Goal: Information Seeking & Learning: Understand process/instructions

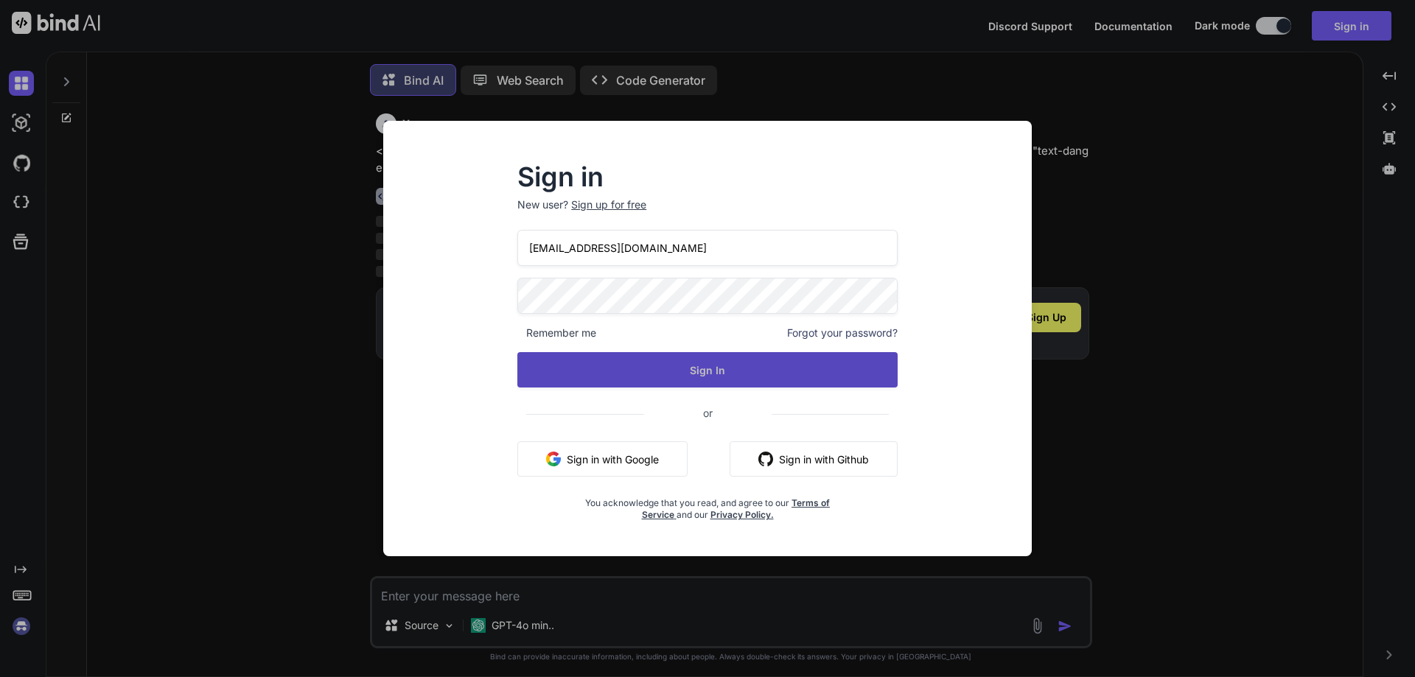
scroll to position [7, 0]
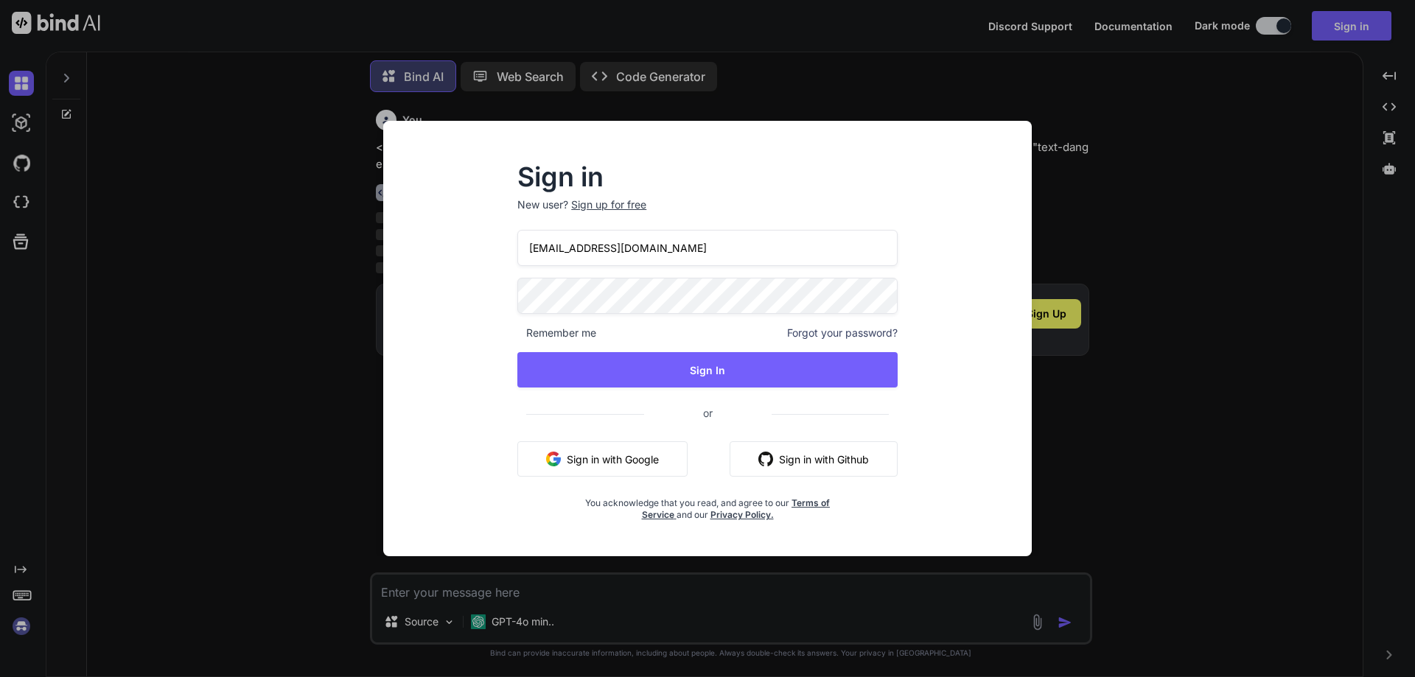
click at [1161, 135] on div "Sign in New user? Sign up for free [EMAIL_ADDRESS][DOMAIN_NAME] Remember me For…" at bounding box center [707, 338] width 1415 height 677
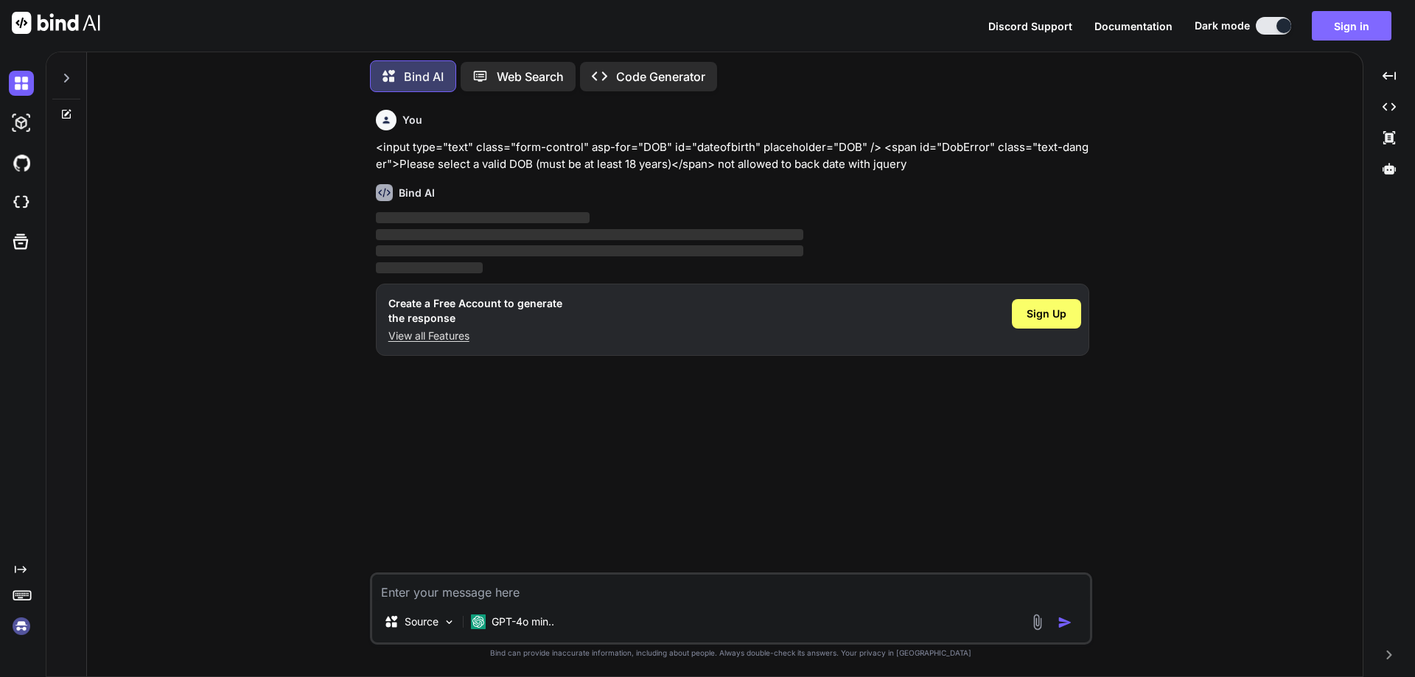
click at [1347, 21] on button "Sign in" at bounding box center [1352, 25] width 80 height 29
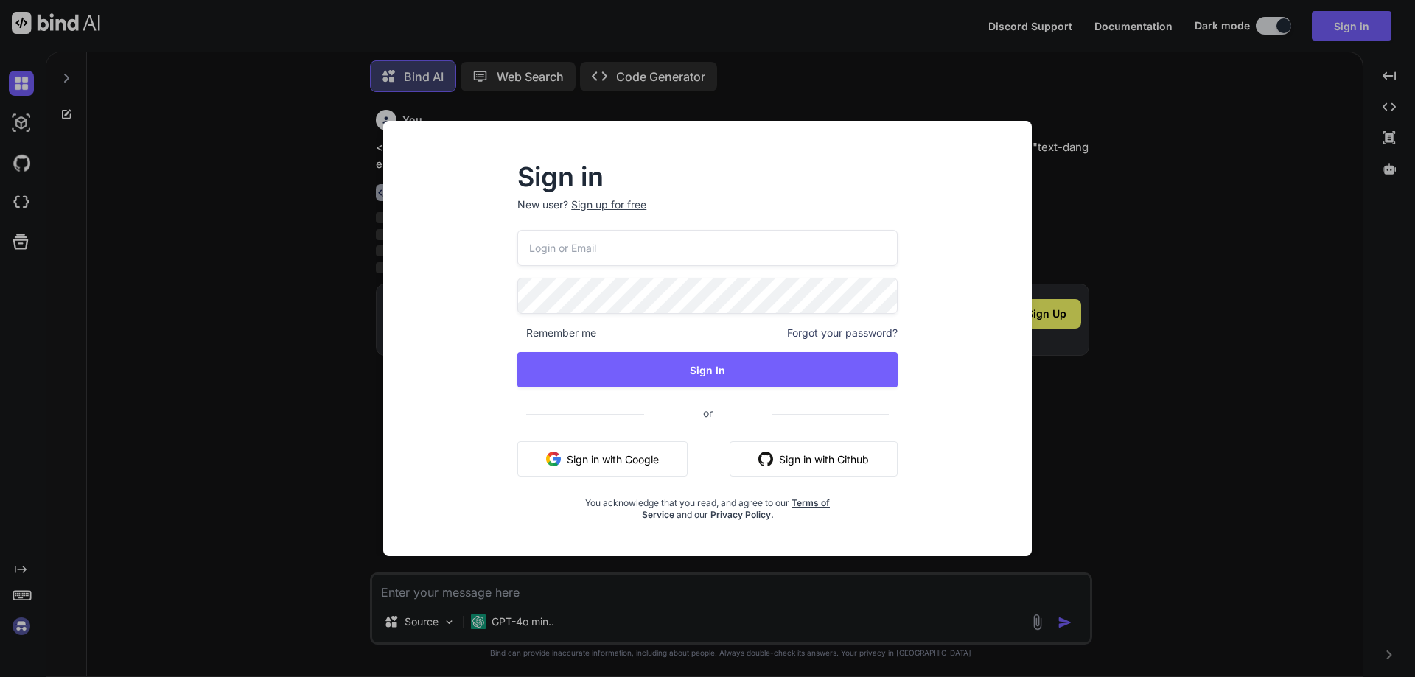
click at [606, 201] on div "Sign up for free" at bounding box center [608, 204] width 75 height 15
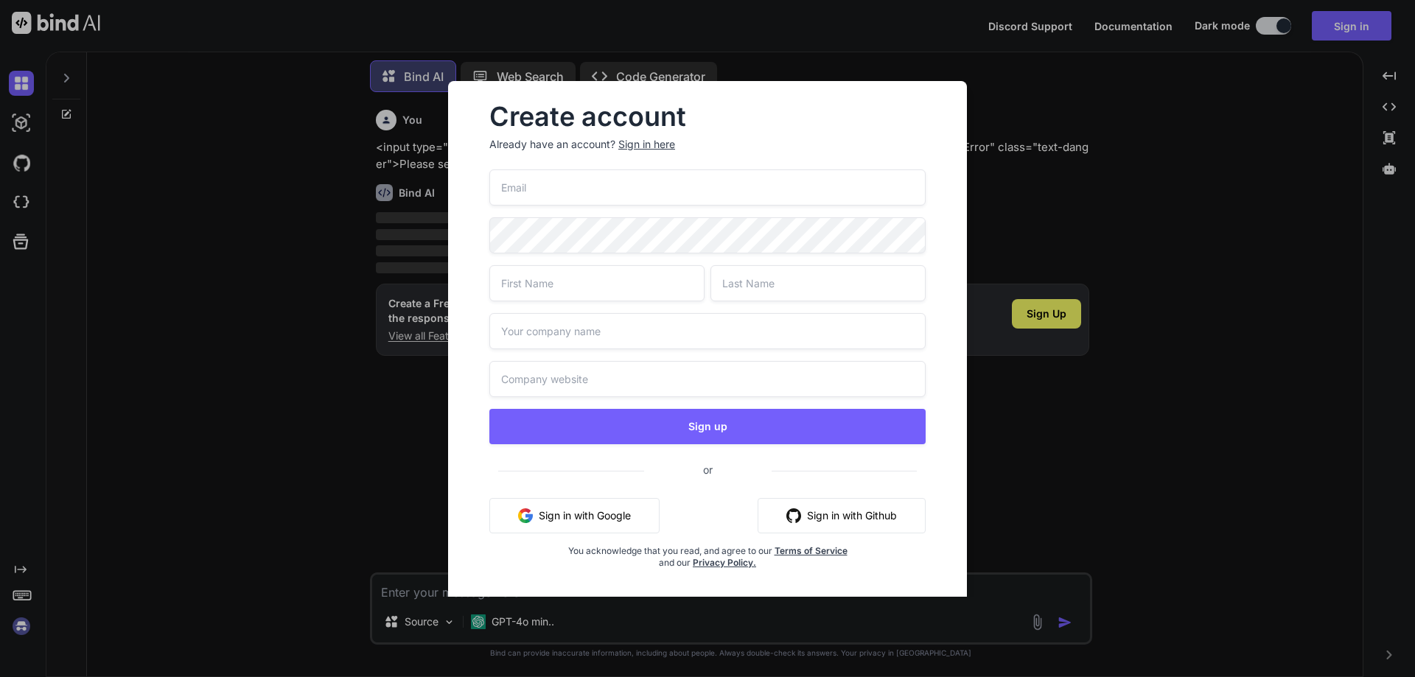
click at [642, 200] on input "email" at bounding box center [707, 187] width 436 height 36
paste input "[EMAIL_ADDRESS][DOMAIN_NAME]"
type input "[EMAIL_ADDRESS][DOMAIN_NAME]"
click at [506, 288] on input "text" at bounding box center [596, 283] width 215 height 36
type input "C"
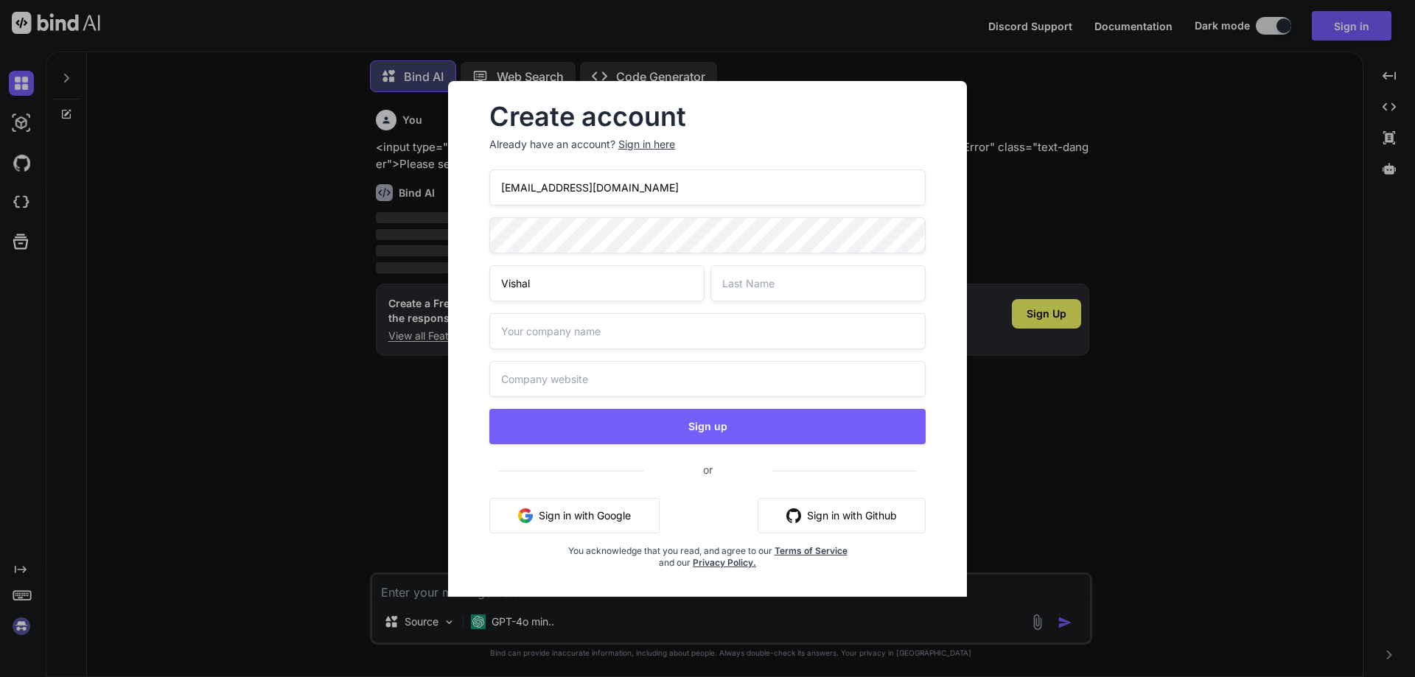
type input "Vishal"
click at [790, 281] on input "text" at bounding box center [817, 283] width 215 height 36
type input "Scriptco"
click at [536, 345] on input "text" at bounding box center [707, 331] width 436 height 36
type input "CHetu"
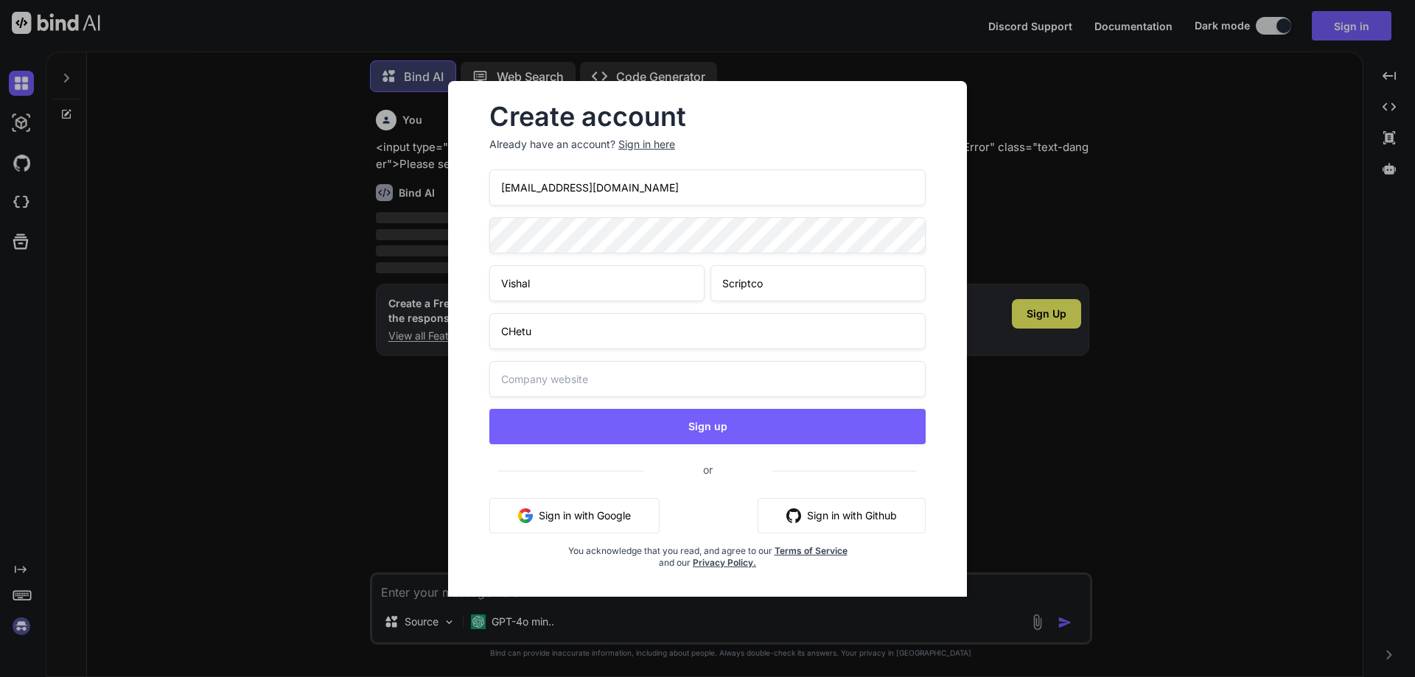
click at [523, 381] on input "text" at bounding box center [707, 379] width 436 height 36
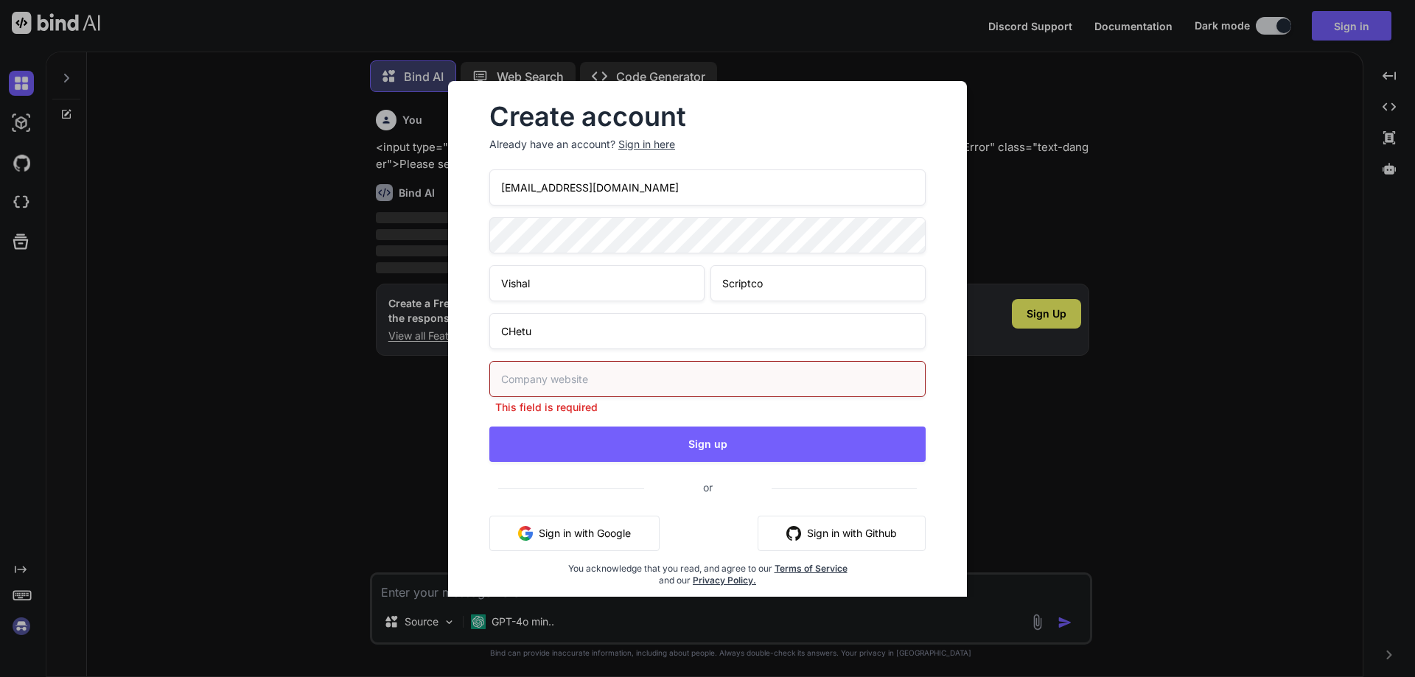
click at [634, 379] on input "text" at bounding box center [707, 379] width 436 height 36
paste input "[URL][DOMAIN_NAME]"
type input "[URL][DOMAIN_NAME]"
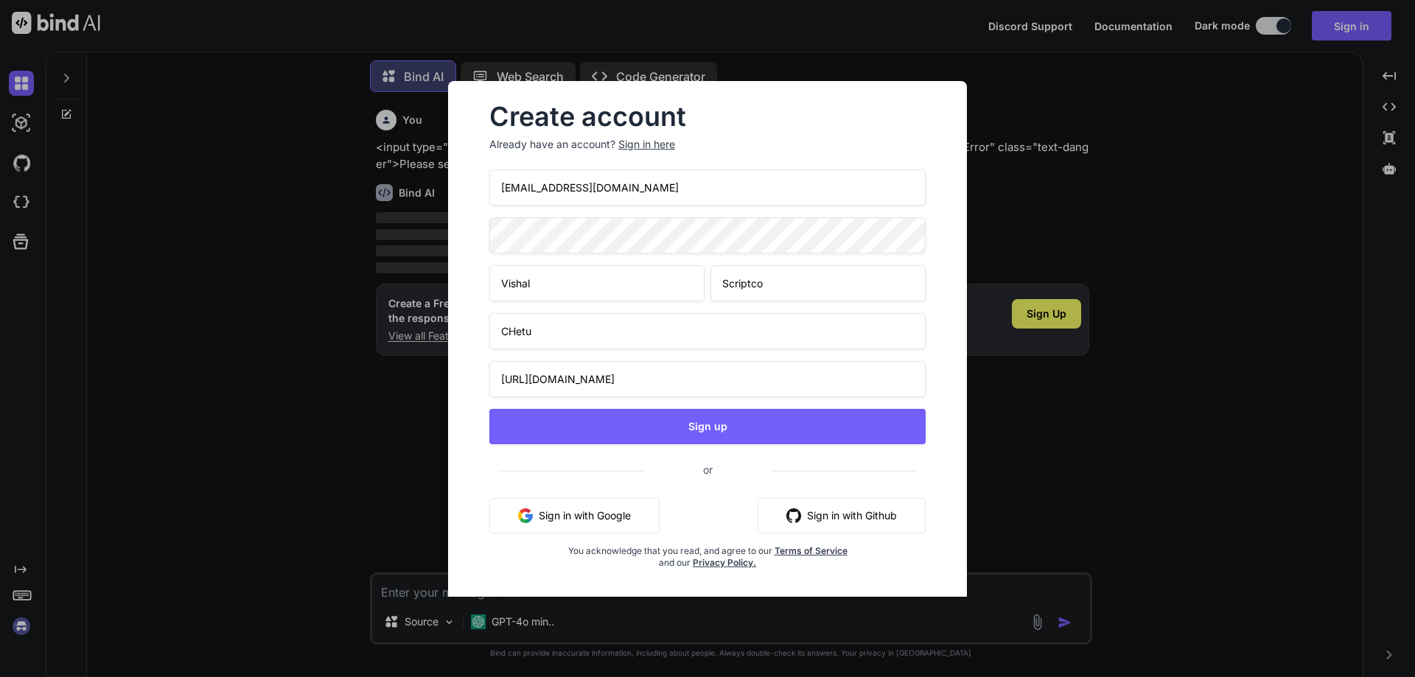
click at [623, 463] on div "[EMAIL_ADDRESS][DOMAIN_NAME] Vishal Scriptco CHetu [URL][DOMAIN_NAME] Sign up o…" at bounding box center [707, 386] width 436 height 435
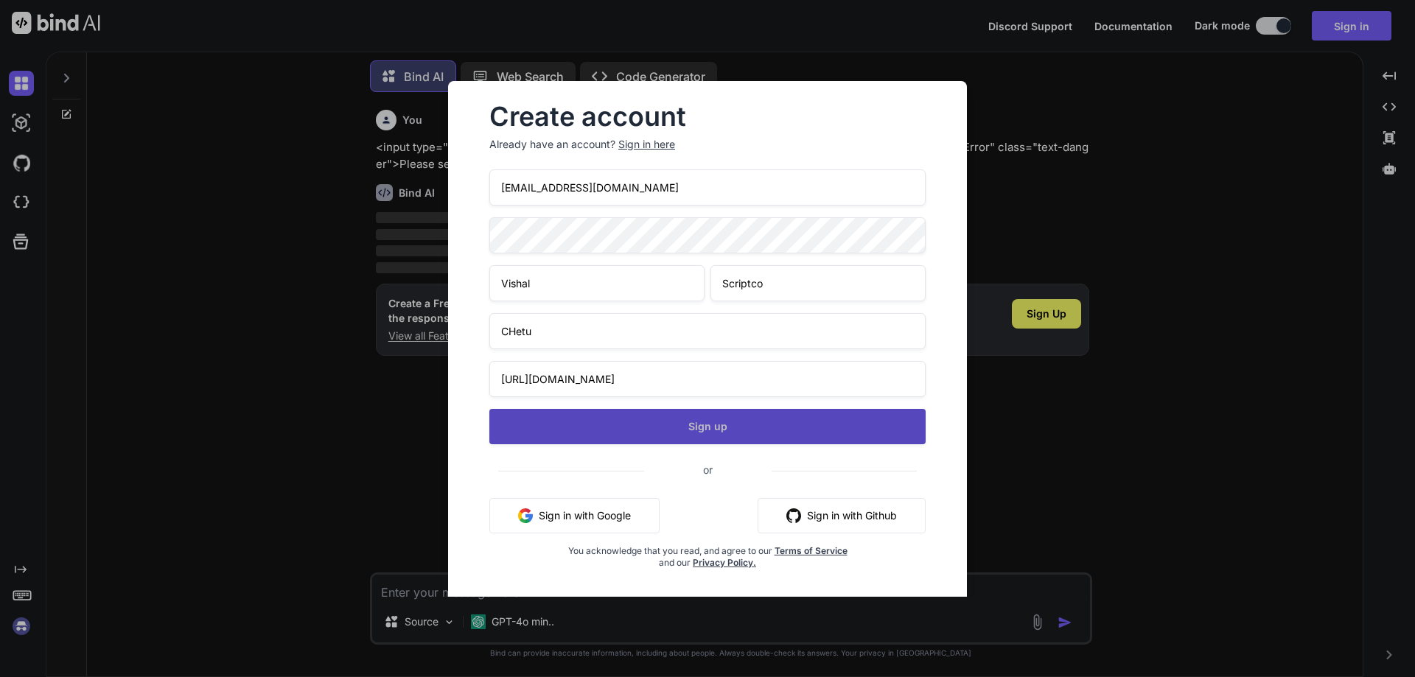
click at [605, 412] on button "Sign up" at bounding box center [707, 426] width 436 height 35
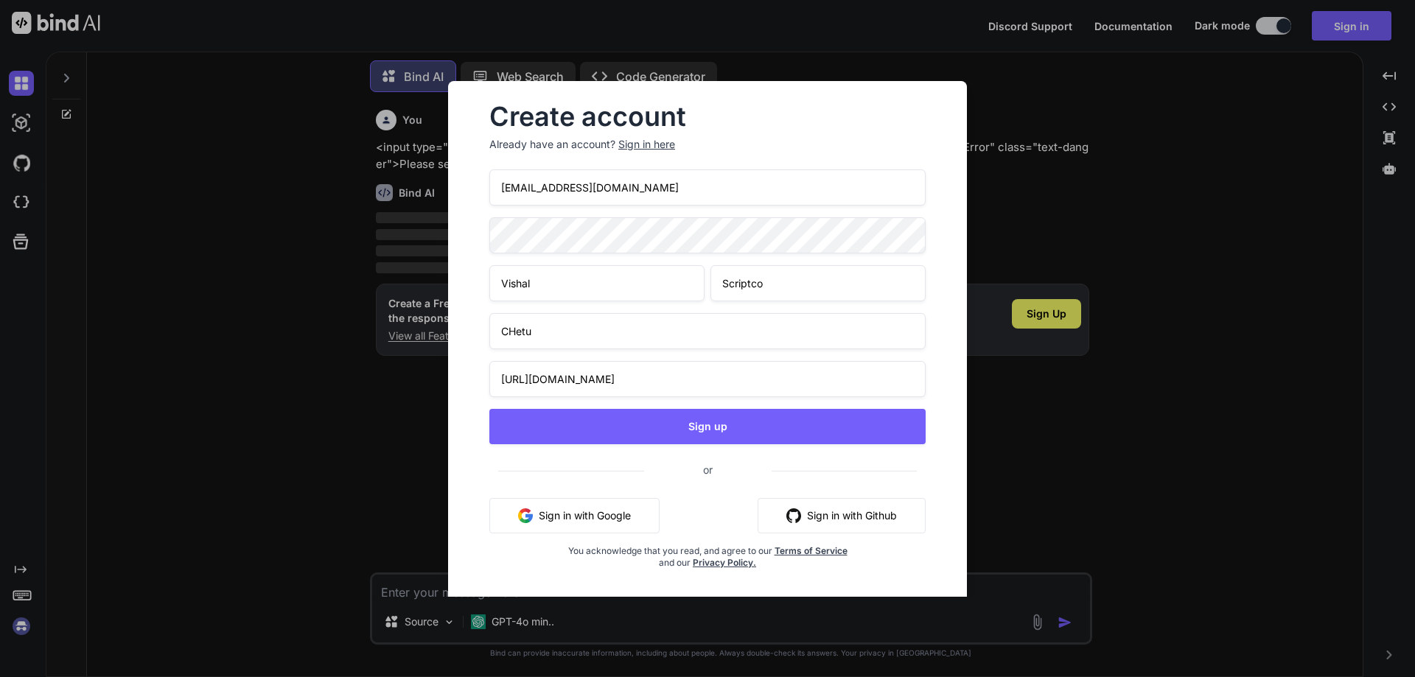
drag, startPoint x: 704, startPoint y: 187, endPoint x: 332, endPoint y: 148, distance: 374.2
click at [332, 148] on div "Create account Already have an account? Sign in here [EMAIL_ADDRESS][DOMAIN_NAM…" at bounding box center [707, 338] width 1415 height 677
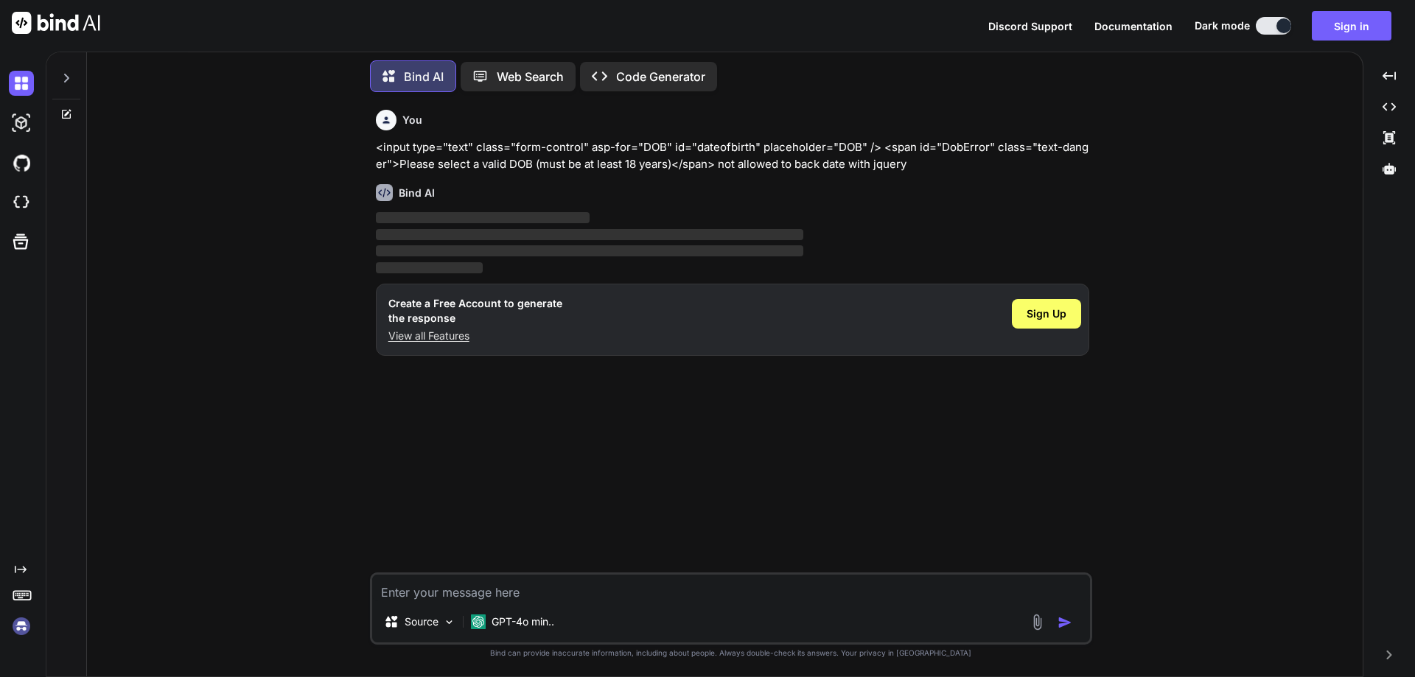
click at [1364, 10] on div "Discord Support Documentation Dark mode Sign in Created with Pixso." at bounding box center [707, 26] width 1415 height 52
click at [1362, 24] on button "Sign in" at bounding box center [1352, 25] width 80 height 29
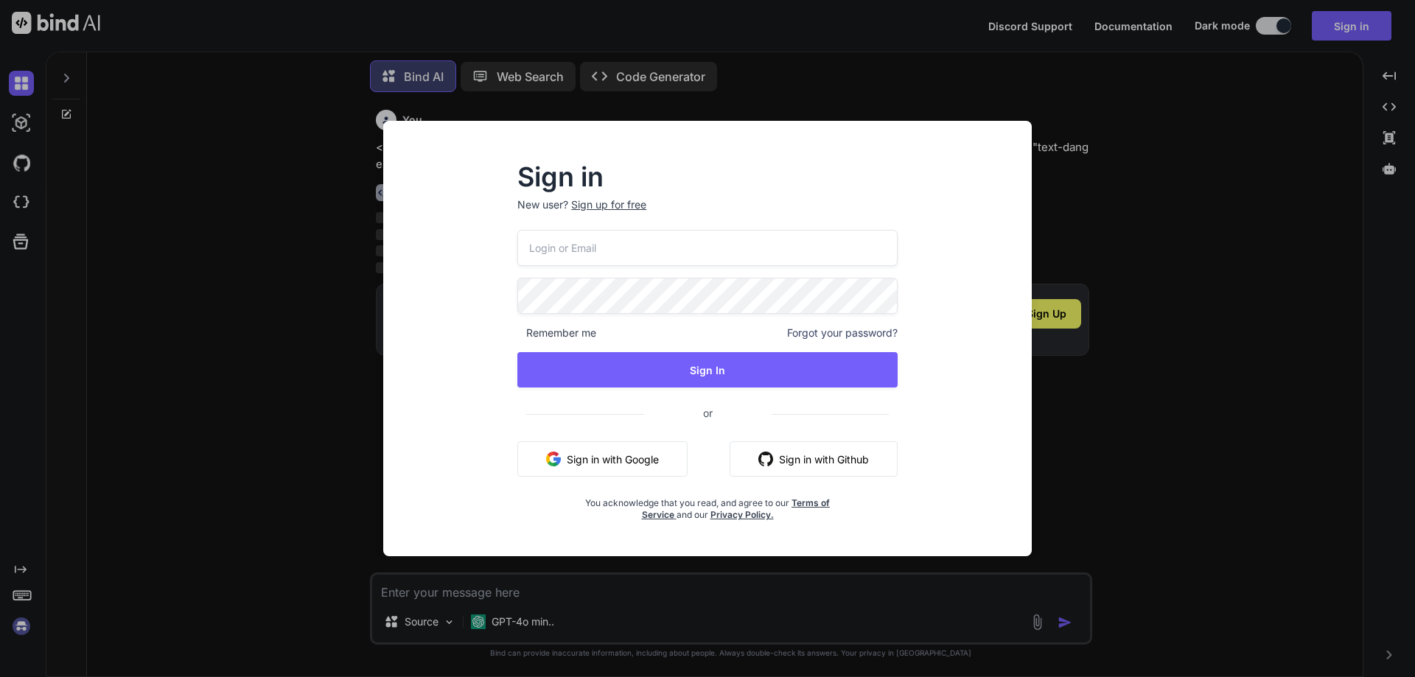
click at [613, 201] on div "Sign up for free" at bounding box center [608, 204] width 75 height 15
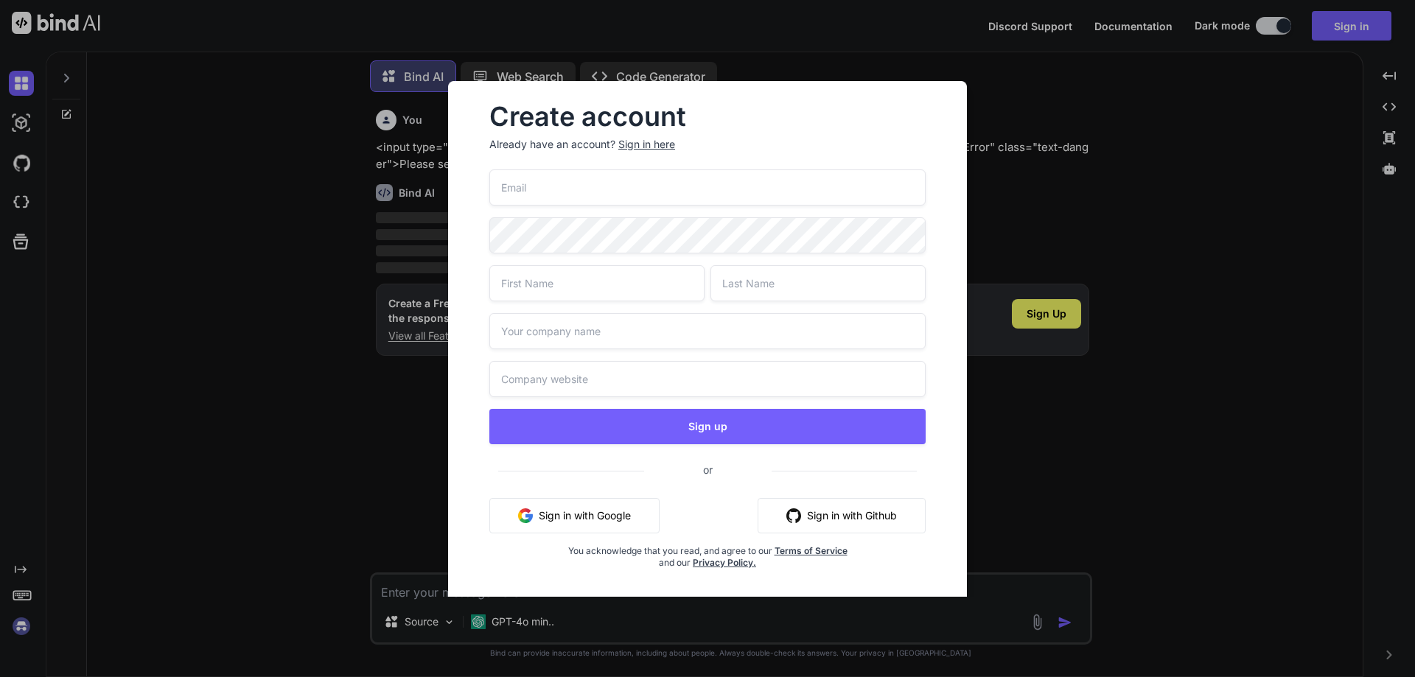
click at [595, 189] on input "email" at bounding box center [707, 187] width 436 height 36
paste input "[EMAIL_ADDRESS][DOMAIN_NAME]"
type input "[EMAIL_ADDRESS][DOMAIN_NAME]"
click at [552, 297] on input "text" at bounding box center [596, 283] width 215 height 36
type input "Golden"
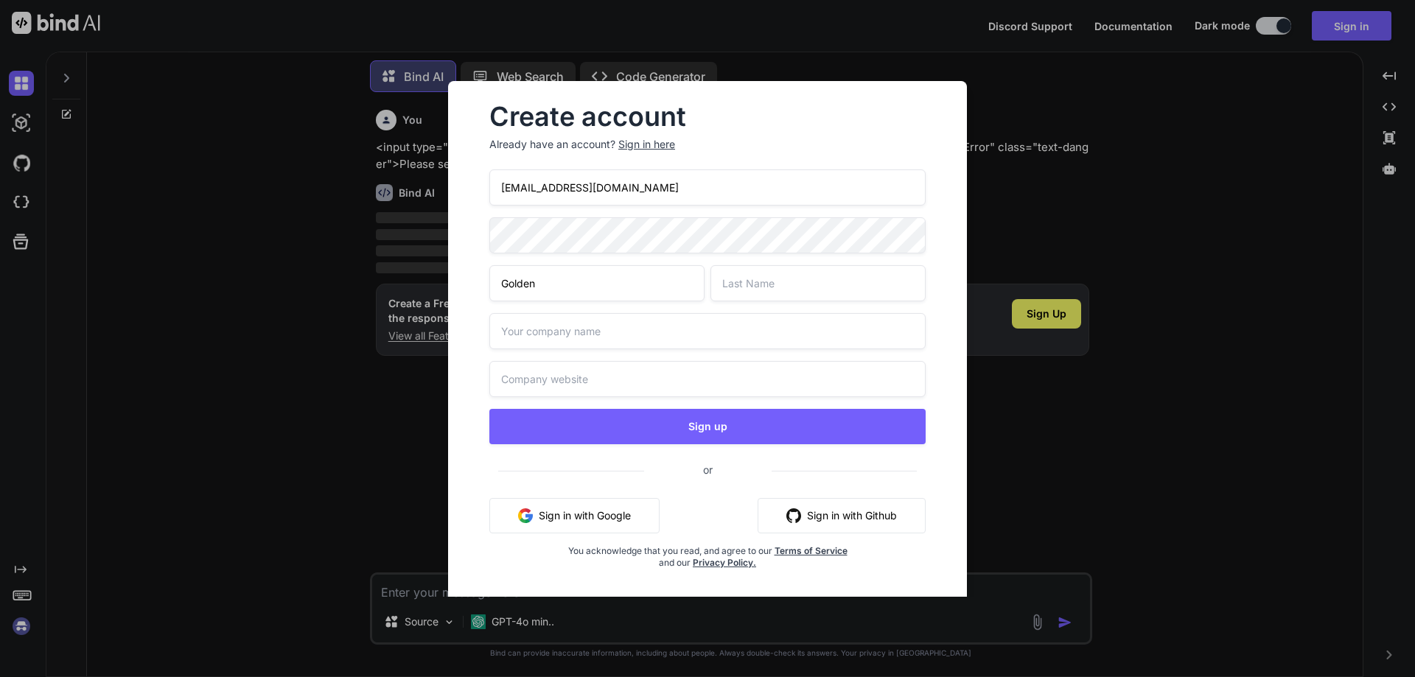
click at [750, 284] on input "text" at bounding box center [817, 283] width 215 height 36
type input "Temple"
click at [607, 334] on input "text" at bounding box center [707, 331] width 436 height 36
type input "Bajarang dal"
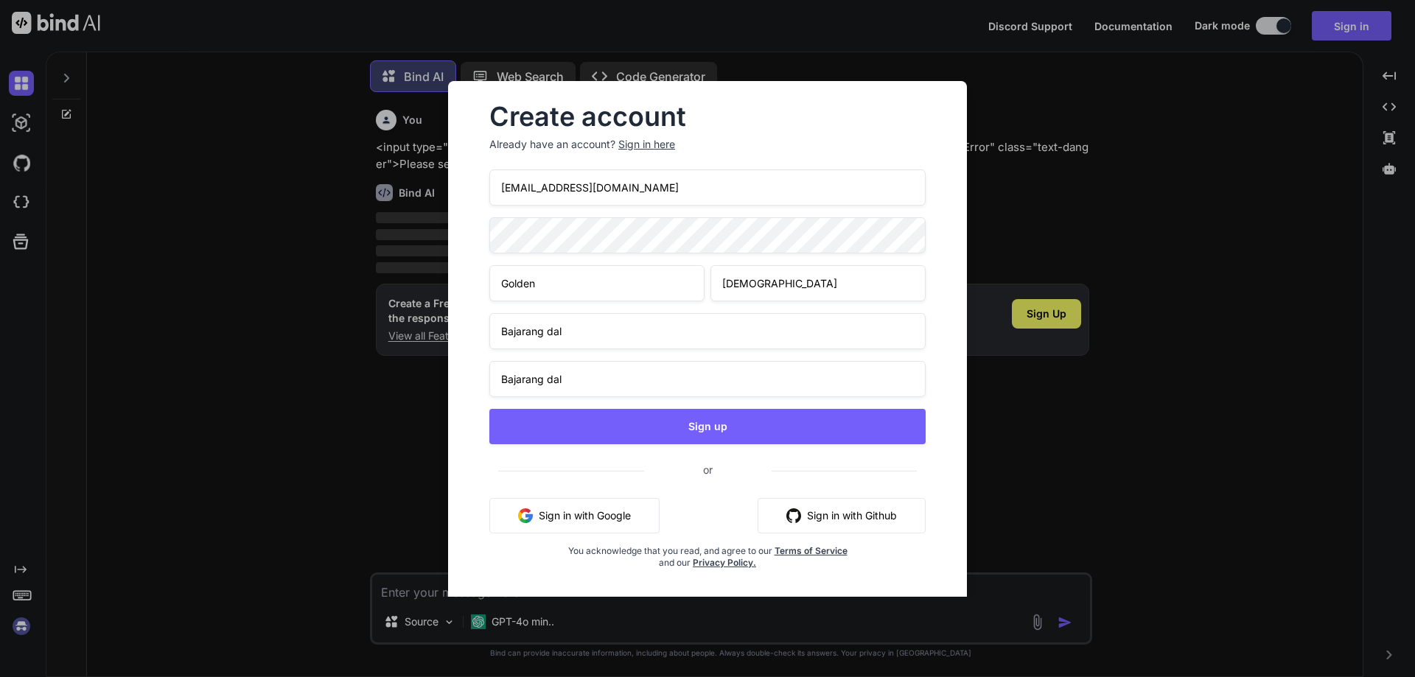
click at [545, 379] on input "Bajarang dal" at bounding box center [707, 379] width 436 height 36
click at [546, 379] on input "Bajarang dal" at bounding box center [707, 379] width 436 height 36
click at [571, 381] on input "Bajarang dal" at bounding box center [707, 379] width 436 height 36
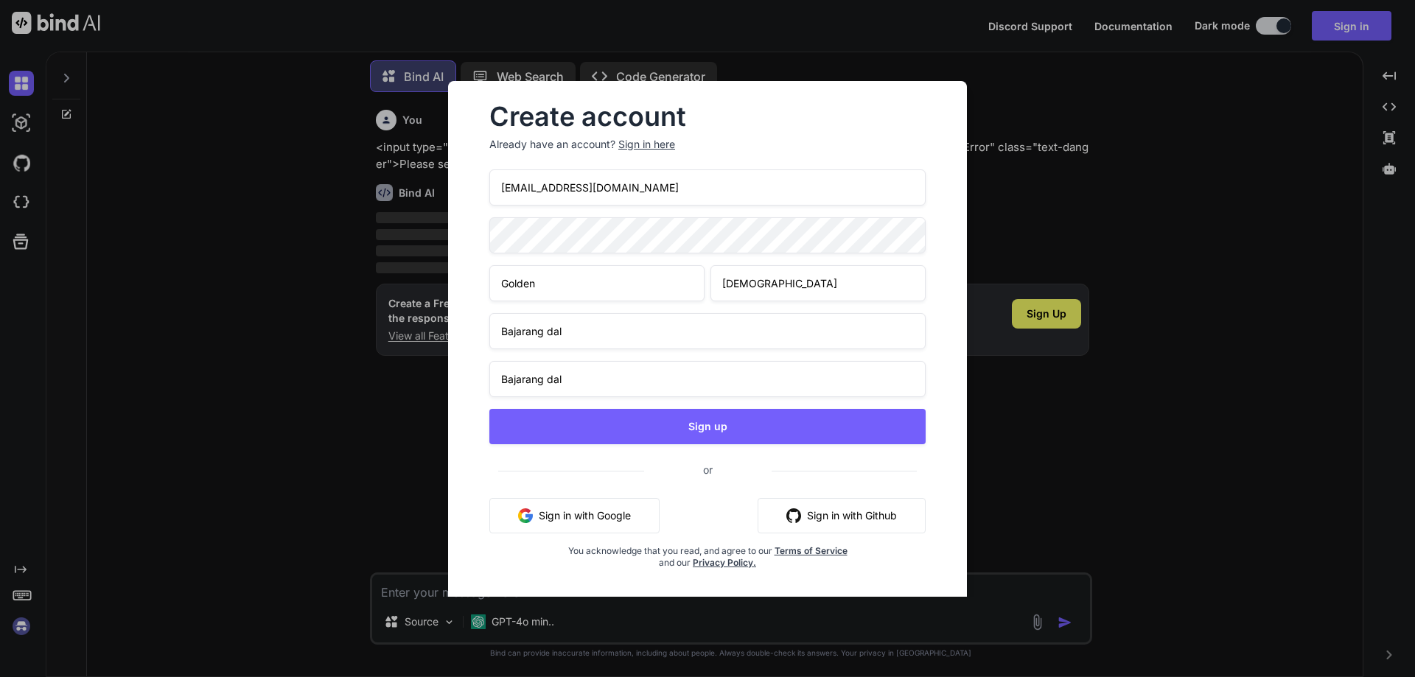
drag, startPoint x: 571, startPoint y: 381, endPoint x: 361, endPoint y: 374, distance: 210.1
click at [361, 374] on div "Create account Already have an account? Sign in here GoldenScriptco12@yopmail.c…" at bounding box center [707, 338] width 1415 height 677
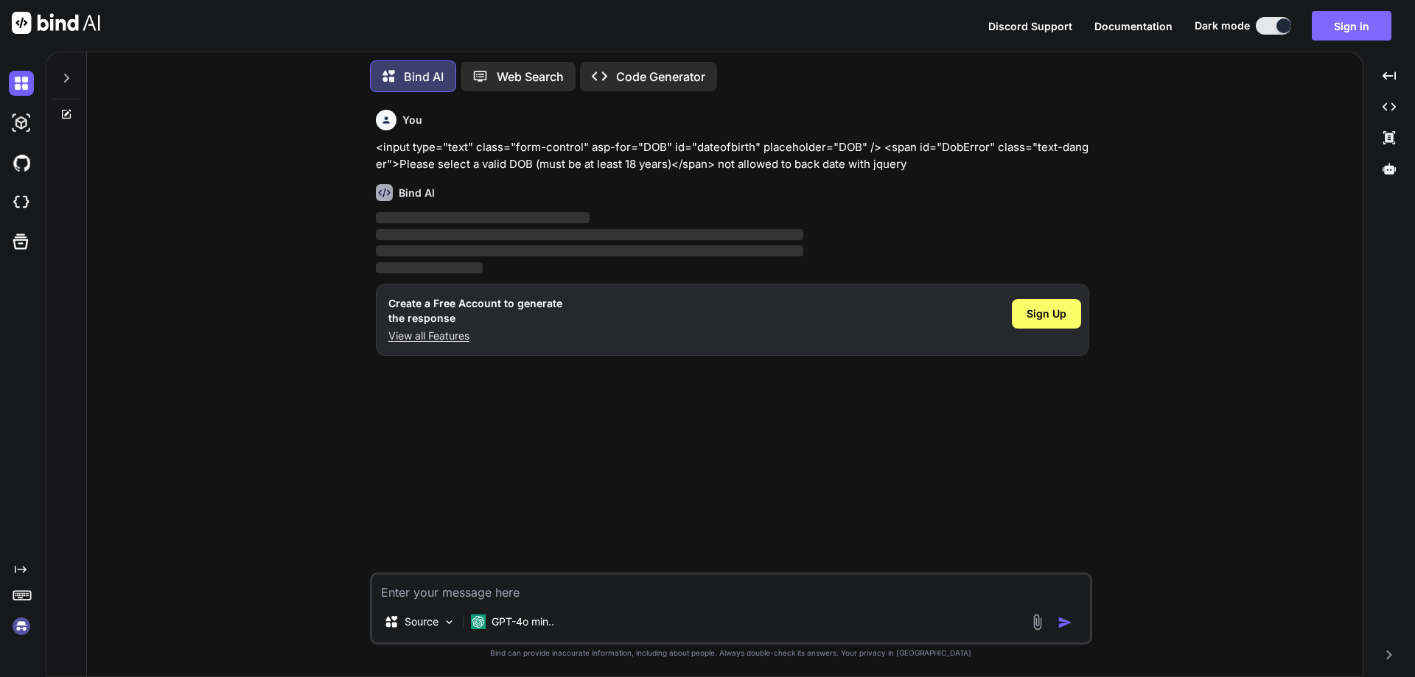
click at [1354, 29] on button "Sign in" at bounding box center [1352, 25] width 80 height 29
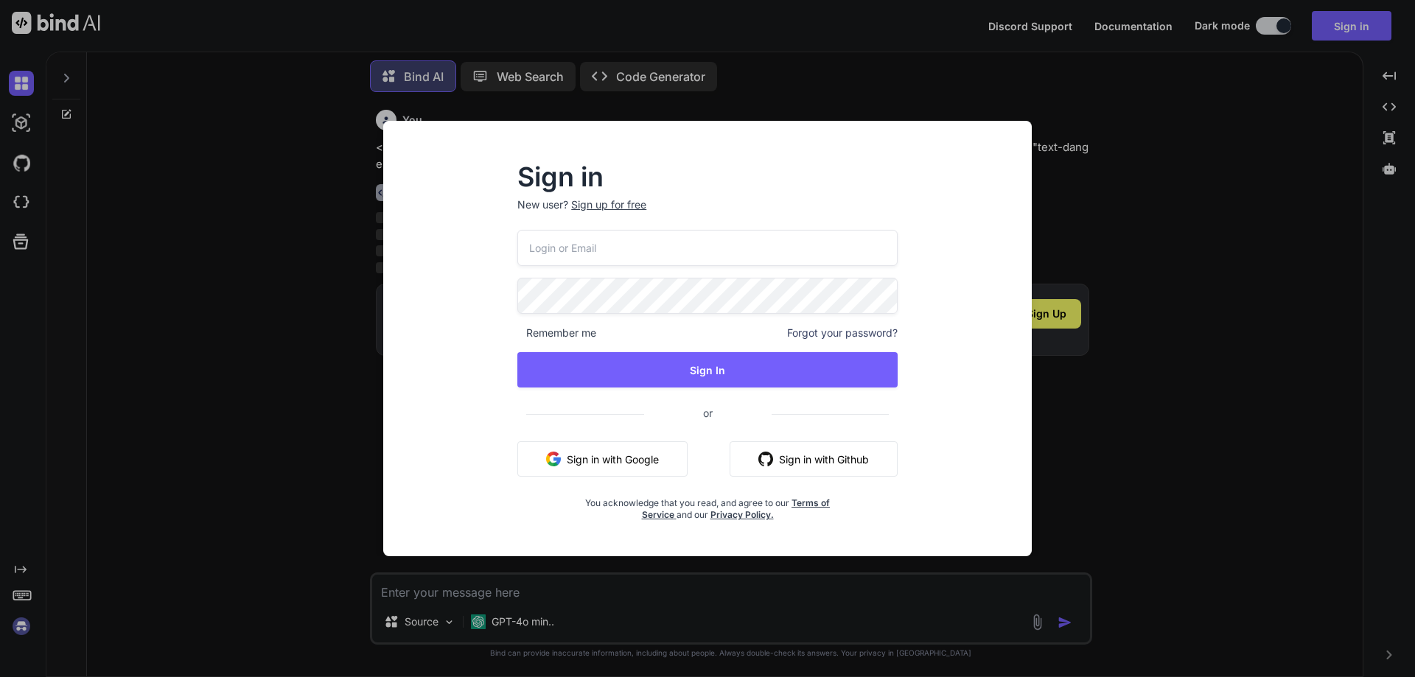
click at [614, 197] on div "Sign in New user? Sign up for free" at bounding box center [707, 197] width 380 height 65
click at [614, 204] on div "Sign up for free" at bounding box center [608, 204] width 75 height 15
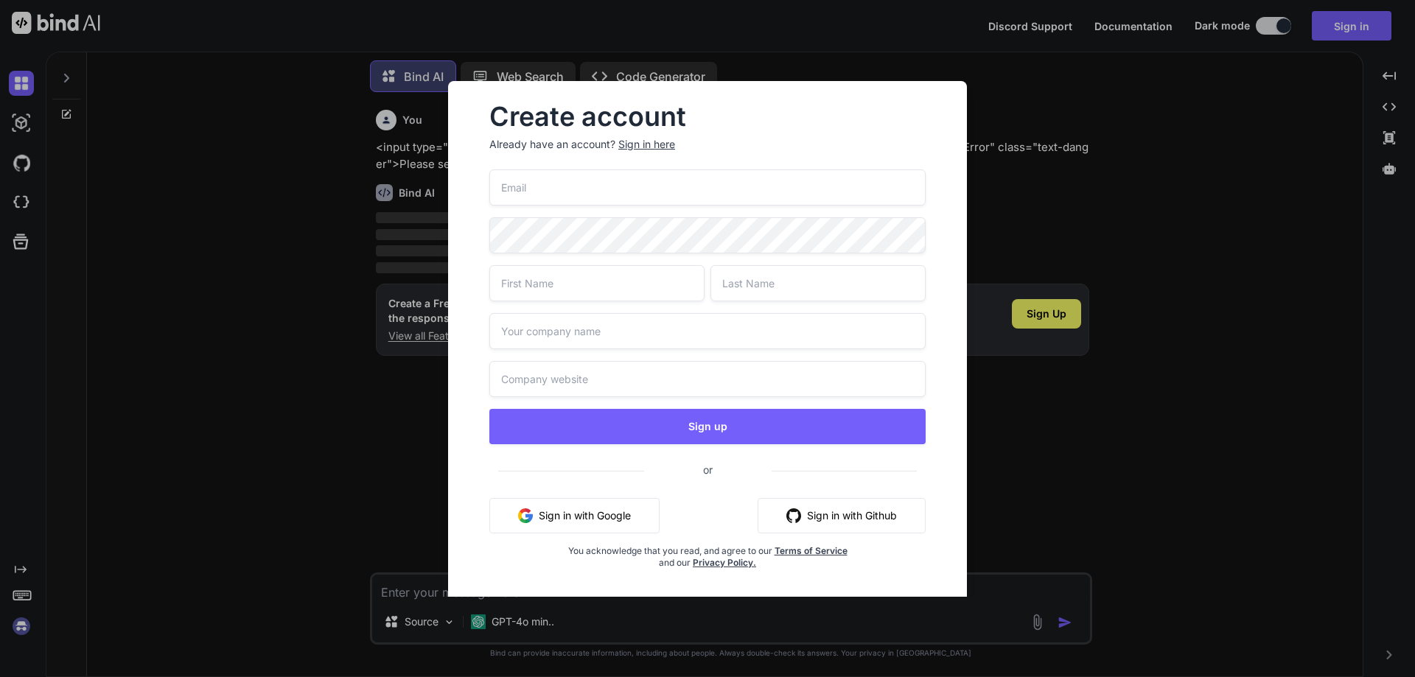
click at [546, 189] on input "email" at bounding box center [707, 187] width 436 height 36
paste input "[EMAIL_ADDRESS][DOMAIN_NAME]"
type input "[EMAIL_ADDRESS][DOMAIN_NAME]"
click at [839, 138] on p "Already have an account? Sign in here" at bounding box center [707, 144] width 436 height 15
click at [355, 236] on div "Create account Already have an account? Sign in here zainmalik@yopmail.com Sign…" at bounding box center [707, 338] width 1415 height 677
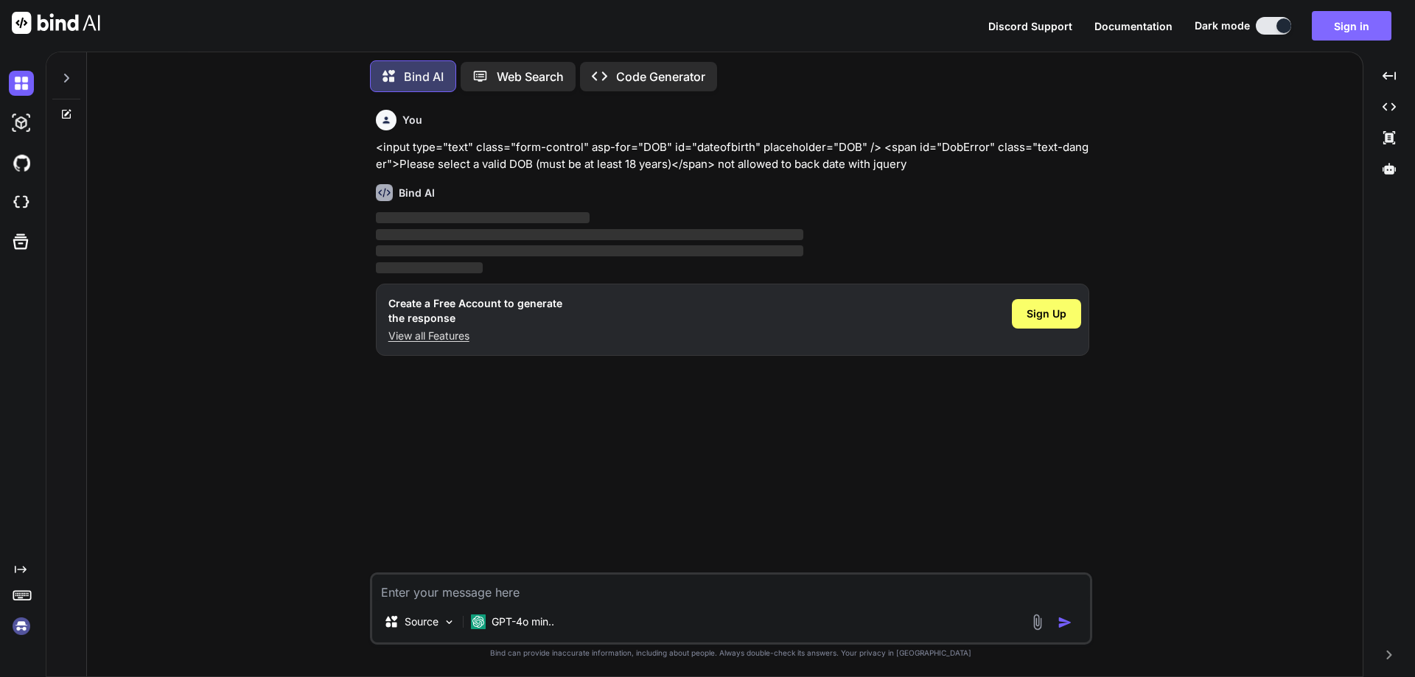
click at [1377, 24] on button "Sign in" at bounding box center [1352, 25] width 80 height 29
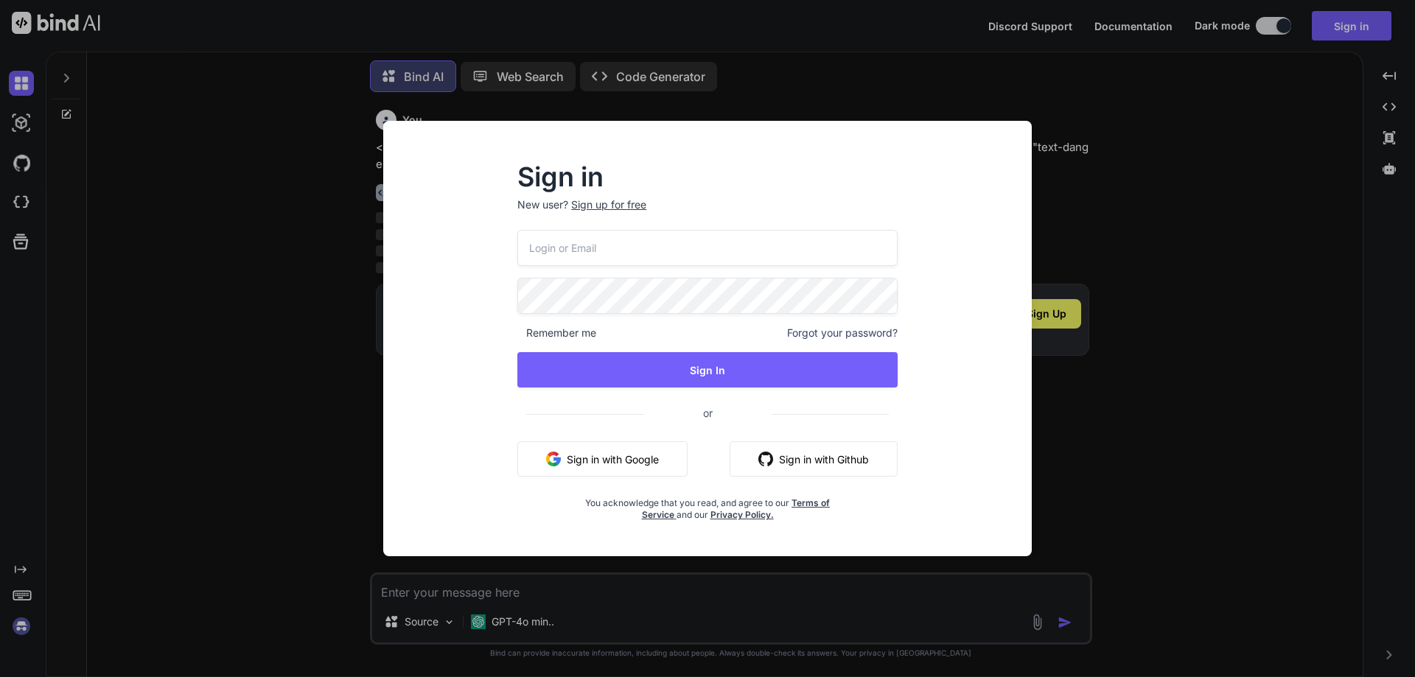
click at [549, 256] on input "email" at bounding box center [707, 248] width 380 height 36
click at [604, 208] on p "New user? Sign up for free" at bounding box center [707, 213] width 380 height 32
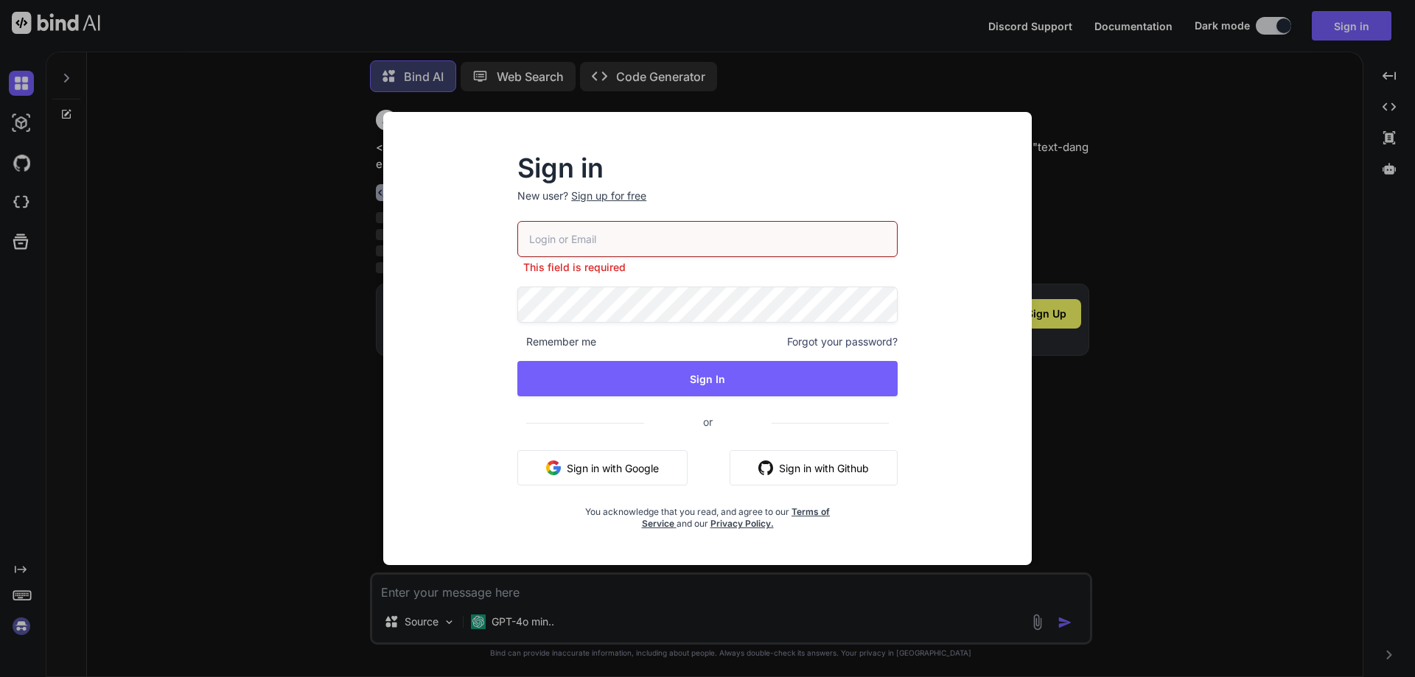
click at [621, 200] on div "Sign up for free" at bounding box center [608, 196] width 75 height 15
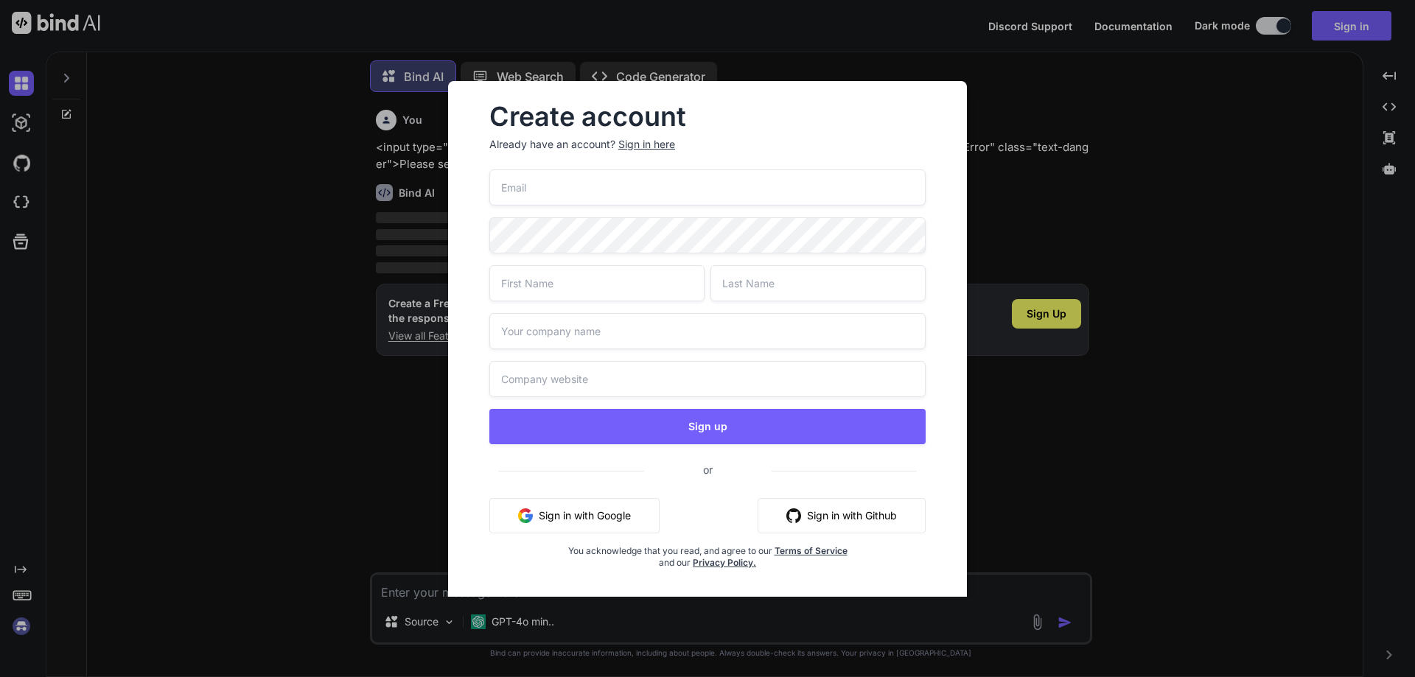
click at [619, 189] on input "email" at bounding box center [707, 187] width 436 height 36
paste input "[EMAIL_ADDRESS][DOMAIN_NAME]"
type input "[EMAIL_ADDRESS][DOMAIN_NAME]"
click at [799, 290] on input "text" at bounding box center [817, 283] width 215 height 36
click at [590, 284] on input "text" at bounding box center [596, 283] width 215 height 36
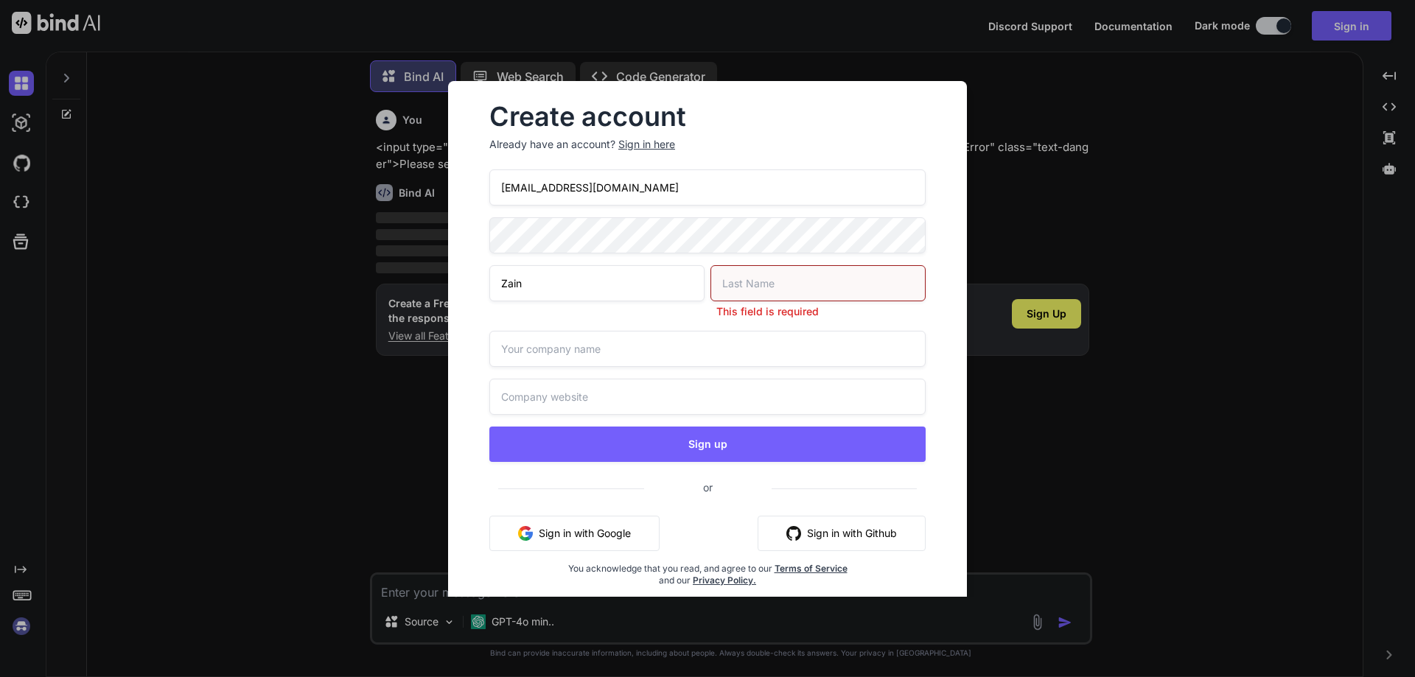
type input "Zain"
click at [739, 280] on input "text" at bounding box center [817, 283] width 215 height 36
type input "Malik"
click at [563, 363] on div "zainmalik@yopmail.com Zain Malik This field is required Sign up or Sign in with…" at bounding box center [707, 395] width 436 height 452
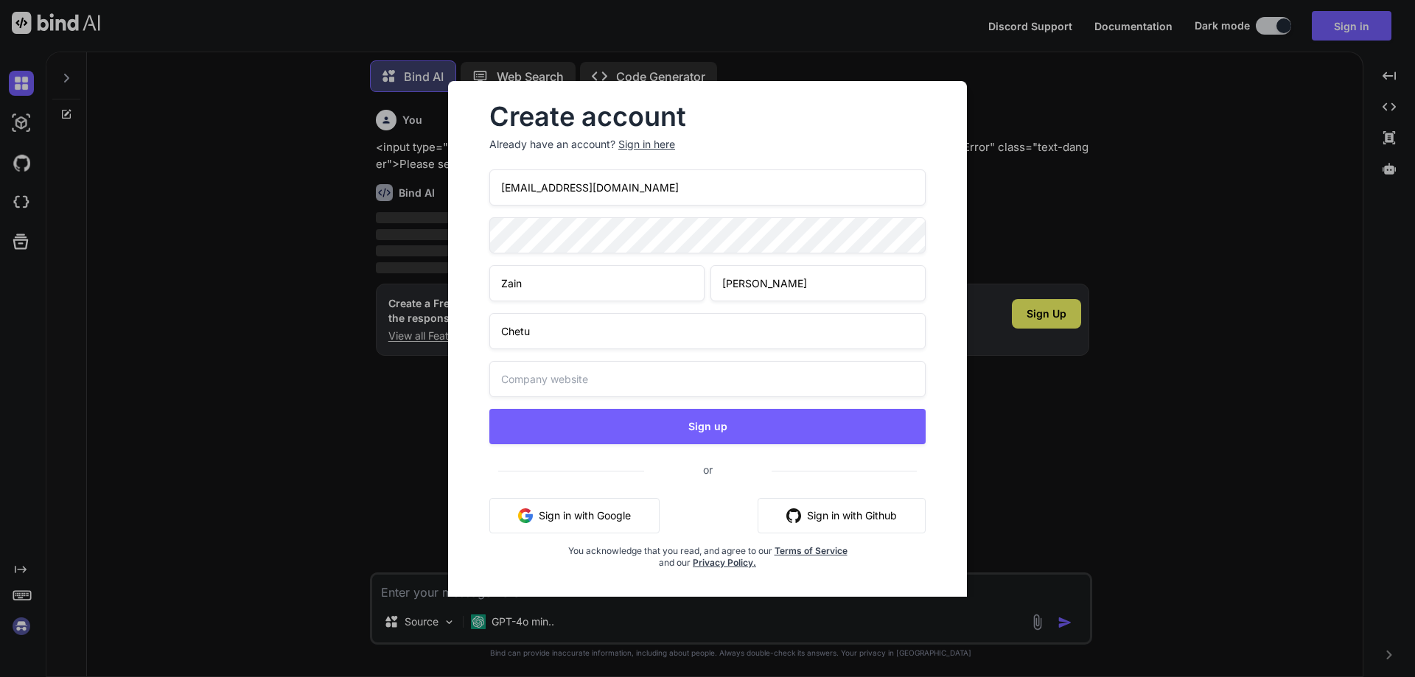
type input "Chetu"
click at [576, 386] on input "text" at bounding box center [707, 379] width 436 height 36
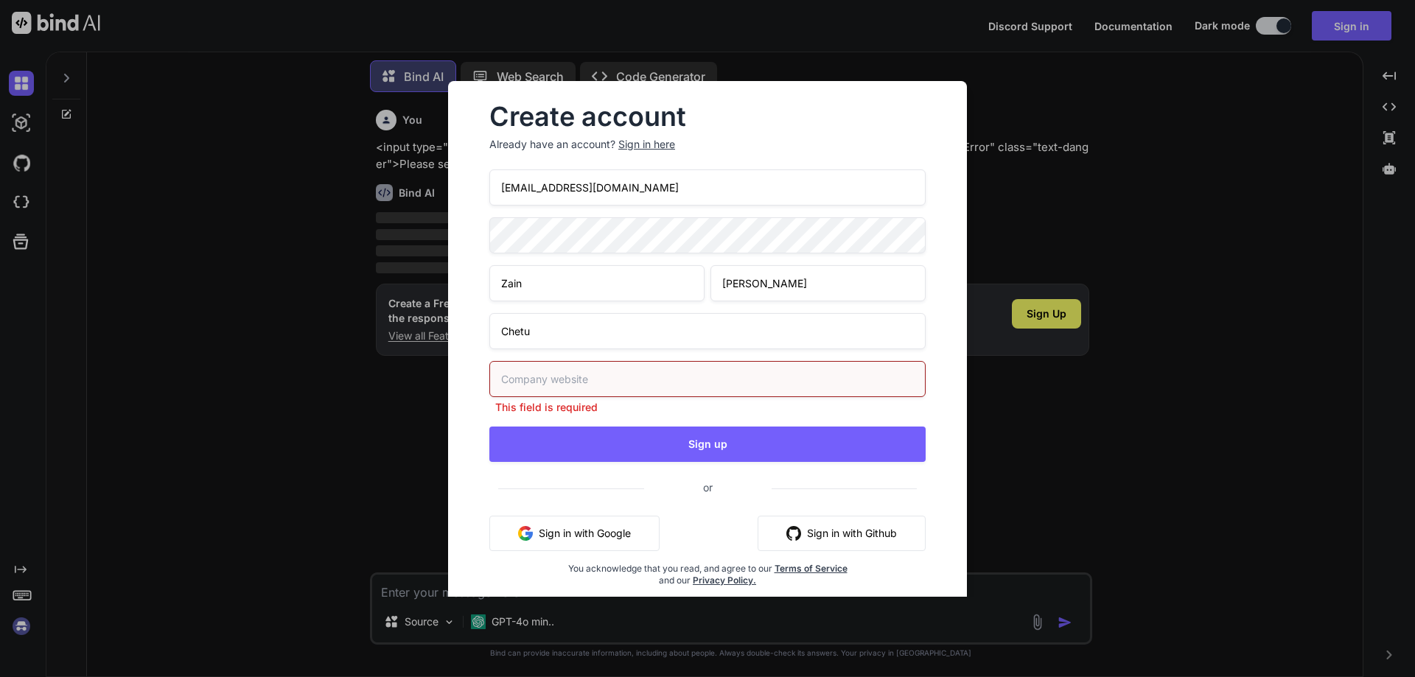
click at [558, 375] on input "text" at bounding box center [707, 379] width 436 height 36
paste input "https://app.getbind.co/chat/bind-ai"
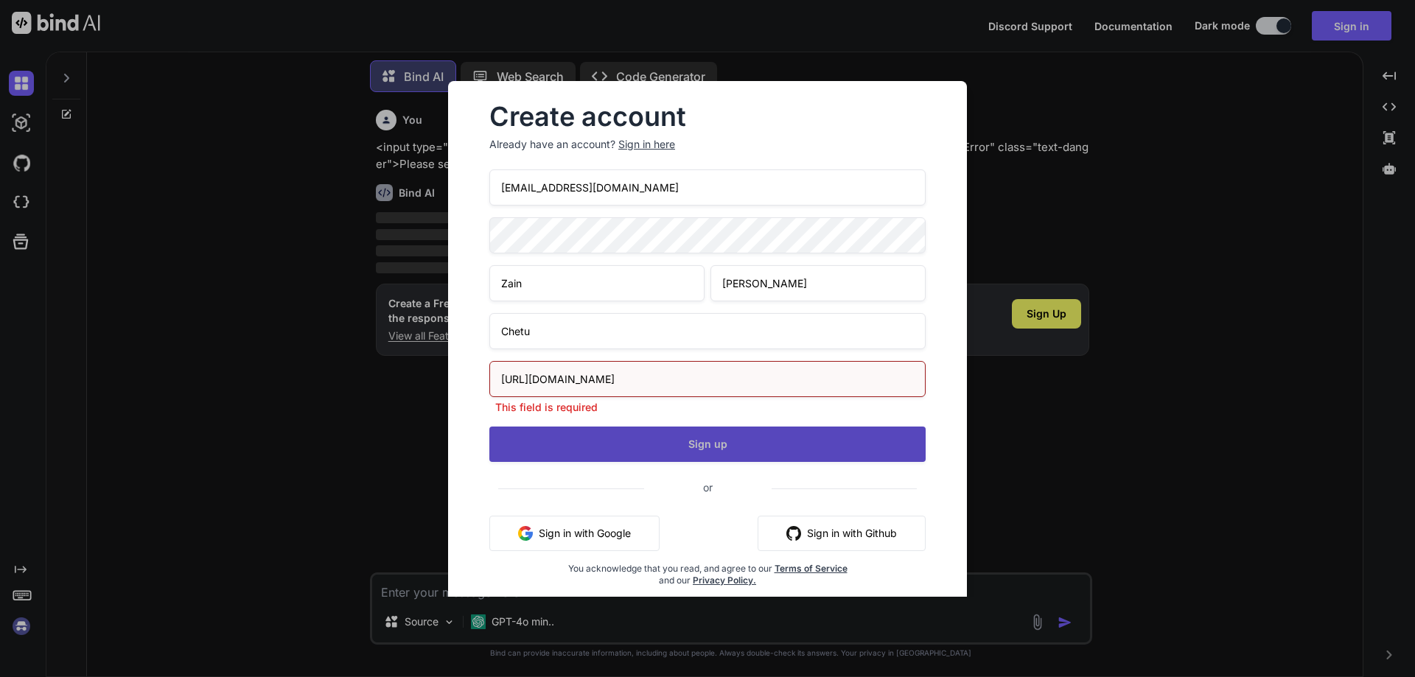
type input "https://app.getbind.co/chat/bind-ai"
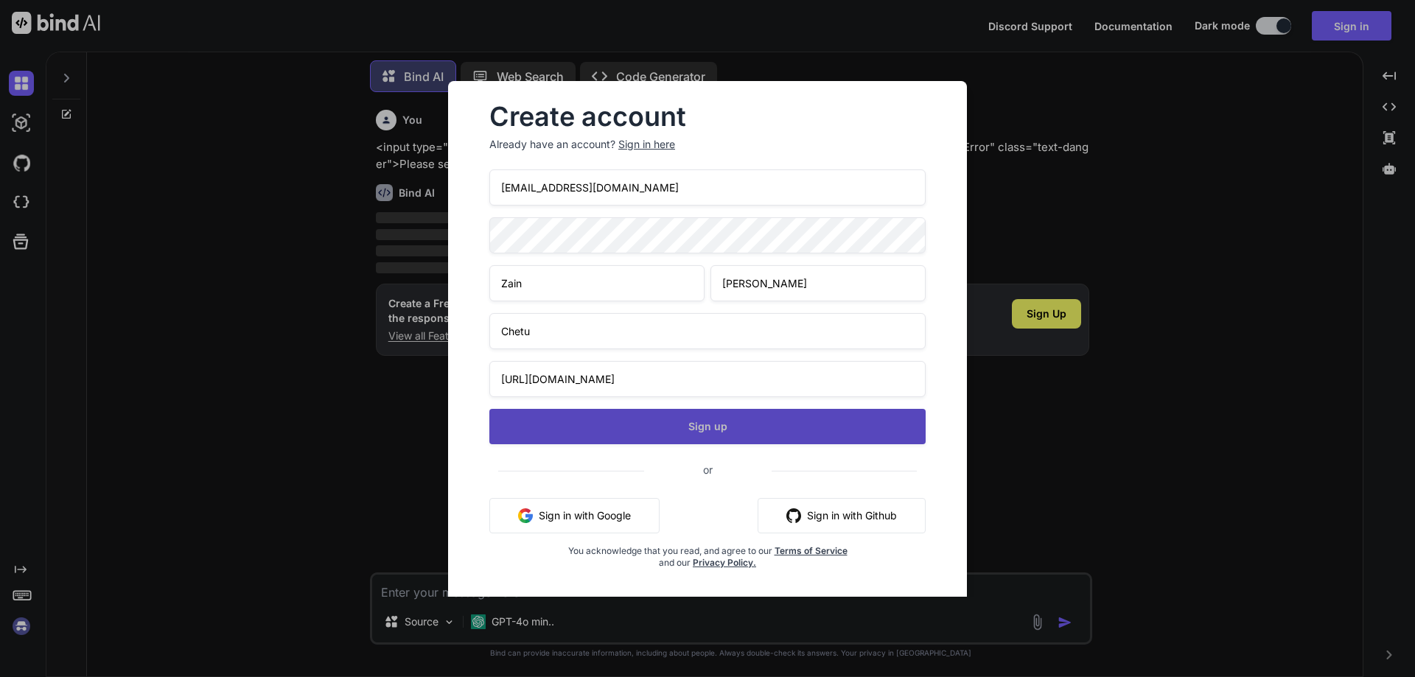
click at [533, 449] on div "zainmalik@yopmail.com Zain Malik Chetu https://app.getbind.co/chat/bind-ai Sign…" at bounding box center [707, 386] width 436 height 435
click at [574, 427] on button "Sign up" at bounding box center [707, 426] width 436 height 35
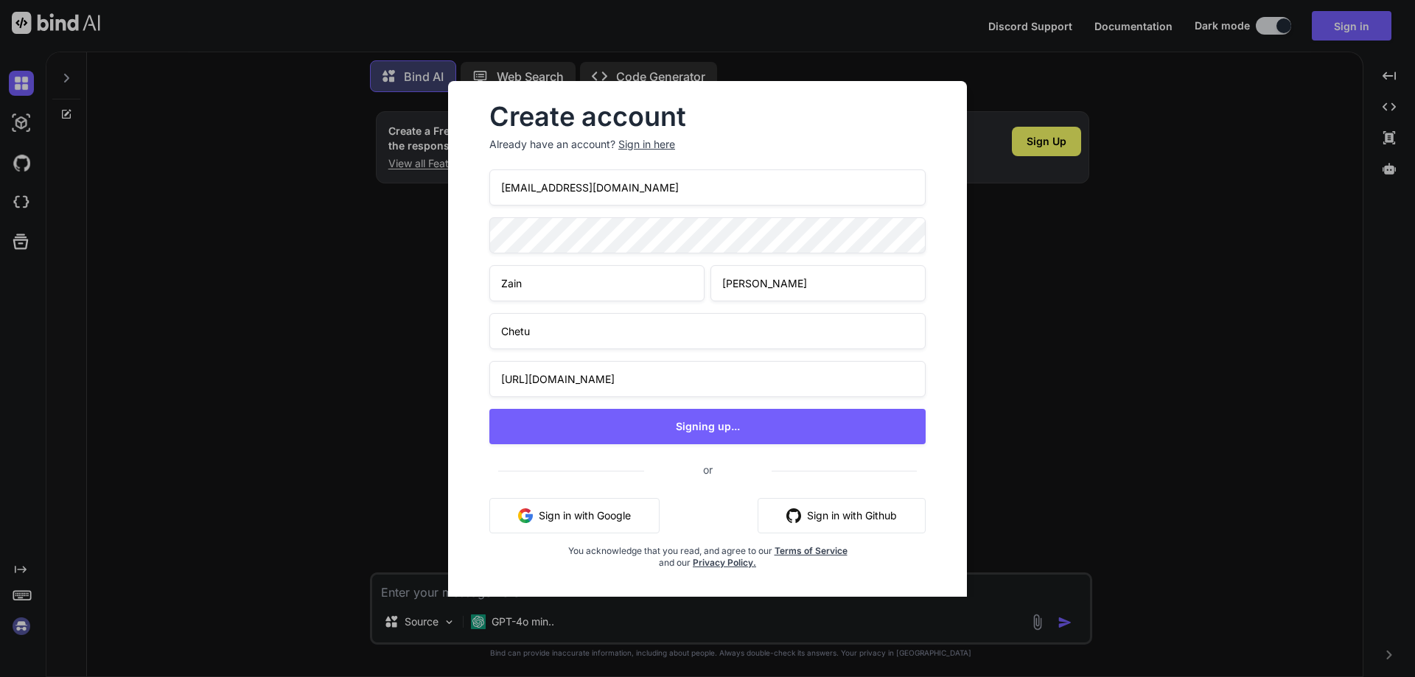
click at [648, 187] on input "[EMAIL_ADDRESS][DOMAIN_NAME]" at bounding box center [707, 187] width 436 height 36
click at [780, 145] on p "Already have an account? Sign in here" at bounding box center [707, 144] width 436 height 15
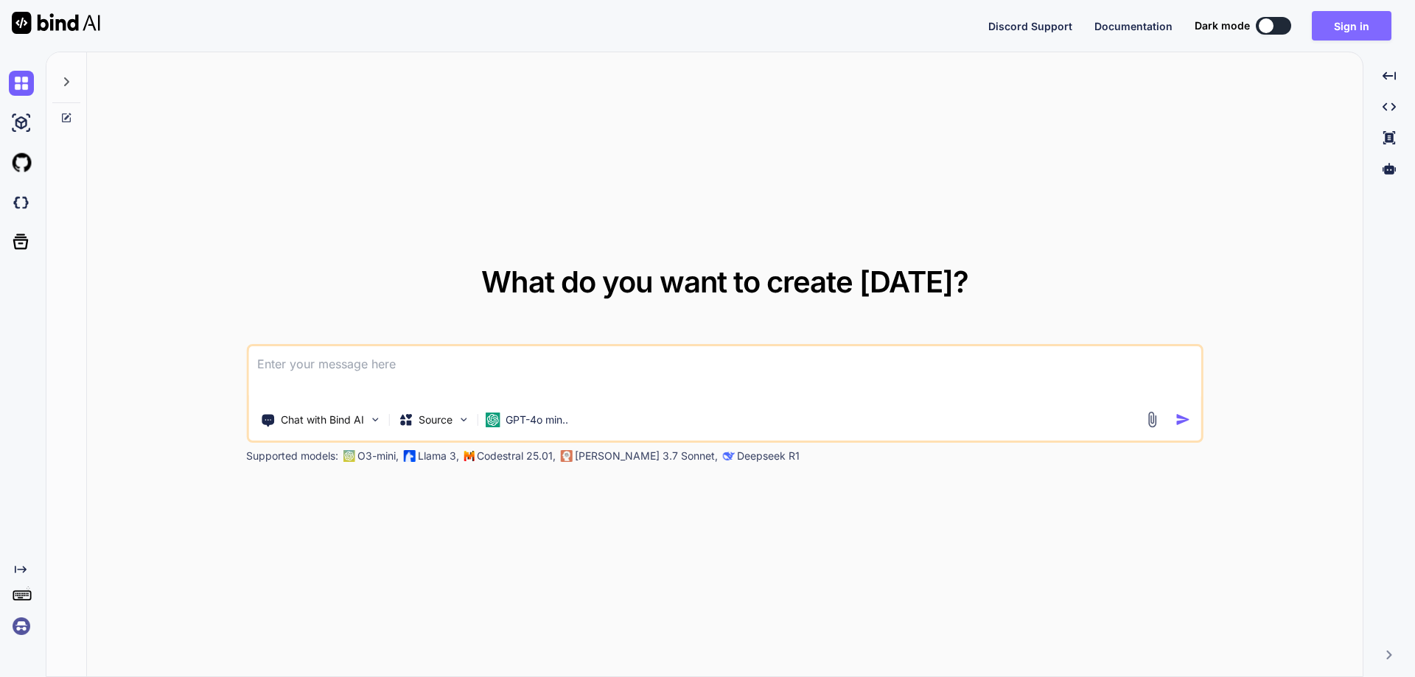
click at [1347, 31] on button "Sign in" at bounding box center [1352, 25] width 80 height 29
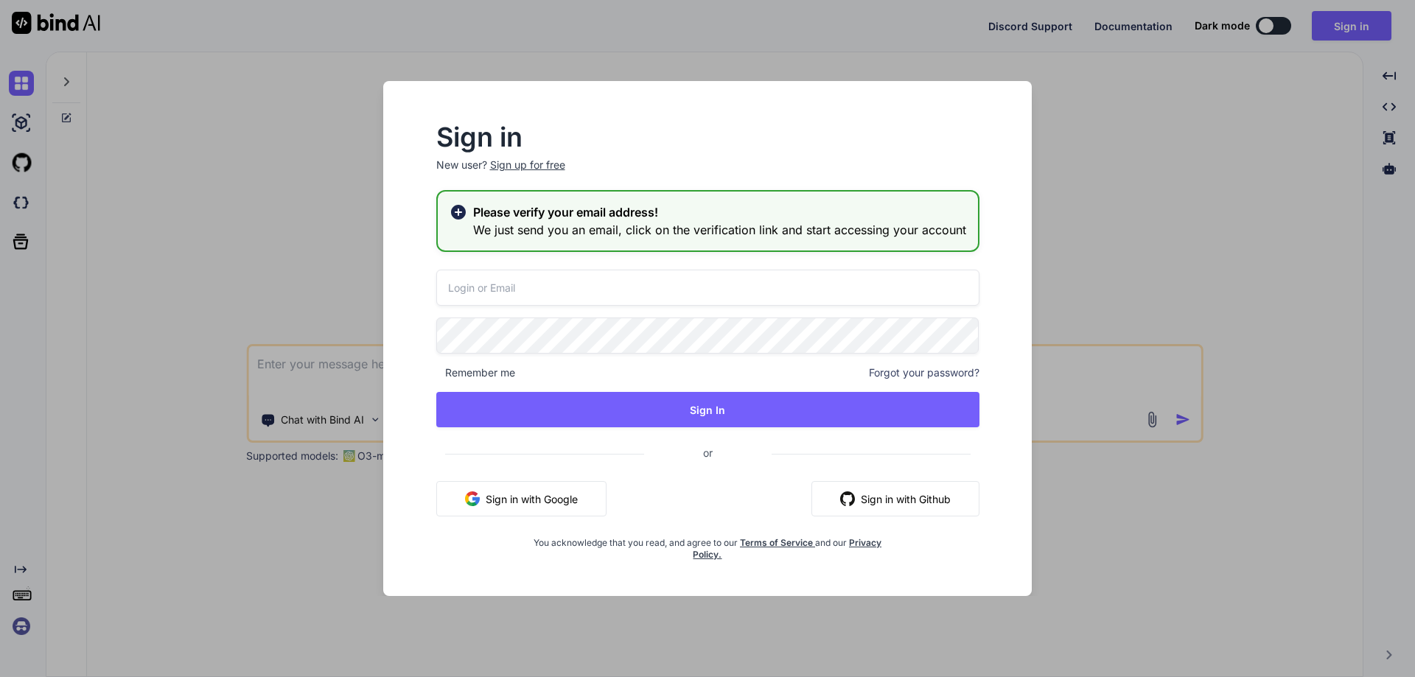
click at [601, 287] on input "email" at bounding box center [707, 288] width 543 height 36
paste input "[EMAIL_ADDRESS][DOMAIN_NAME]"
type input "[EMAIL_ADDRESS][DOMAIN_NAME]"
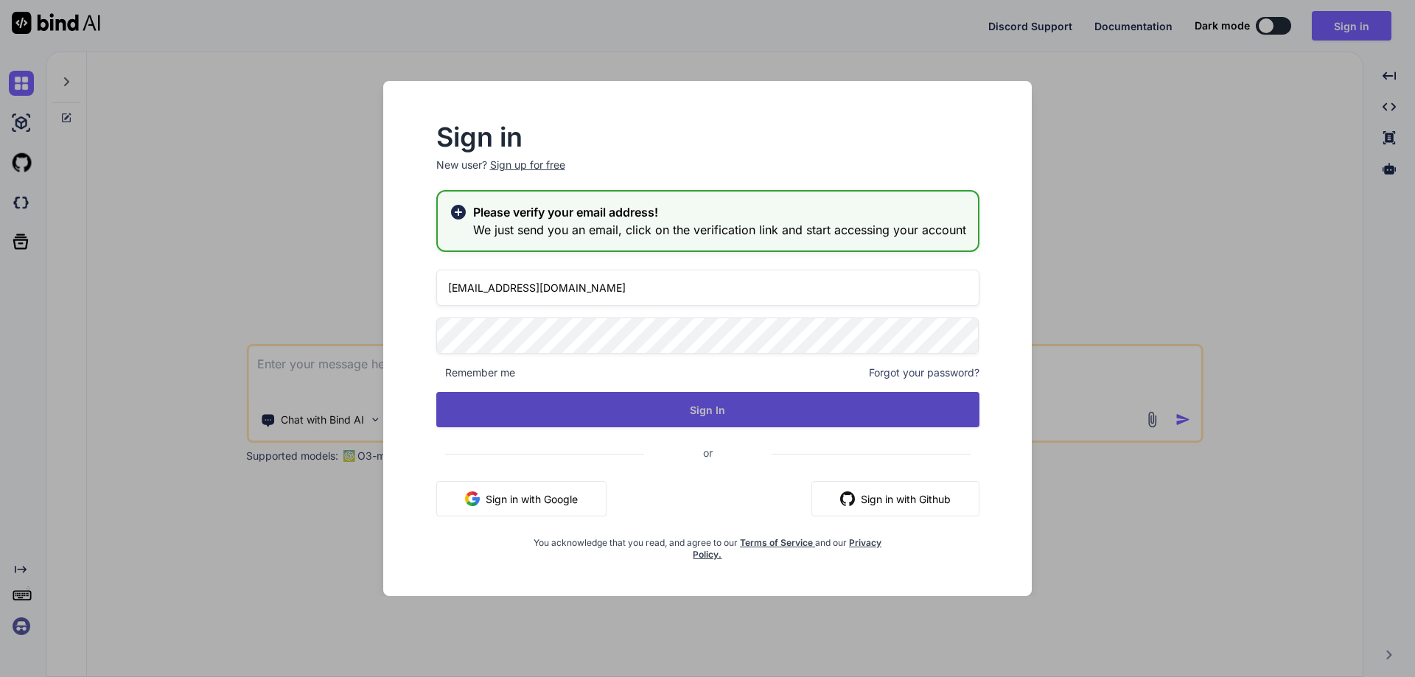
click at [483, 409] on button "Sign In" at bounding box center [707, 409] width 543 height 35
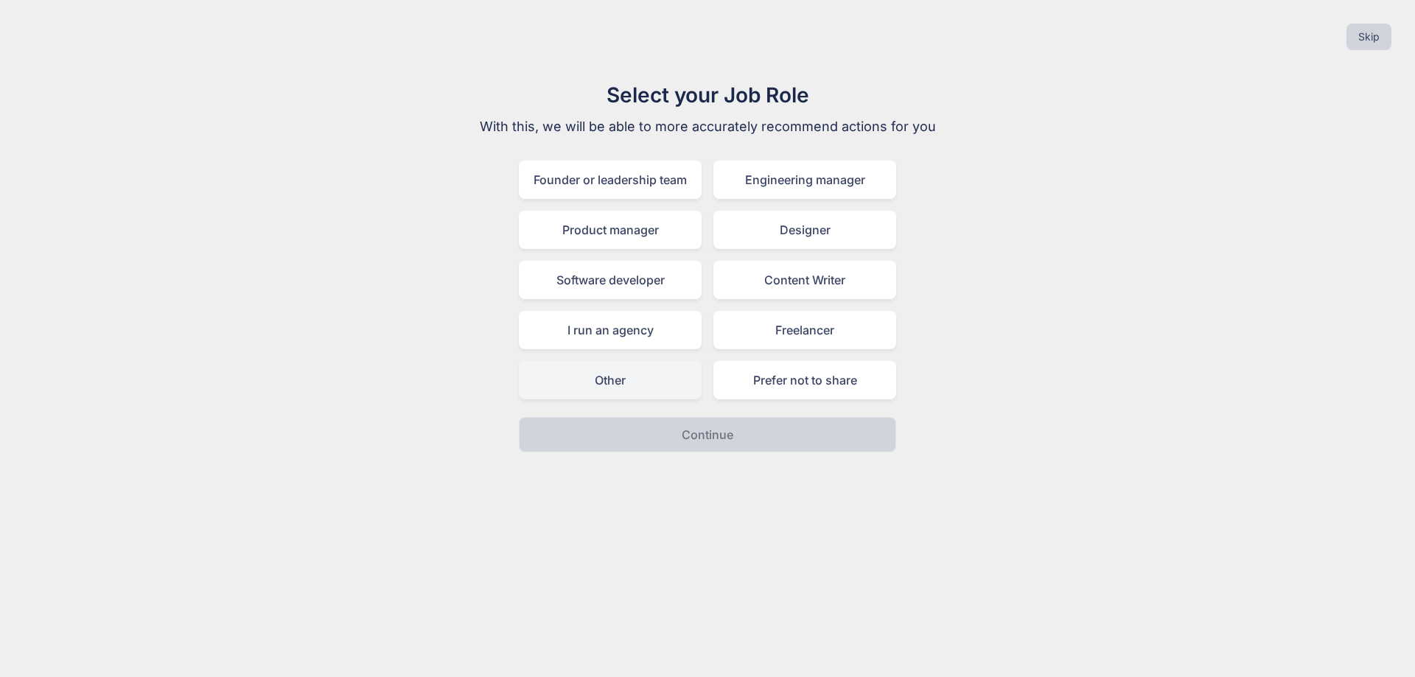
click at [614, 390] on div "Other" at bounding box center [610, 380] width 183 height 38
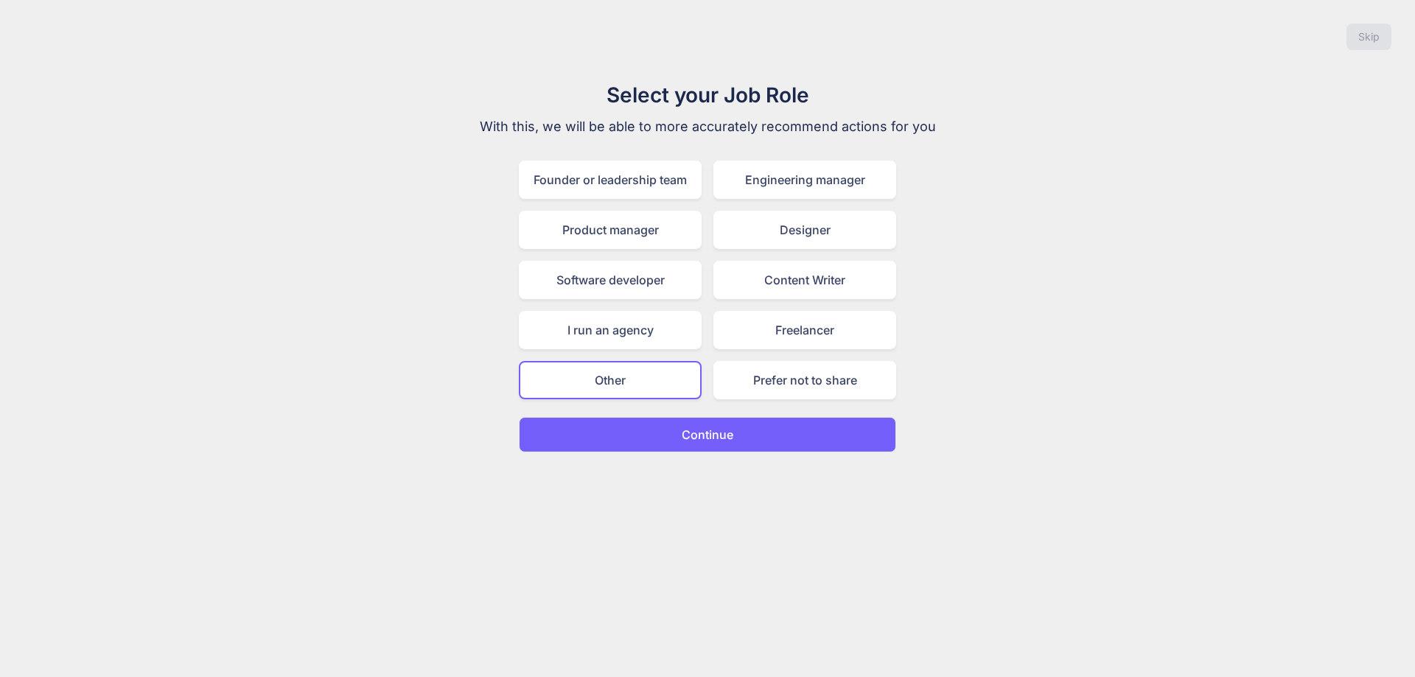
click at [662, 436] on button "Continue" at bounding box center [707, 434] width 377 height 35
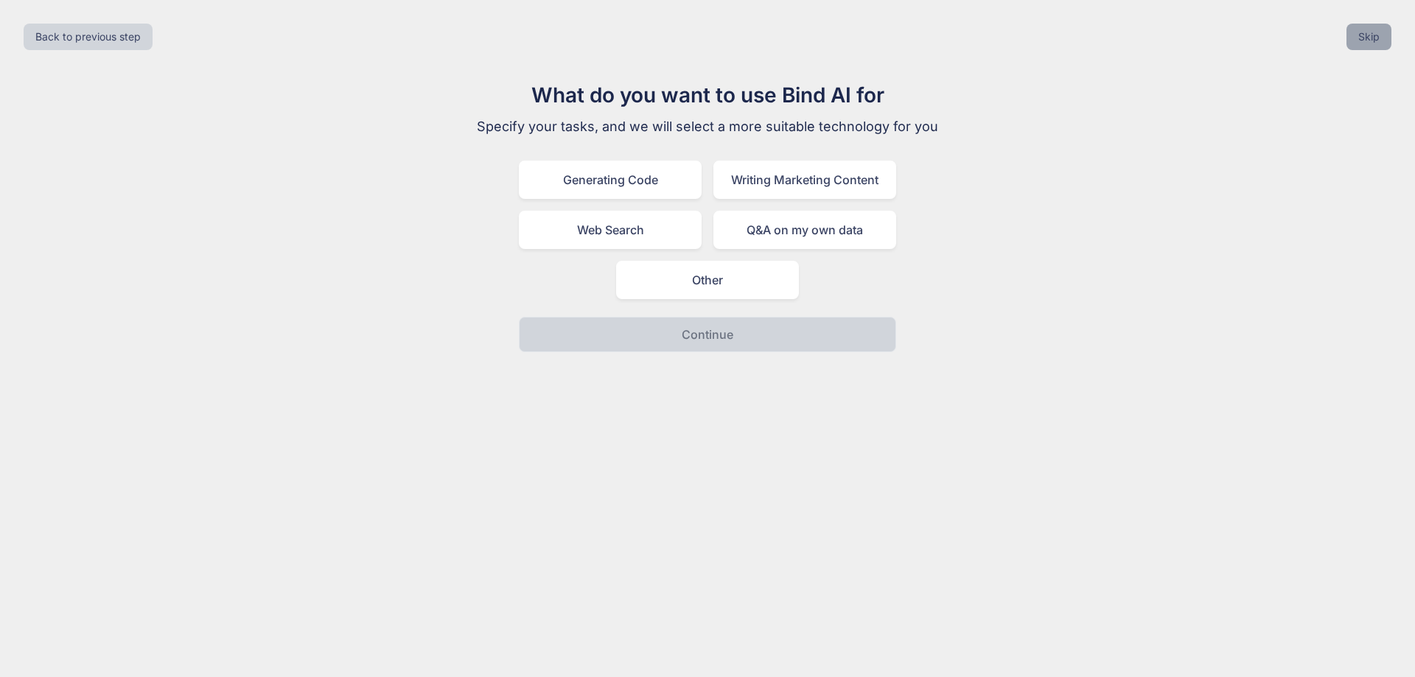
click at [1371, 38] on button "Skip" at bounding box center [1368, 37] width 45 height 27
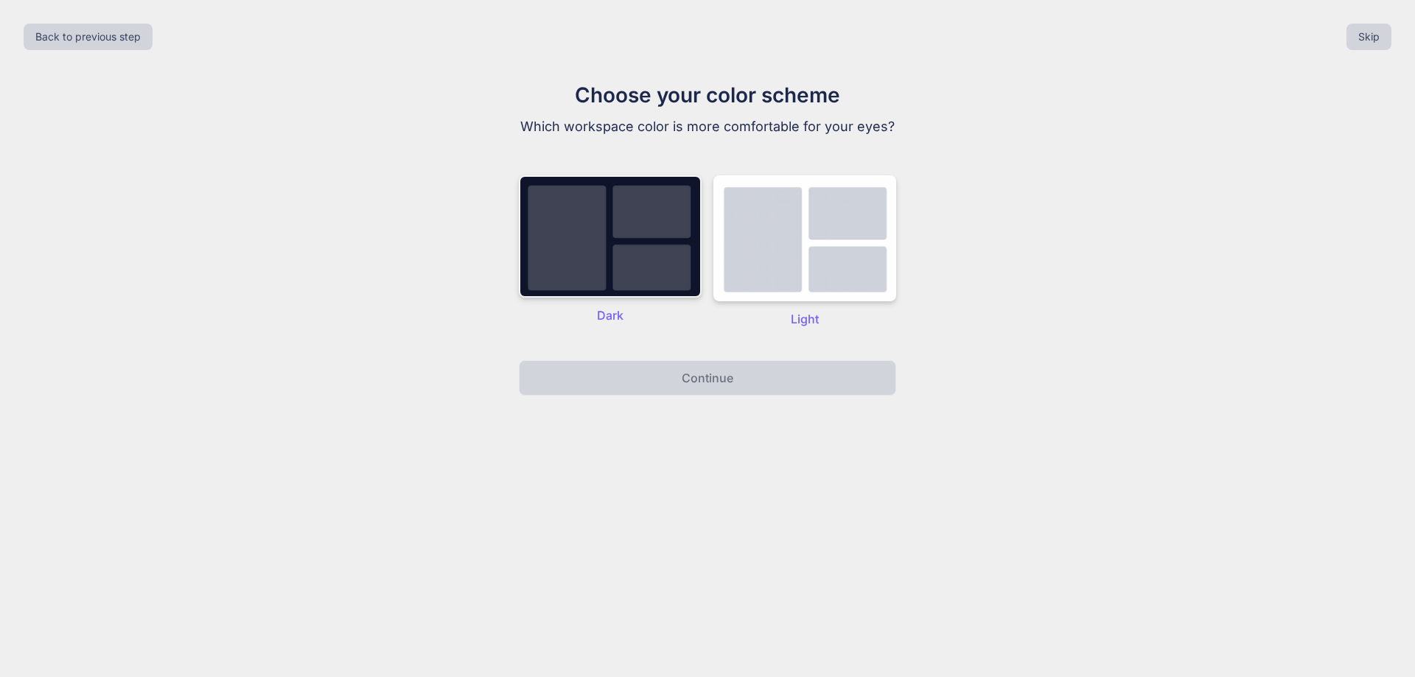
click at [658, 270] on img at bounding box center [610, 236] width 183 height 122
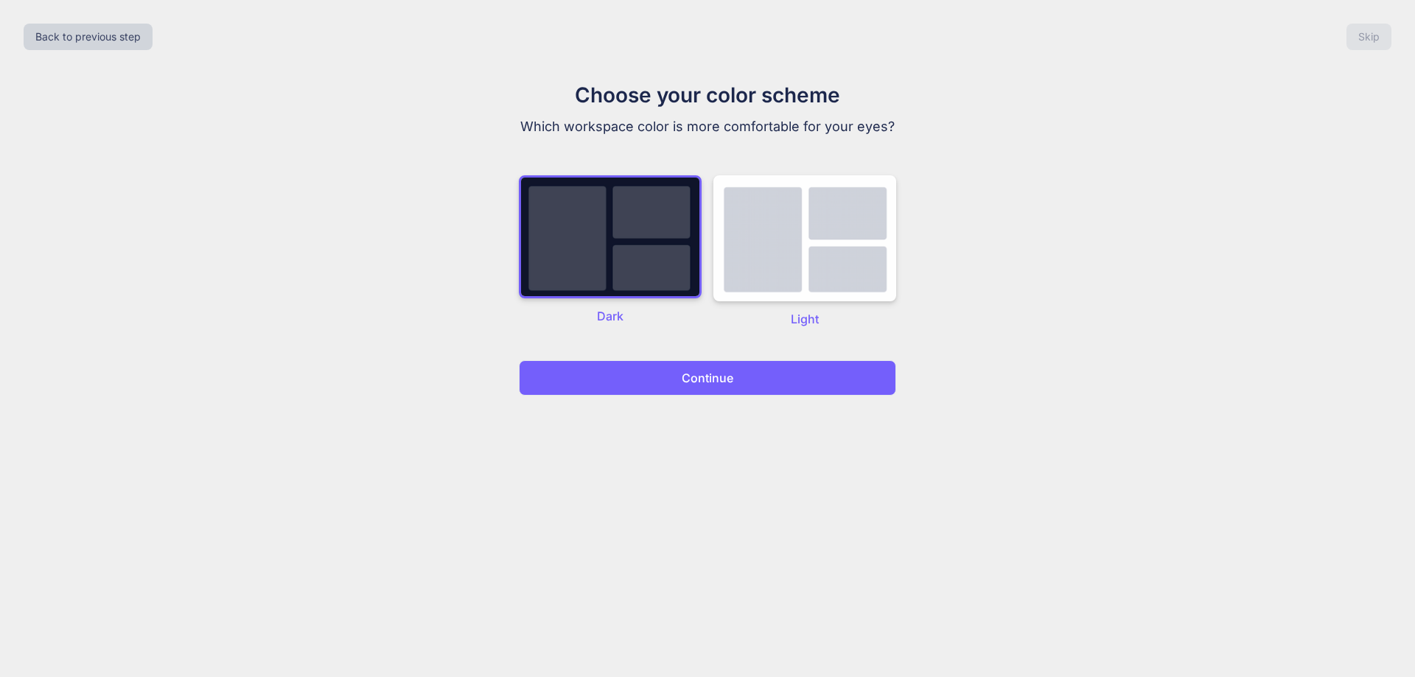
click at [690, 369] on p "Continue" at bounding box center [708, 378] width 52 height 18
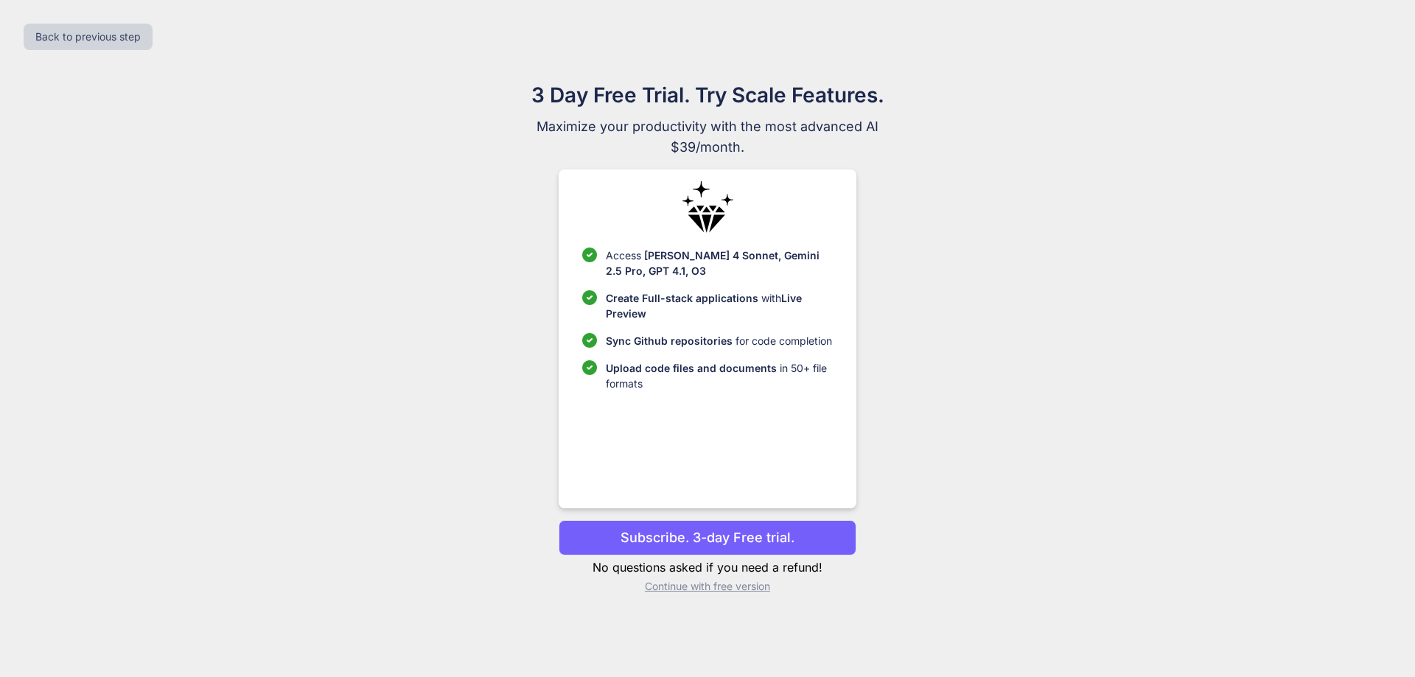
click at [705, 586] on p "Continue with free version" at bounding box center [707, 586] width 297 height 15
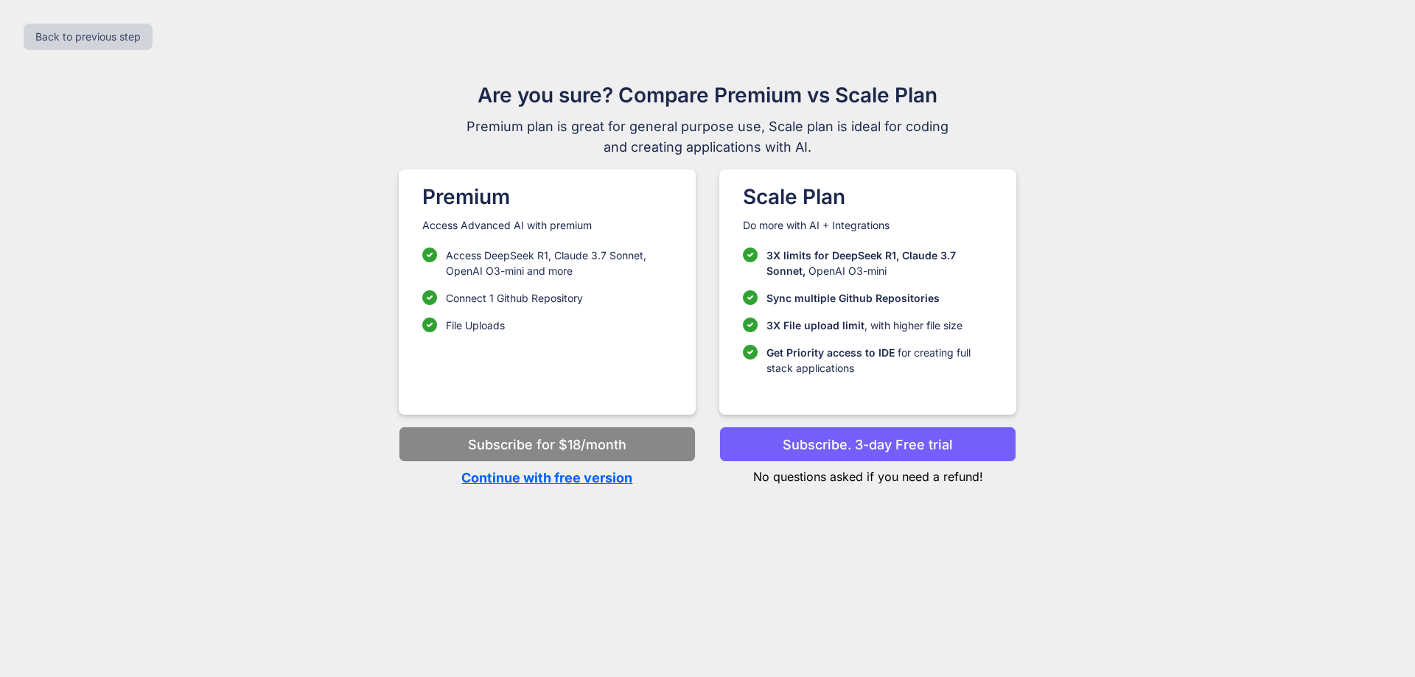
click at [506, 475] on p "Continue with free version" at bounding box center [547, 478] width 297 height 20
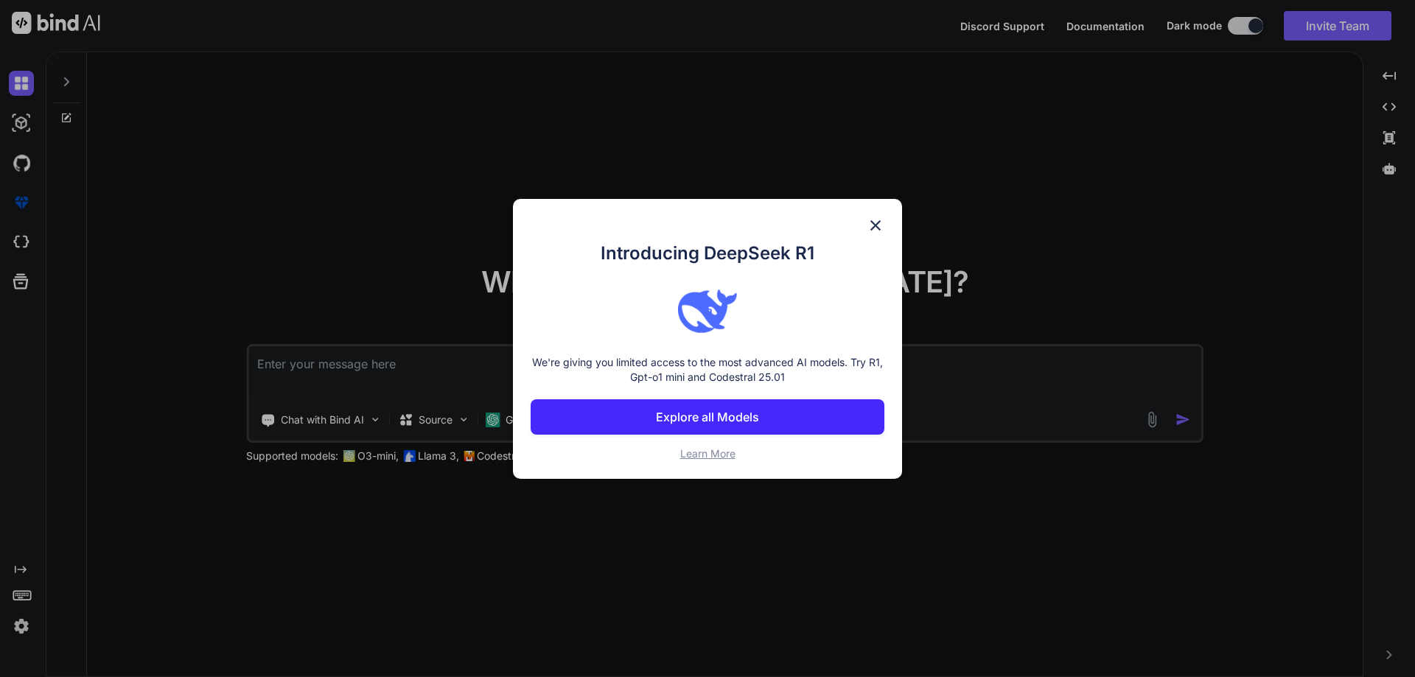
click at [884, 223] on div "Introducing DeepSeek R1 We're giving you limited access to the most advanced AI…" at bounding box center [707, 339] width 389 height 280
click at [875, 220] on img at bounding box center [876, 226] width 18 height 18
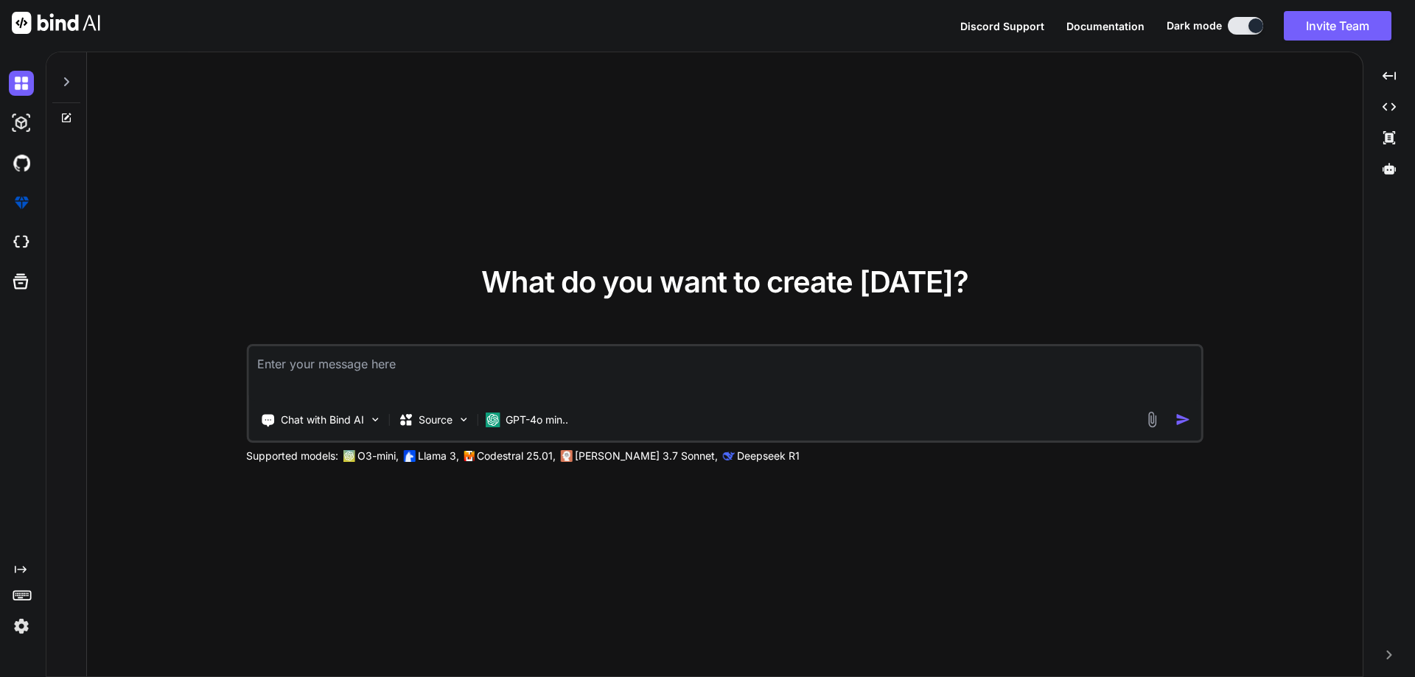
click at [434, 367] on textarea at bounding box center [724, 373] width 953 height 55
paste textarea "<div class="col-lg-12 col-xl-6 position-relative"> <input type="text" class="fo…"
type textarea "<div class="col-lg-12 col-xl-6 position-relative"> <input type="text" class="fo…"
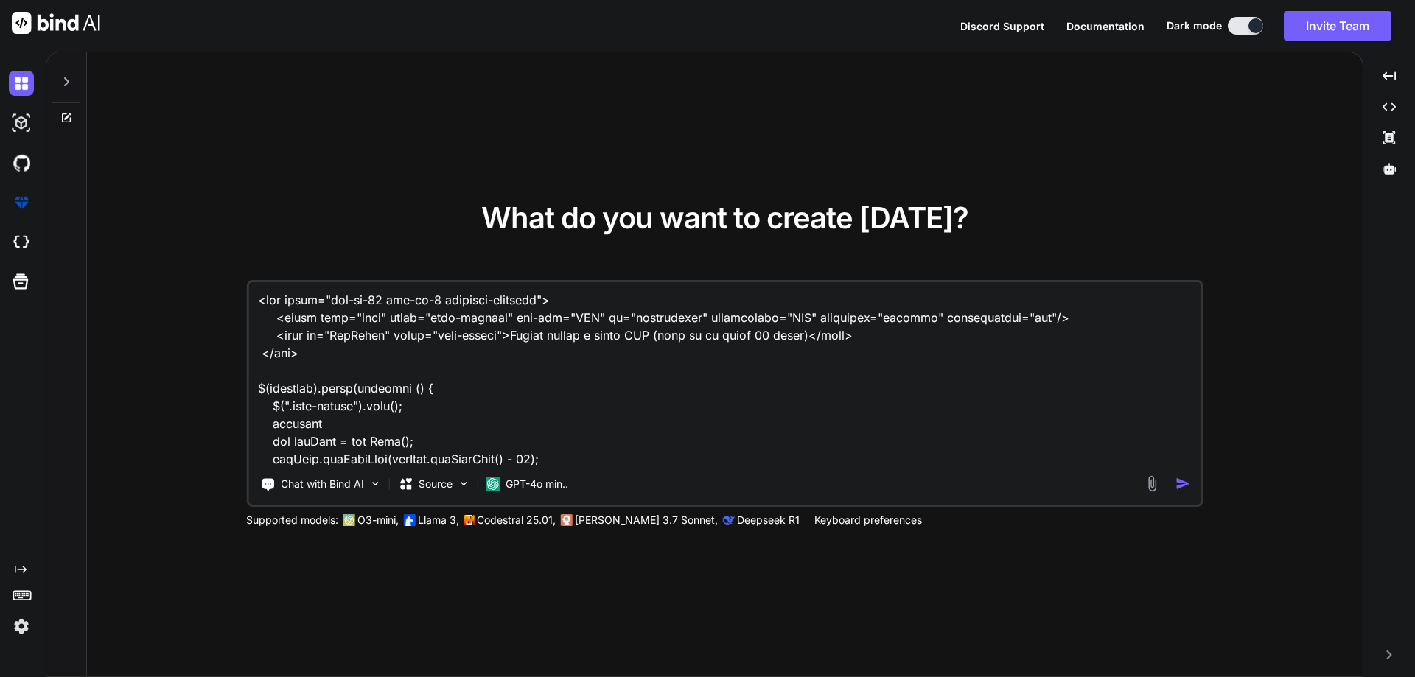
scroll to position [4406, 0]
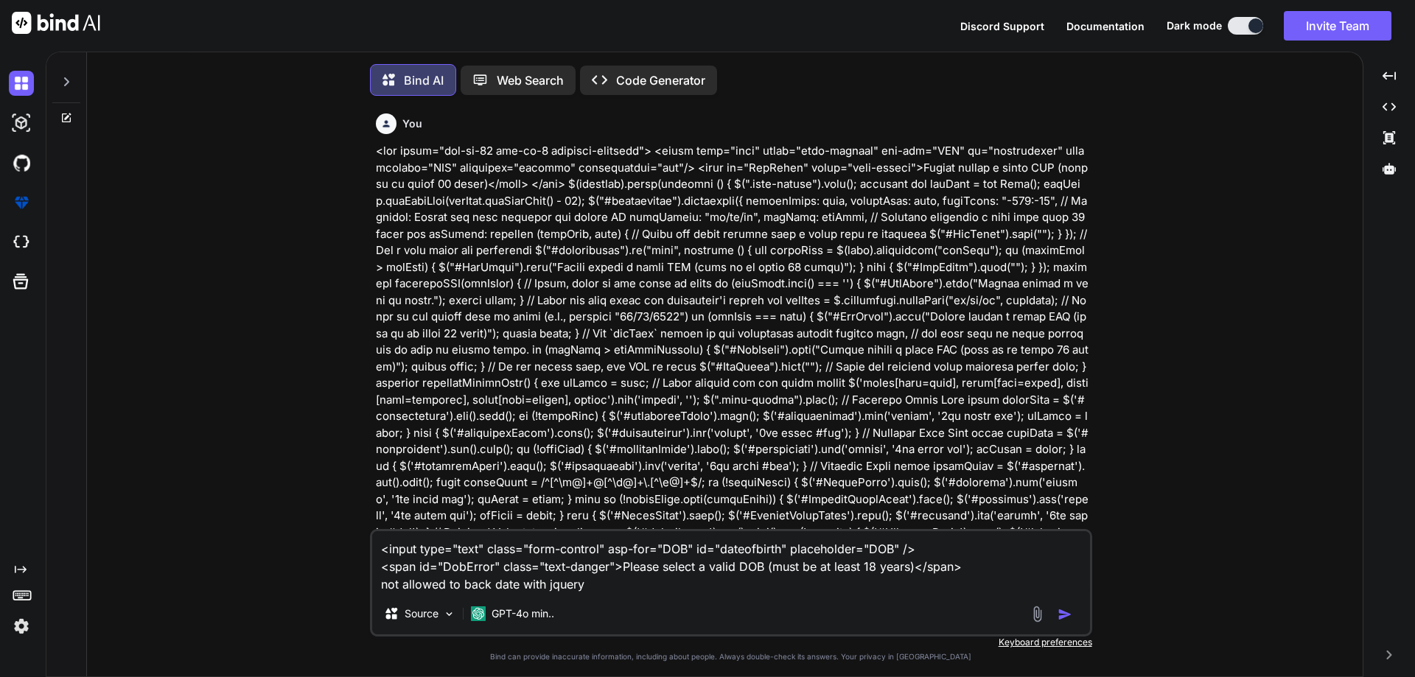
scroll to position [7, 0]
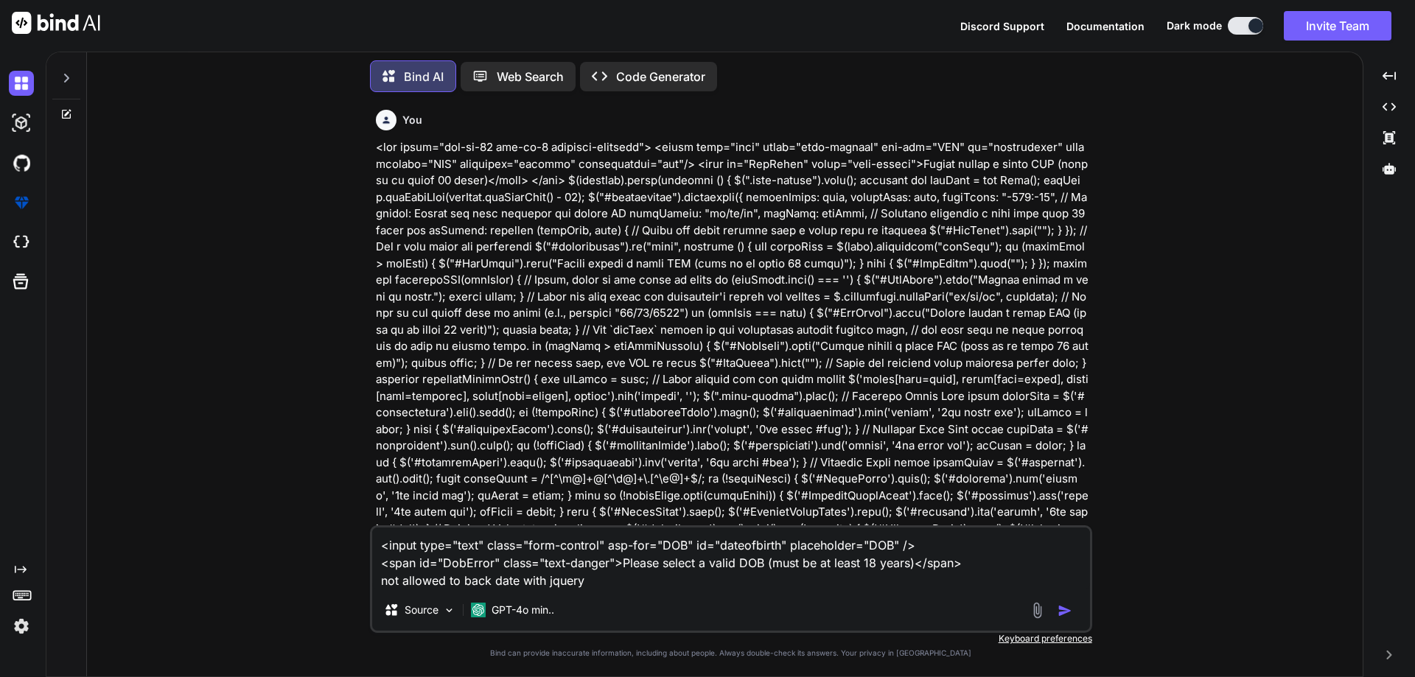
click at [617, 583] on textarea "<input type="text" class="form-control" asp-for="DOB" id="dateofbirth" placehol…" at bounding box center [731, 559] width 718 height 62
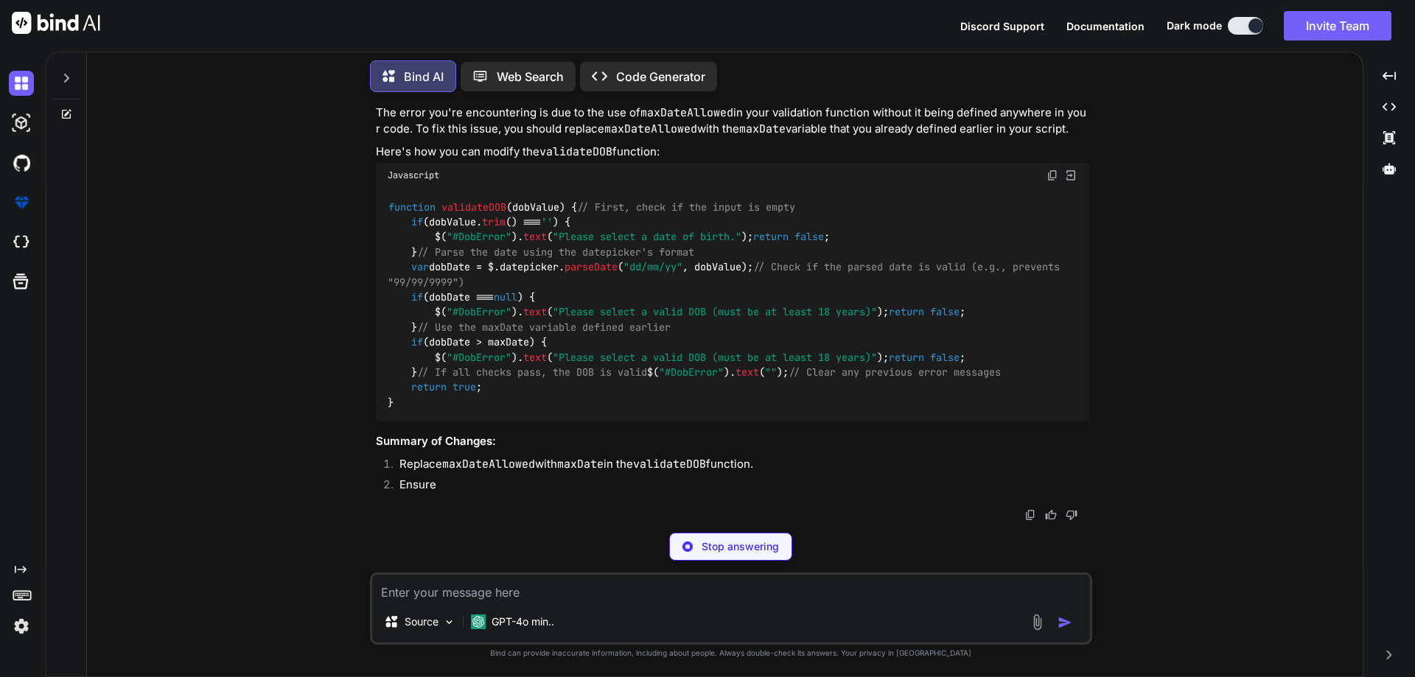
scroll to position [1007, 0]
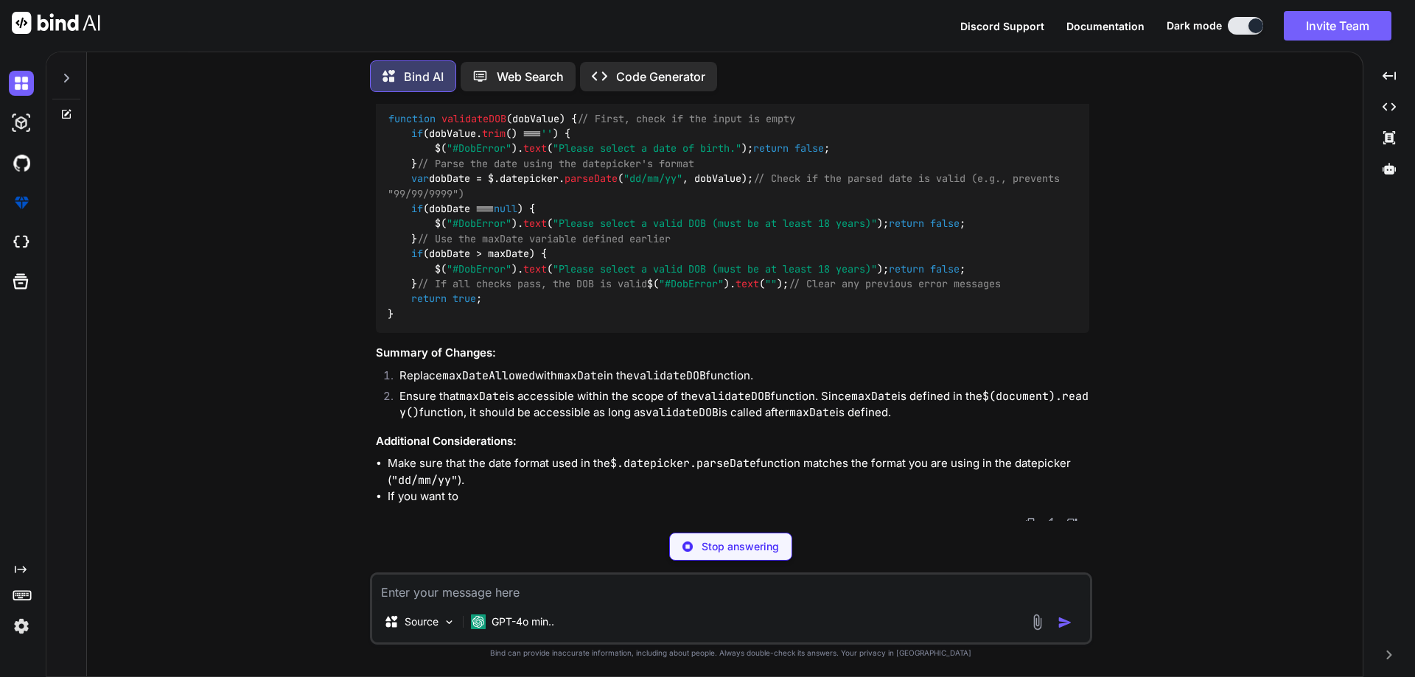
click at [523, 245] on span "// Use the maxDate variable defined earlier" at bounding box center [543, 238] width 253 height 13
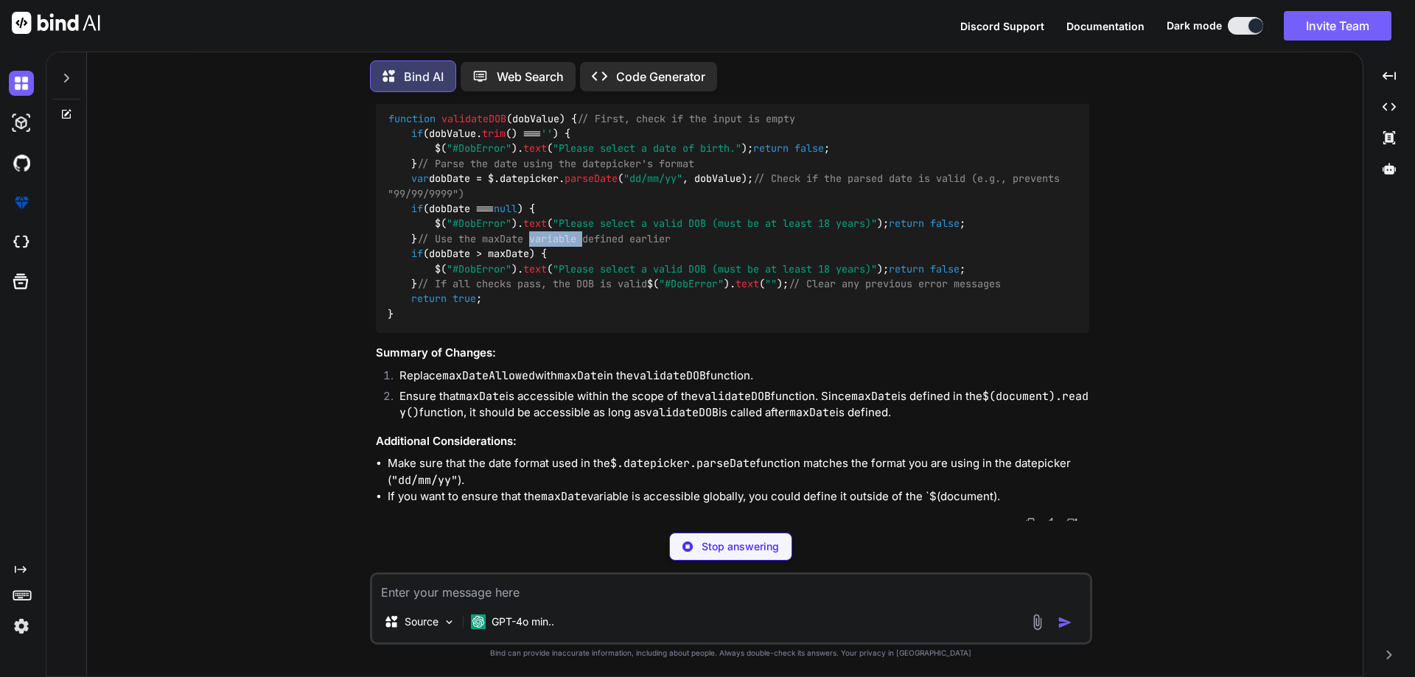
click at [523, 245] on span "// Use the maxDate variable defined earlier" at bounding box center [543, 238] width 253 height 13
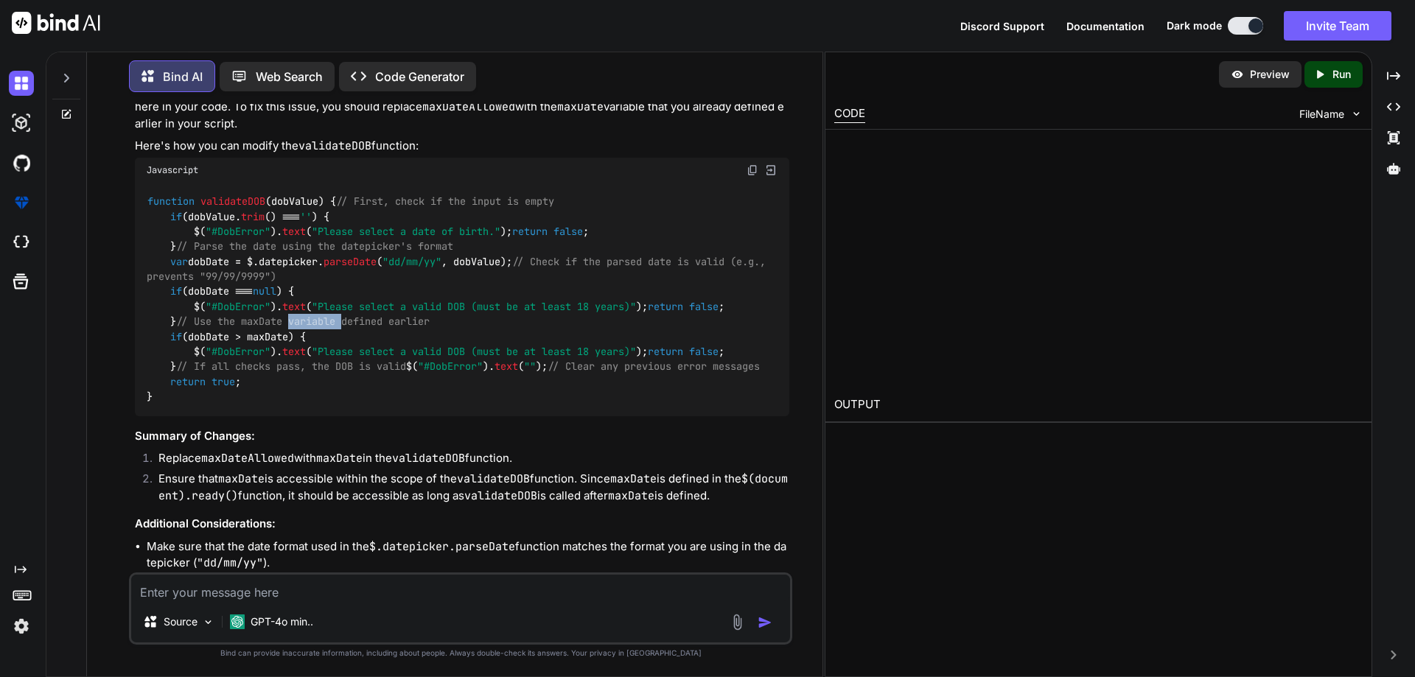
scroll to position [1089, 0]
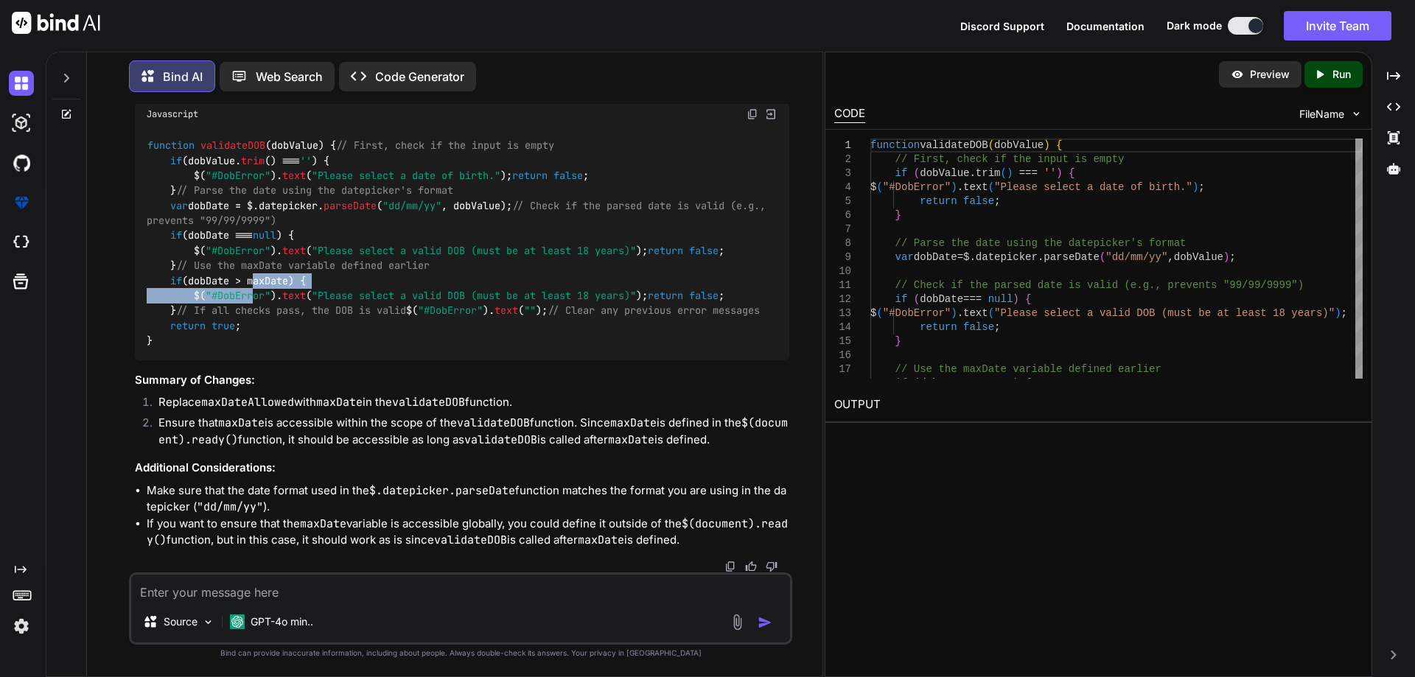
click at [255, 349] on code "function validateDOB ( dobValue ) { // First, check if the input is empty if (d…" at bounding box center [459, 243] width 625 height 211
click at [259, 349] on code "function validateDOB ( dobValue ) { // First, check if the input is empty if (d…" at bounding box center [459, 243] width 625 height 211
click at [345, 584] on textarea at bounding box center [460, 588] width 659 height 27
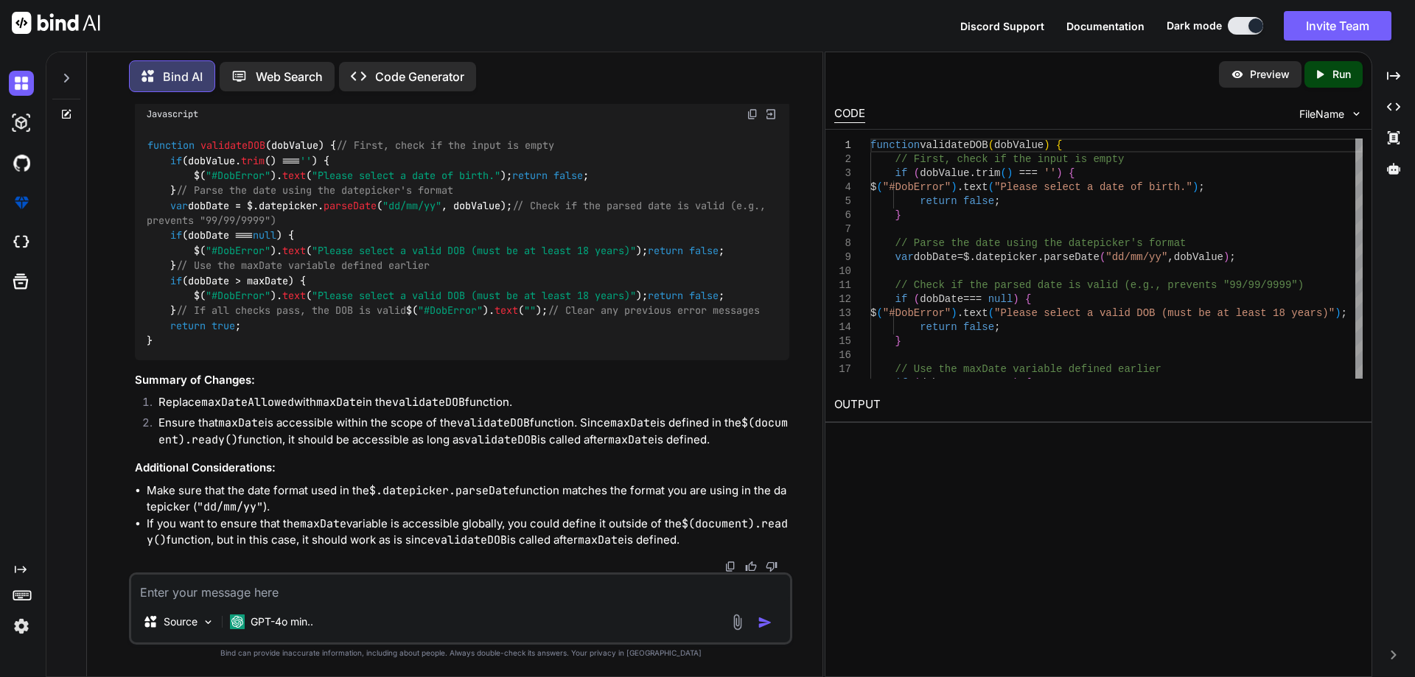
paste textarea "var maxDate = new Date(); maxDate.setFullYear(maxDate.getFullYear() - 18); $("#…"
type textarea "var maxDate = new Date(); maxDate.setFullYear(maxDate.getFullYear() - 18); $("#…"
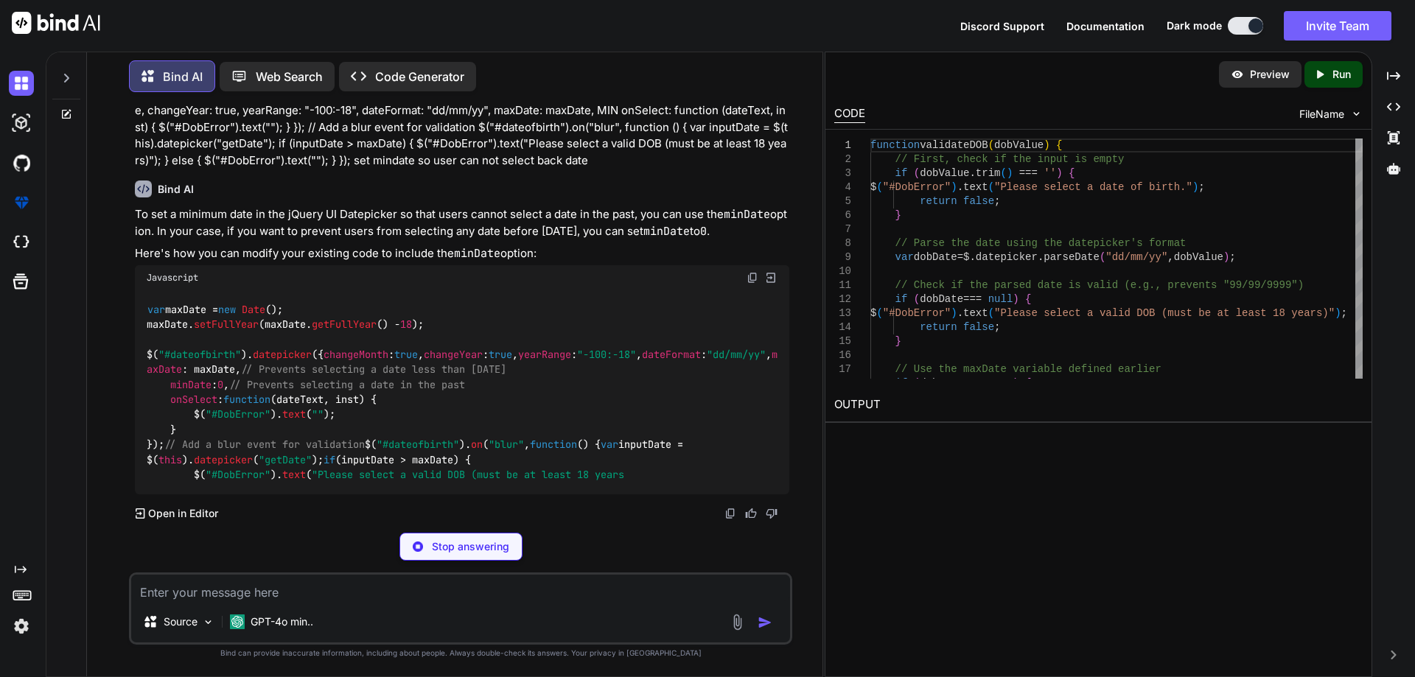
scroll to position [1883, 0]
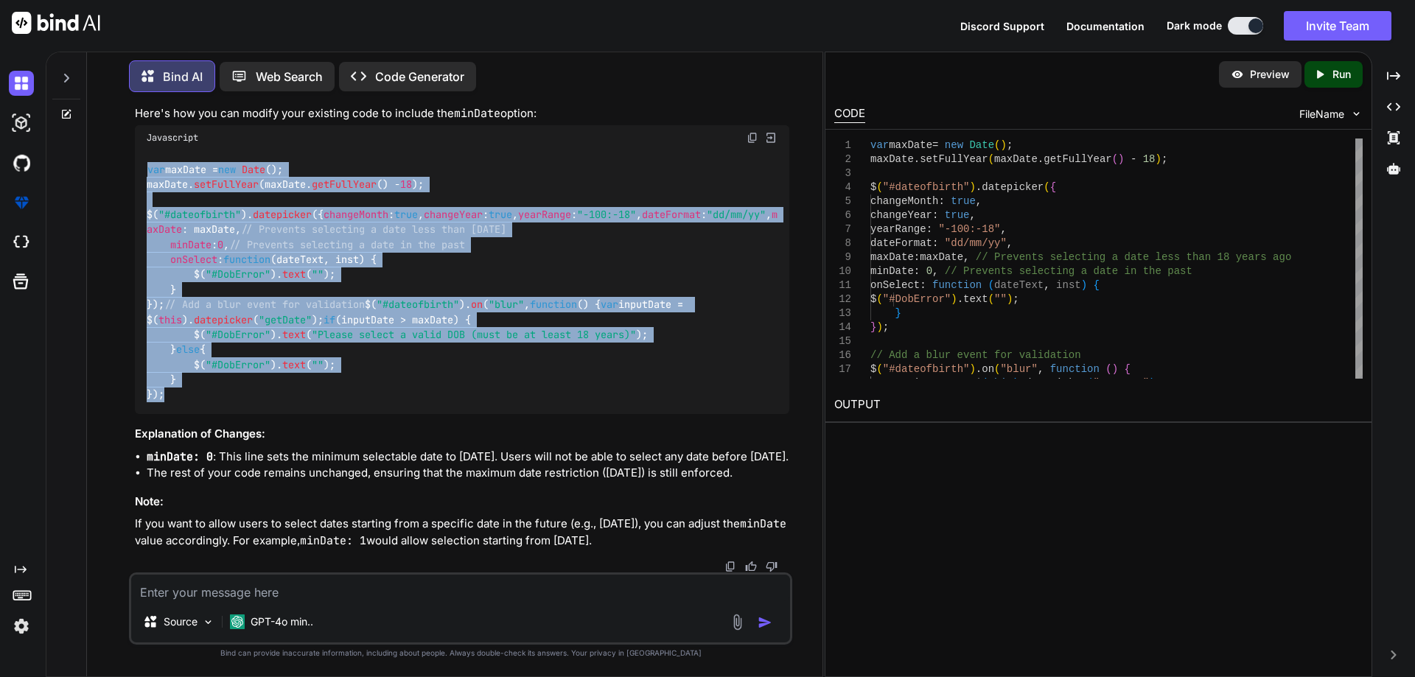
drag, startPoint x: 144, startPoint y: 171, endPoint x: 281, endPoint y: 524, distance: 378.9
click at [281, 414] on div "var maxDate = new Date (); maxDate. setFullYear (maxDate. getFullYear () - 18 )…" at bounding box center [462, 282] width 654 height 264
copy code "var maxDate = new Date (); maxDate. setFullYear (maxDate. getFullYear () - 18 )…"
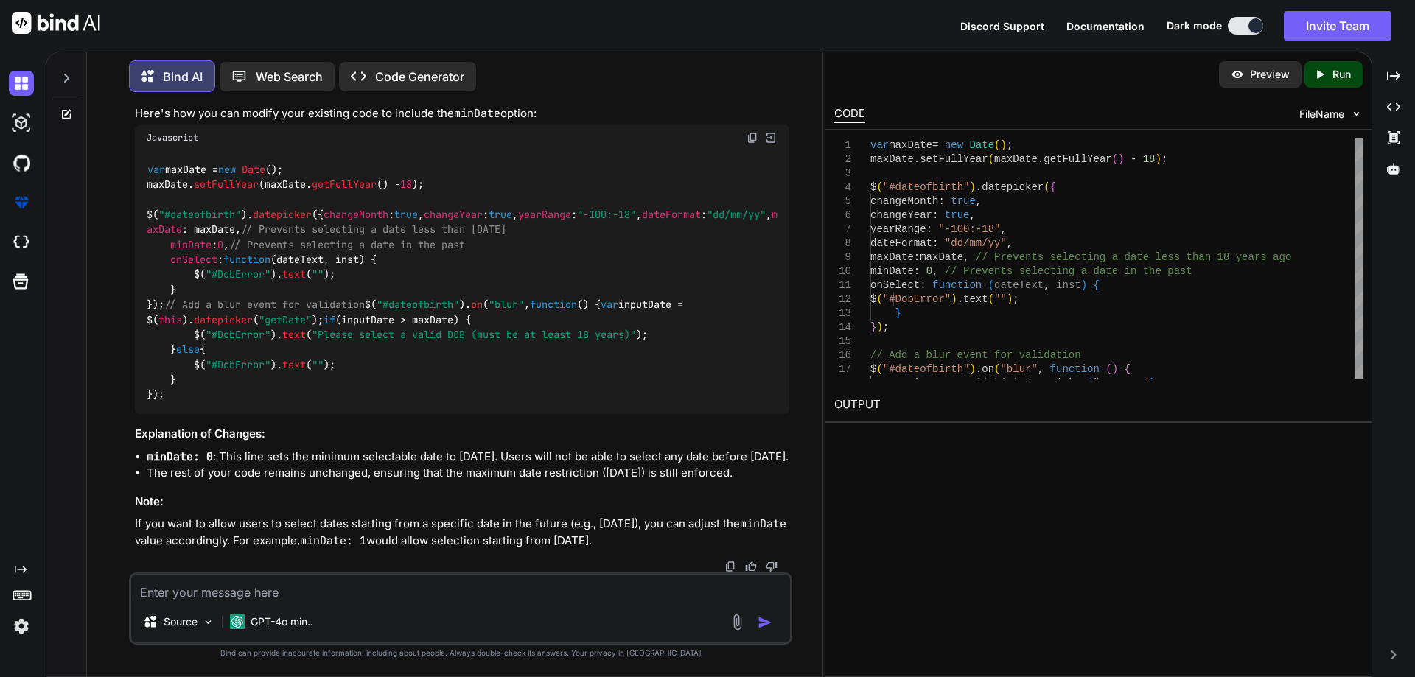
click at [231, 588] on textarea at bounding box center [460, 588] width 659 height 27
type textarea "maxdate"
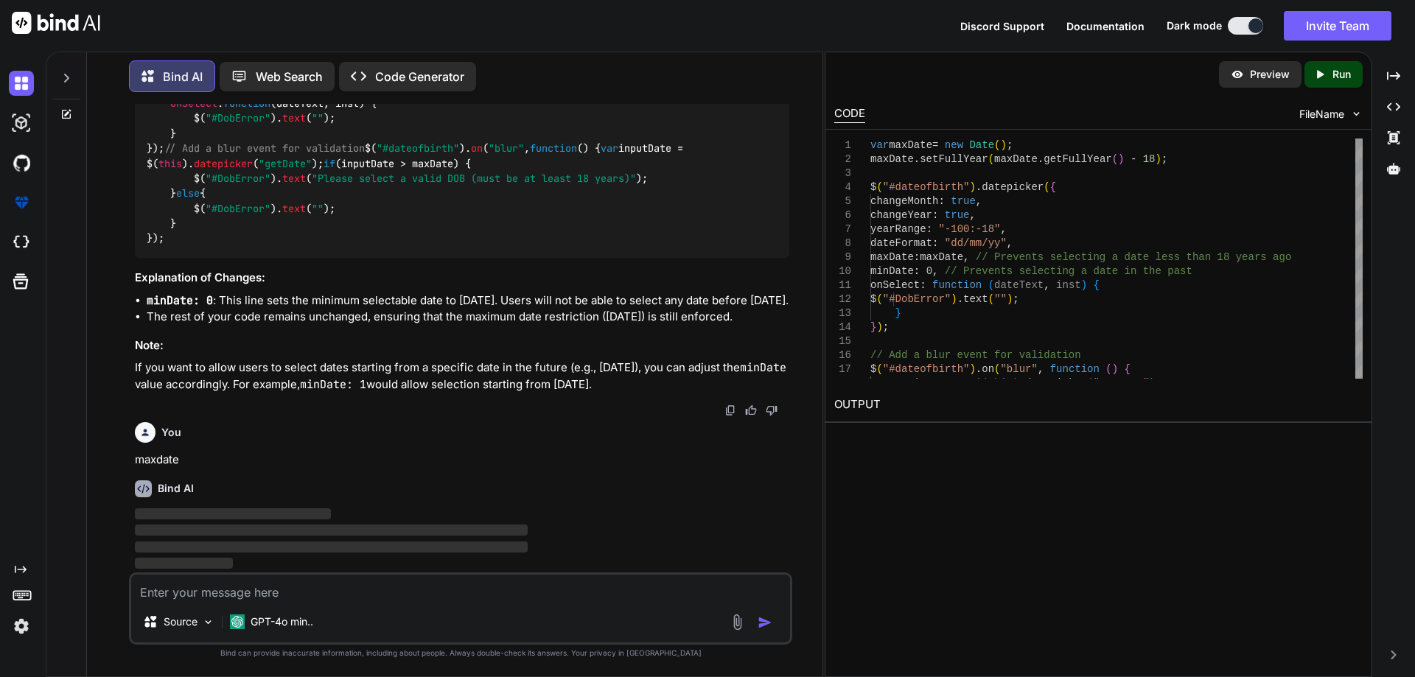
scroll to position [2164, 0]
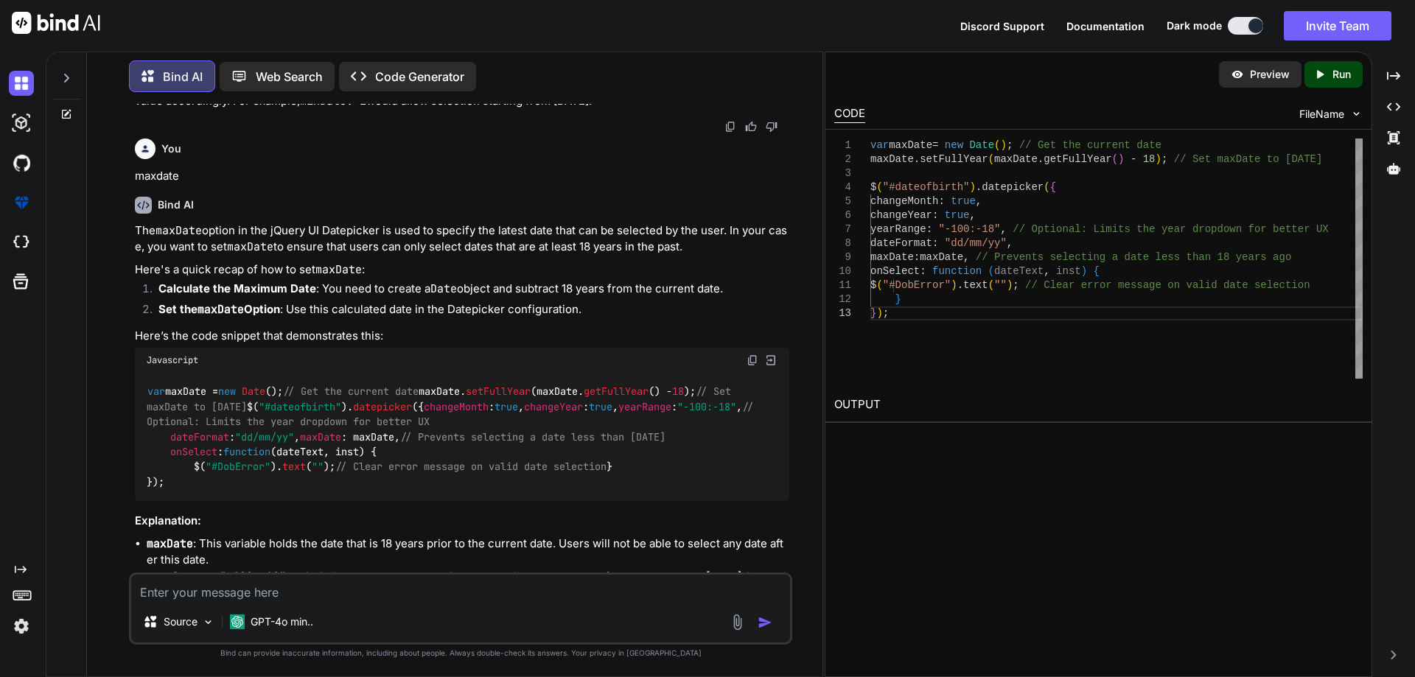
click at [363, 591] on textarea at bounding box center [460, 588] width 659 height 27
paste textarea "$("#dateofbirth").datepicker({ changeMonth: true, changeYear: true, yearRange: …"
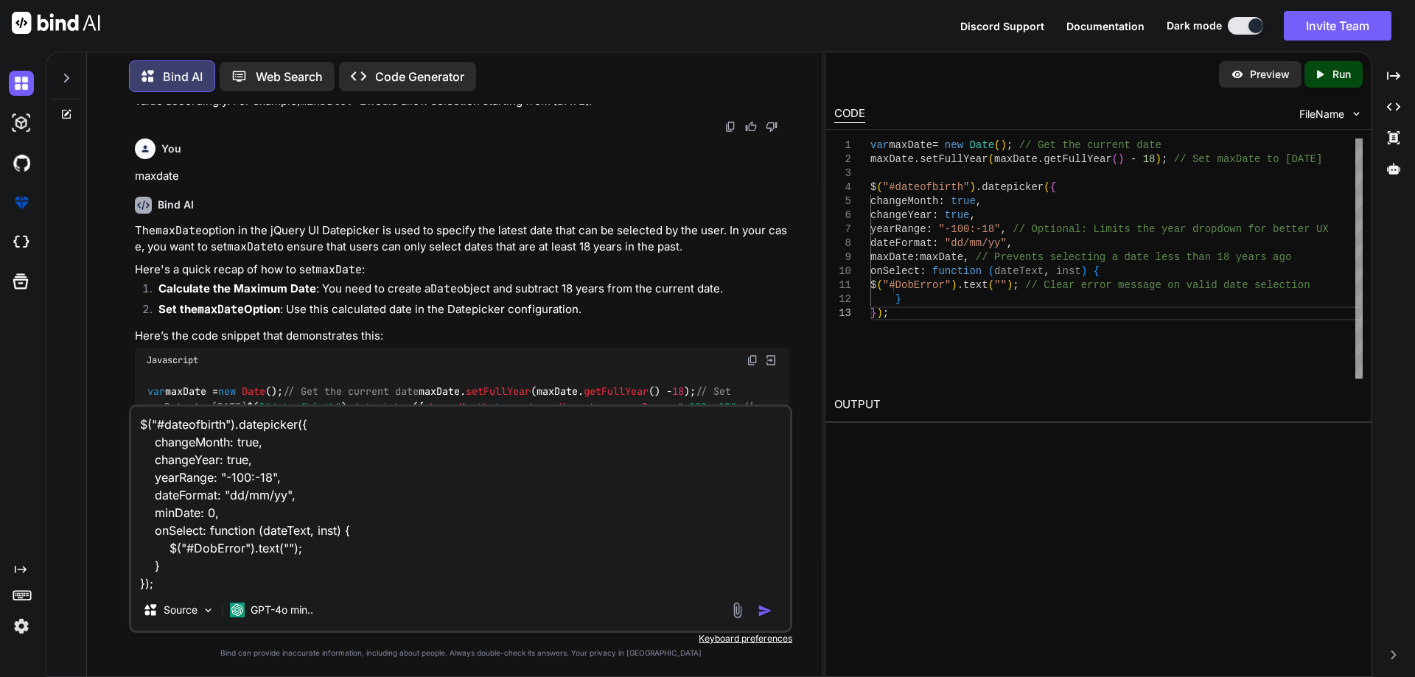
scroll to position [1, 0]
type textarea "$("#dateofbirth").datepicker({ changeMonth: true, changeYear: true, yearRange: …"
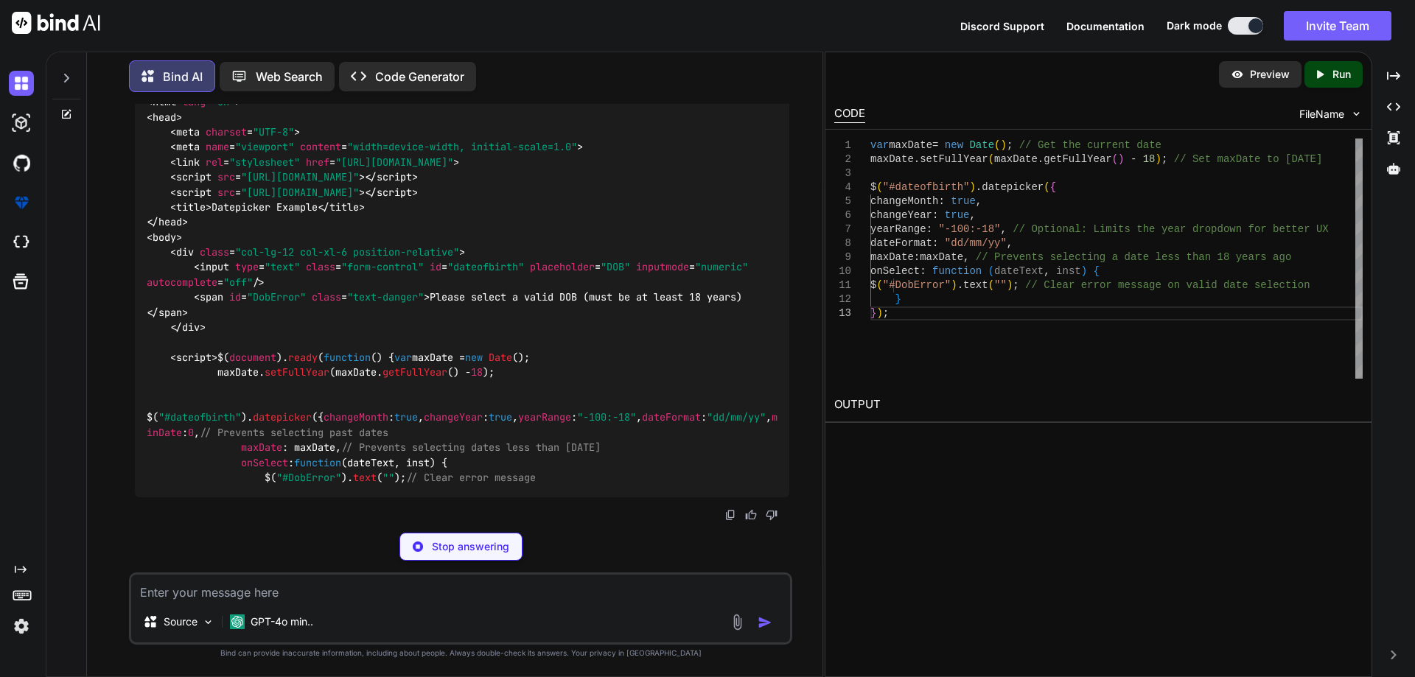
scroll to position [3696, 0]
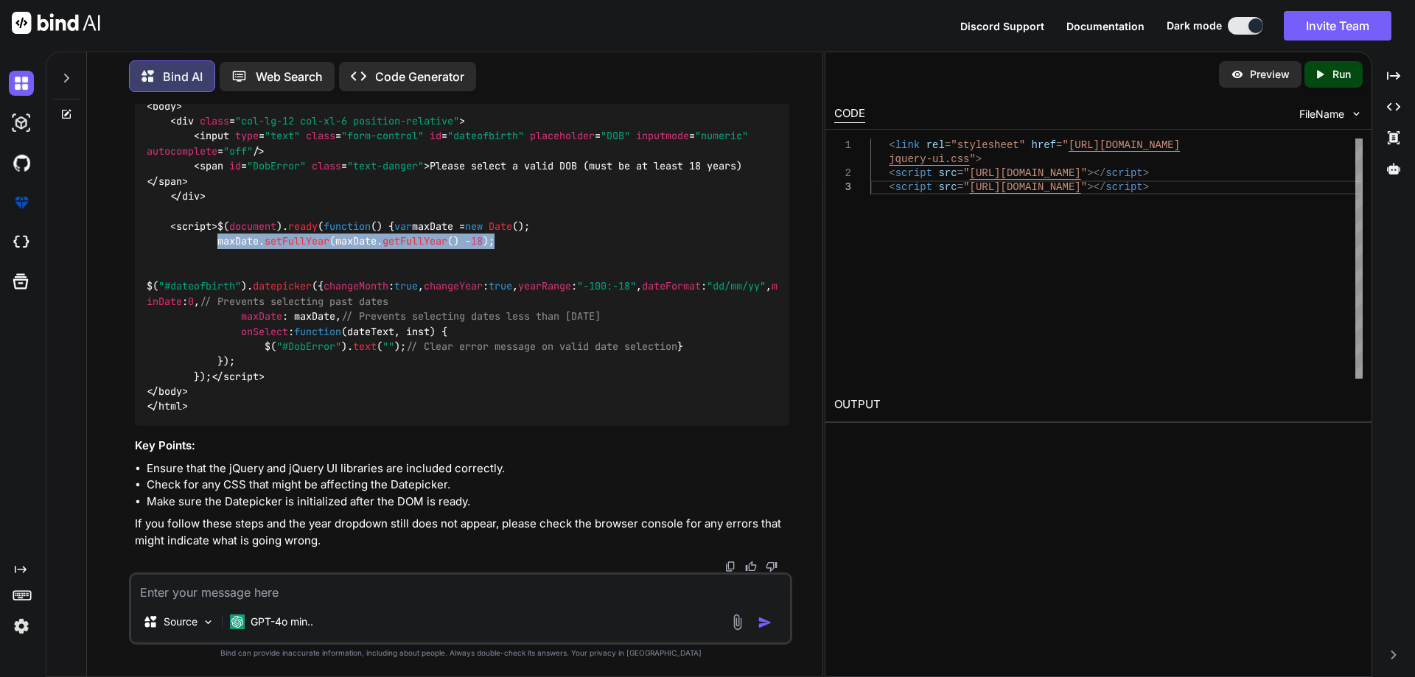
drag, startPoint x: 216, startPoint y: 329, endPoint x: 529, endPoint y: 326, distance: 313.2
click at [529, 326] on div "<!DOCTYPE html > < html lang = "en" > < head > < meta charset = "UTF-8" > < met…" at bounding box center [462, 181] width 654 height 489
copy span "maxDate. setFullYear (maxDate. getFullYear () - 18 );"
click at [231, 587] on textarea at bounding box center [460, 588] width 659 height 27
paste textarea "maxDate.setFullYear(maxDate.getFullYear() - 18);"
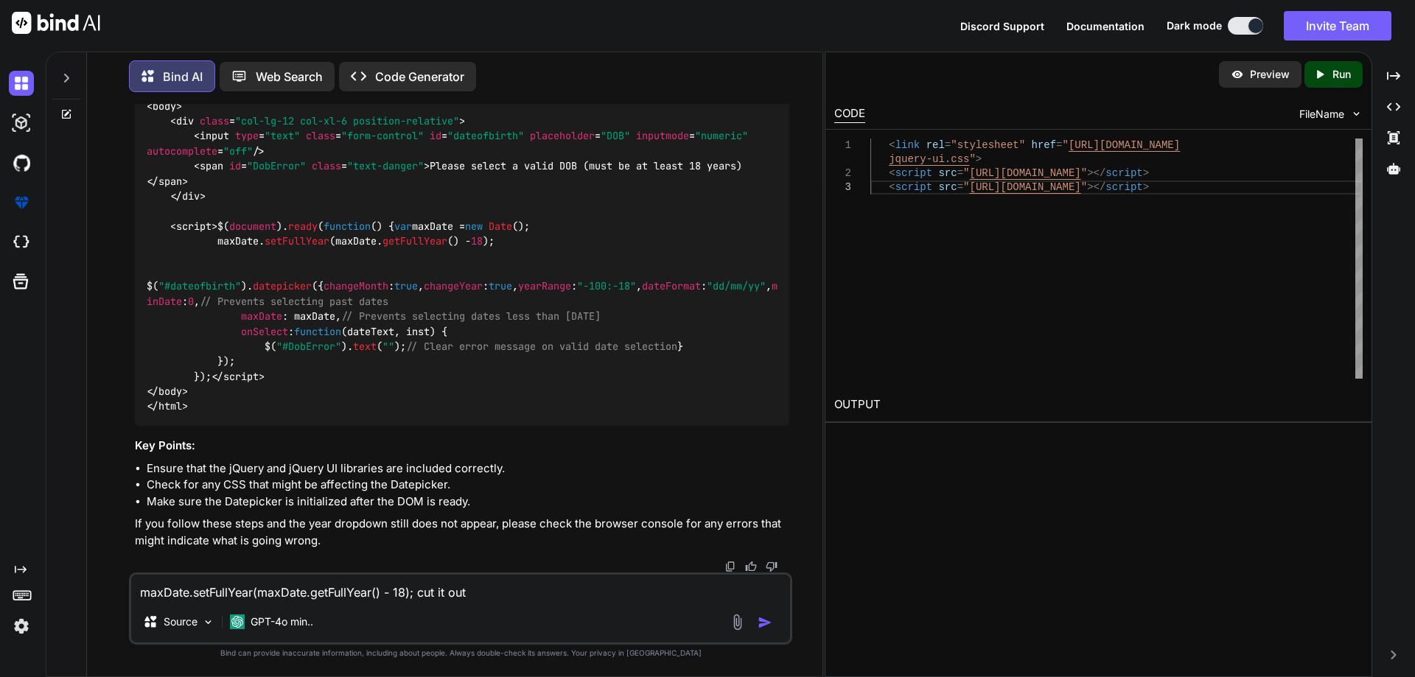
drag, startPoint x: 382, startPoint y: 592, endPoint x: 405, endPoint y: 584, distance: 24.9
click at [405, 587] on textarea "maxDate.setFullYear(maxDate.getFullYear() - 18); cut it out" at bounding box center [460, 588] width 659 height 27
click at [478, 592] on textarea "maxDate.setFullYear(maxDate.getFullYear() - 18); cut it out" at bounding box center [460, 588] width 659 height 27
paste textarea "- 18"
type textarea "maxDate.setFullYear(maxDate.getFullYear() - 18); cut it out - 18"
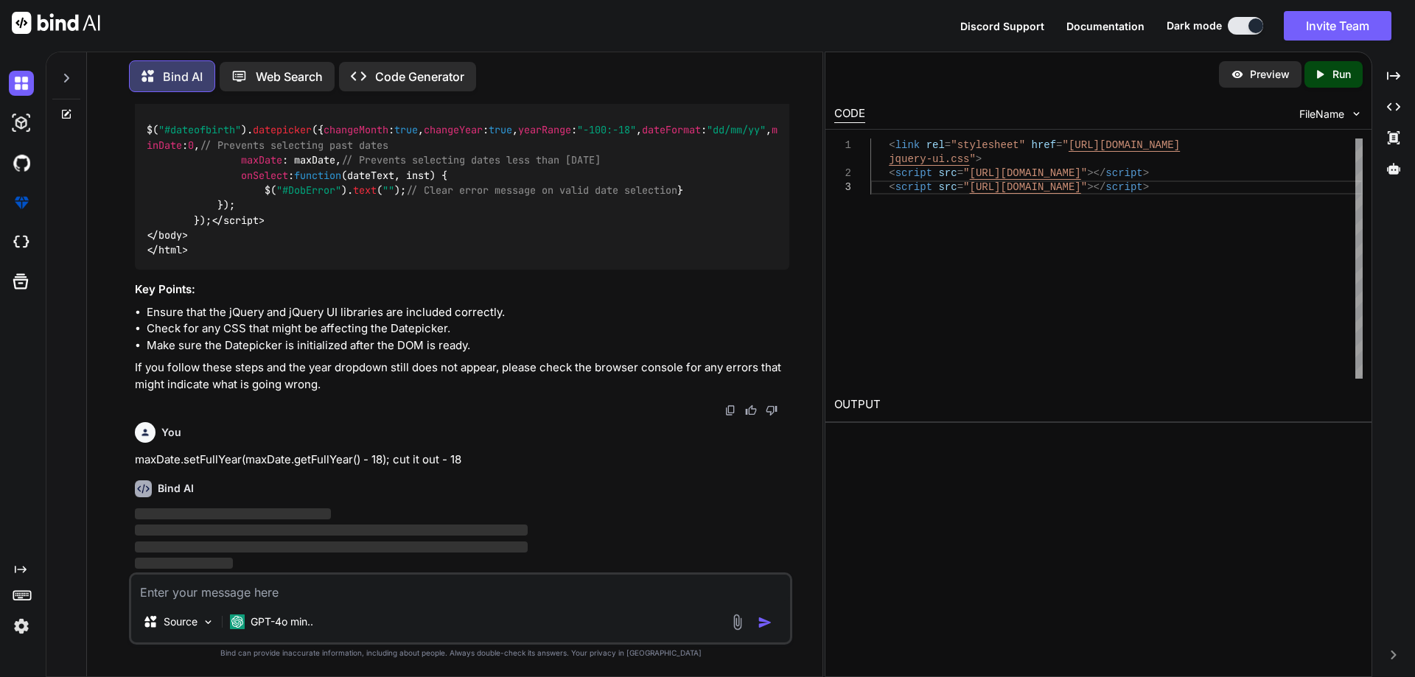
scroll to position [4014, 0]
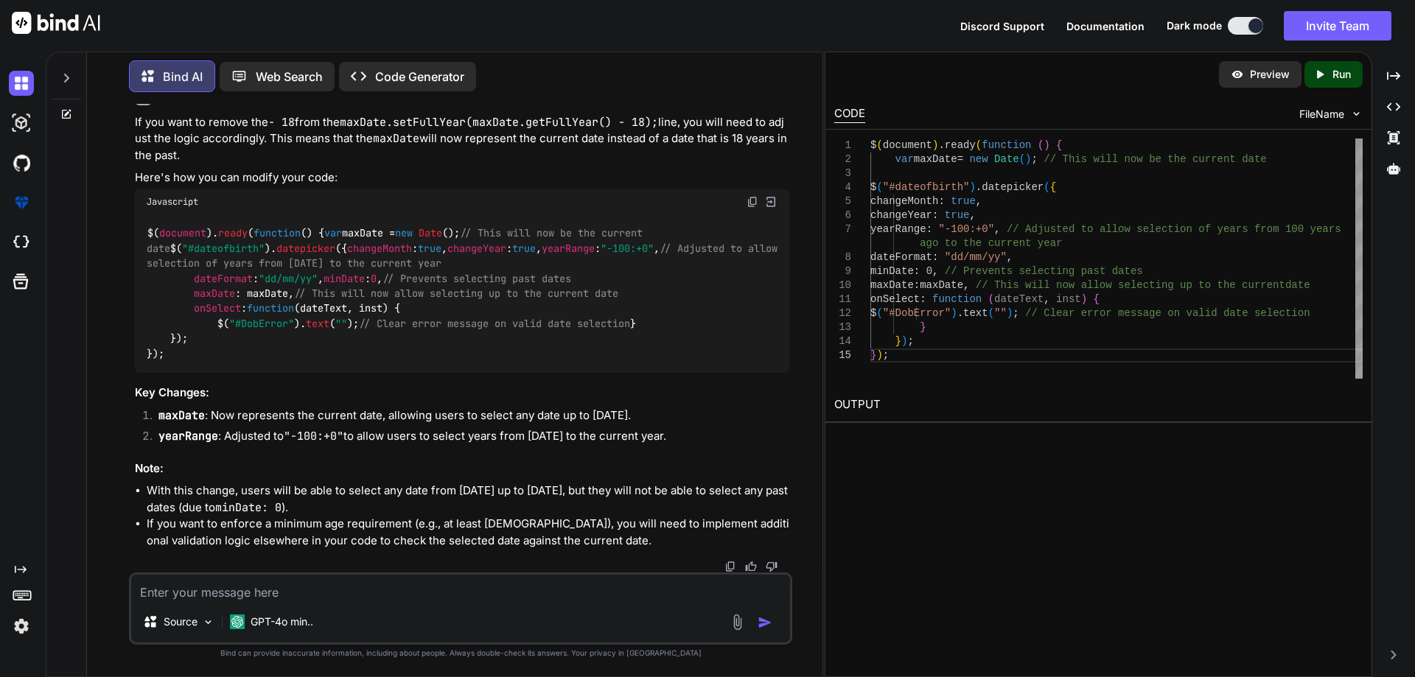
click at [304, 595] on textarea at bounding box center [460, 588] width 659 height 27
paste textarea "debugger var maxDate = new Date(); maxDate.setFullYear(maxDate.getFullYear() - …"
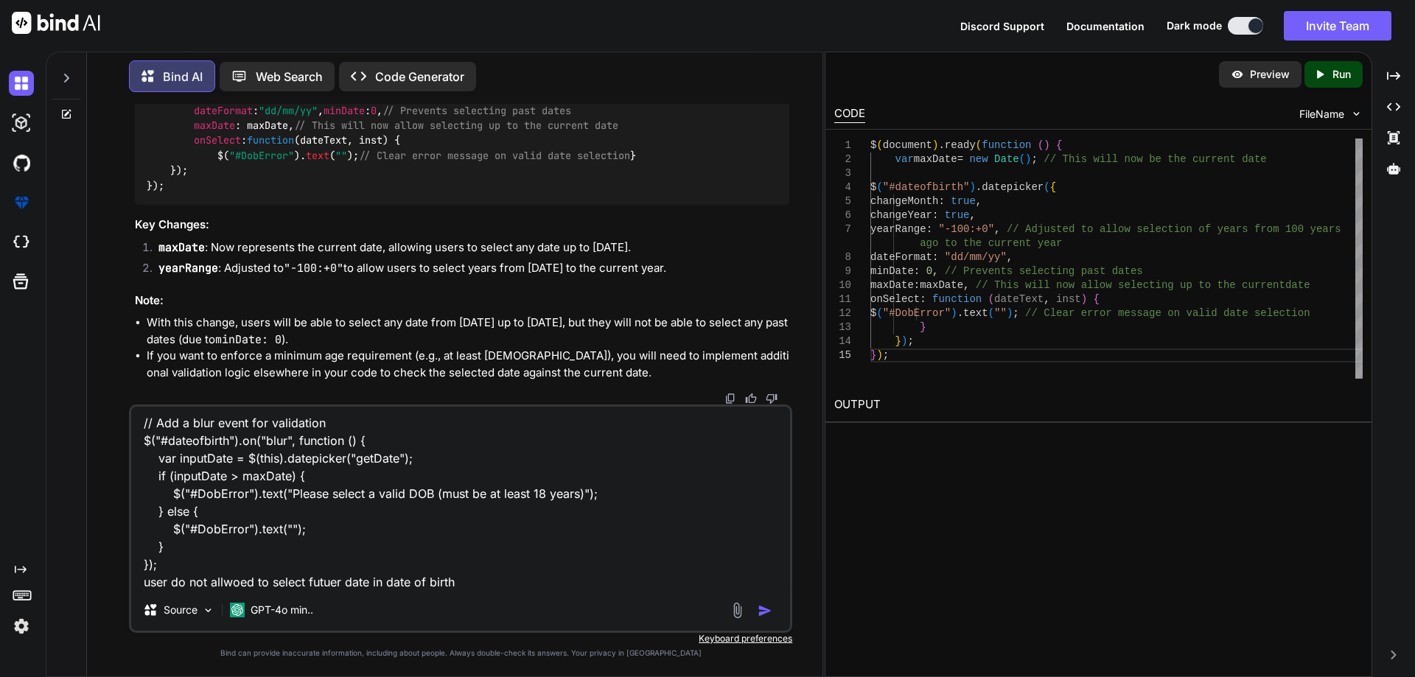
scroll to position [4530, 0]
type textarea "debugger var maxDate = new Date(); maxDate.setFullYear(maxDate.getFullYear() - …"
click at [759, 612] on img "button" at bounding box center [765, 611] width 15 height 15
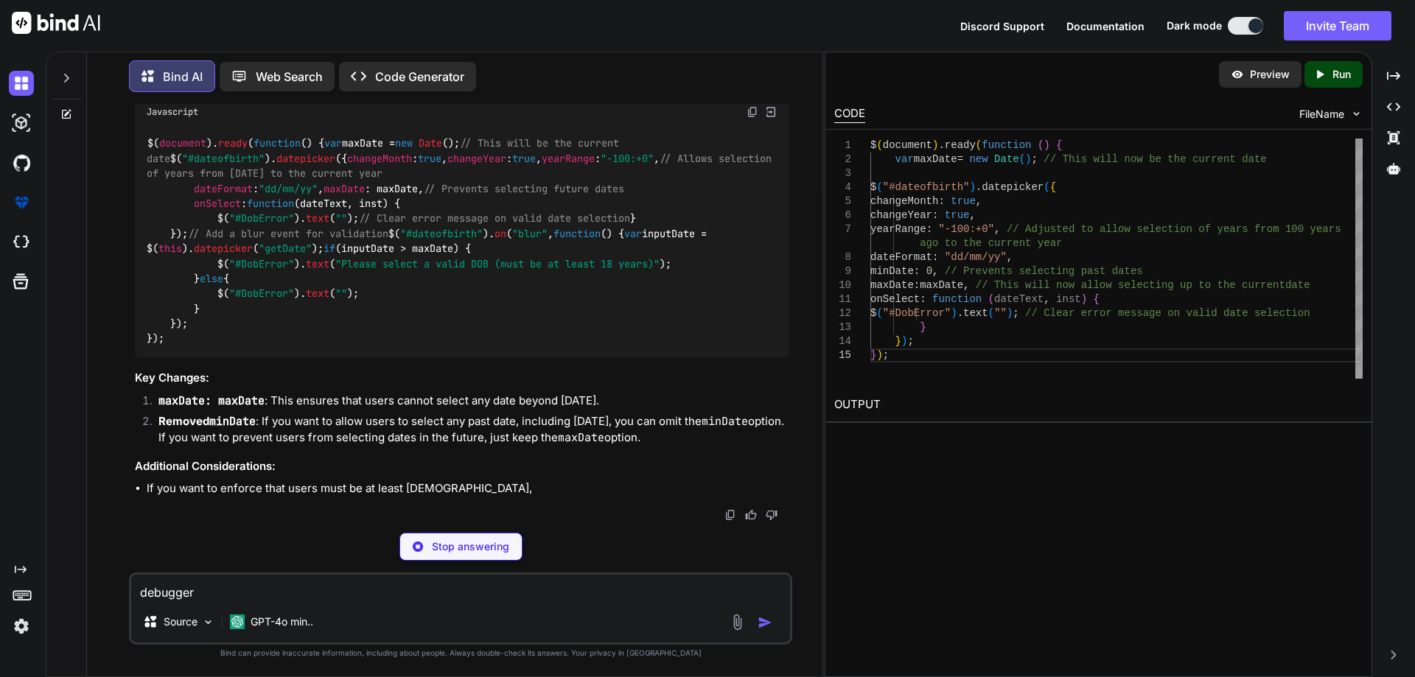
scroll to position [5229, 0]
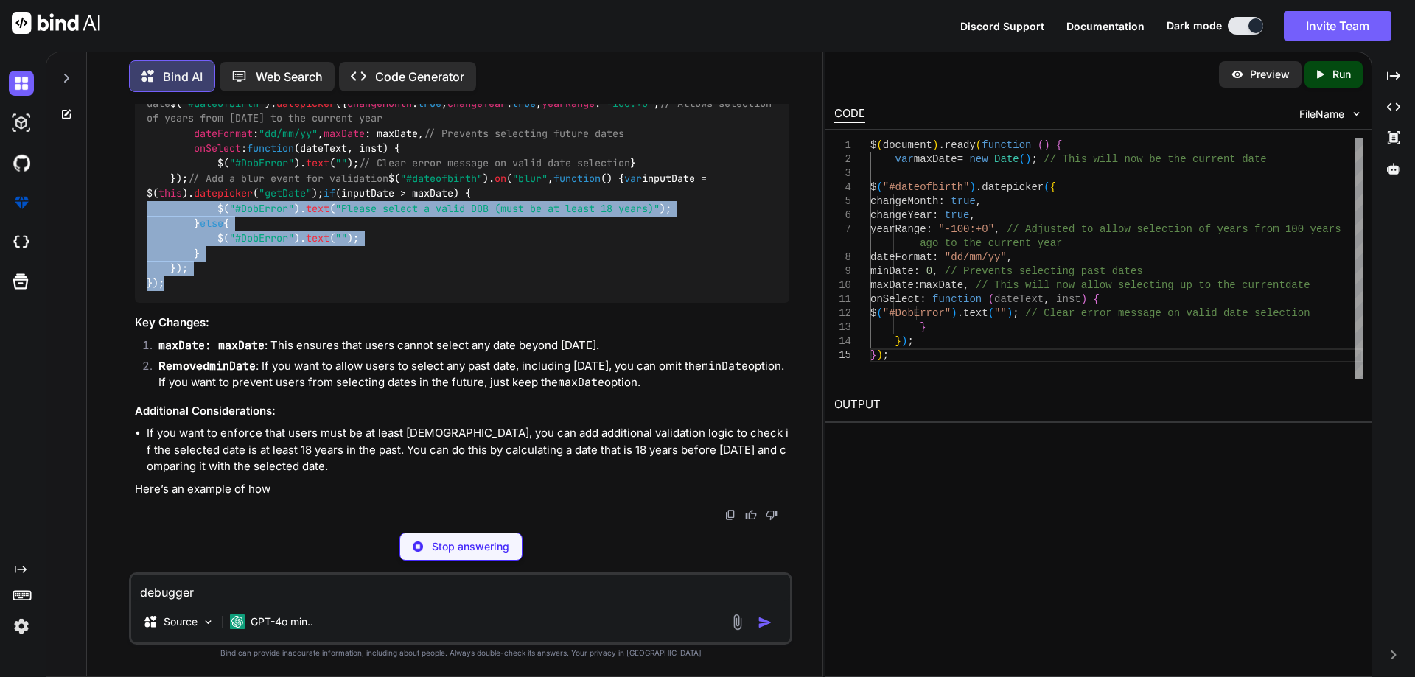
drag, startPoint x: 192, startPoint y: 484, endPoint x: 504, endPoint y: 401, distance: 322.6
click at [503, 303] on div "$( document ). ready ( function ( ) { var maxDate = new Date (); // This will b…" at bounding box center [462, 186] width 654 height 234
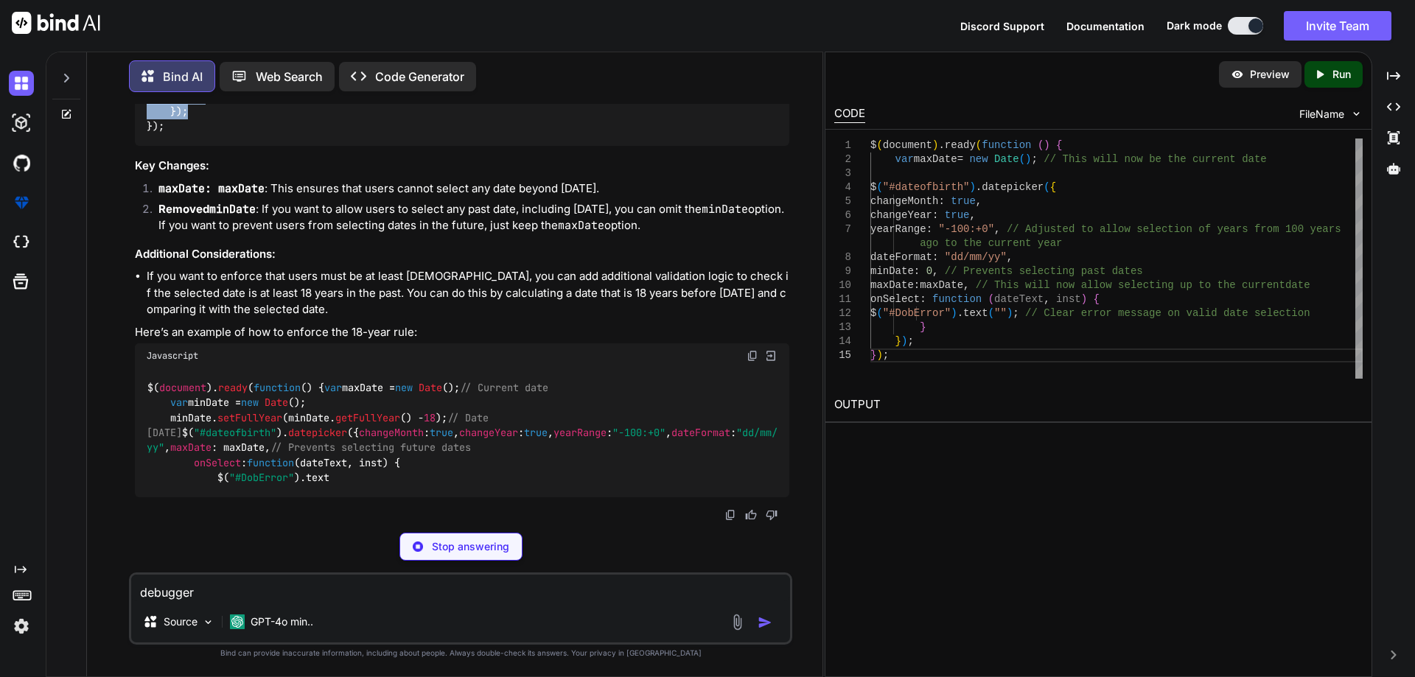
drag, startPoint x: 169, startPoint y: 147, endPoint x: 329, endPoint y: 456, distance: 348.4
click at [329, 146] on div "$( document ). ready ( function ( ) { var maxDate = new Date (); // This will b…" at bounding box center [462, 29] width 654 height 234
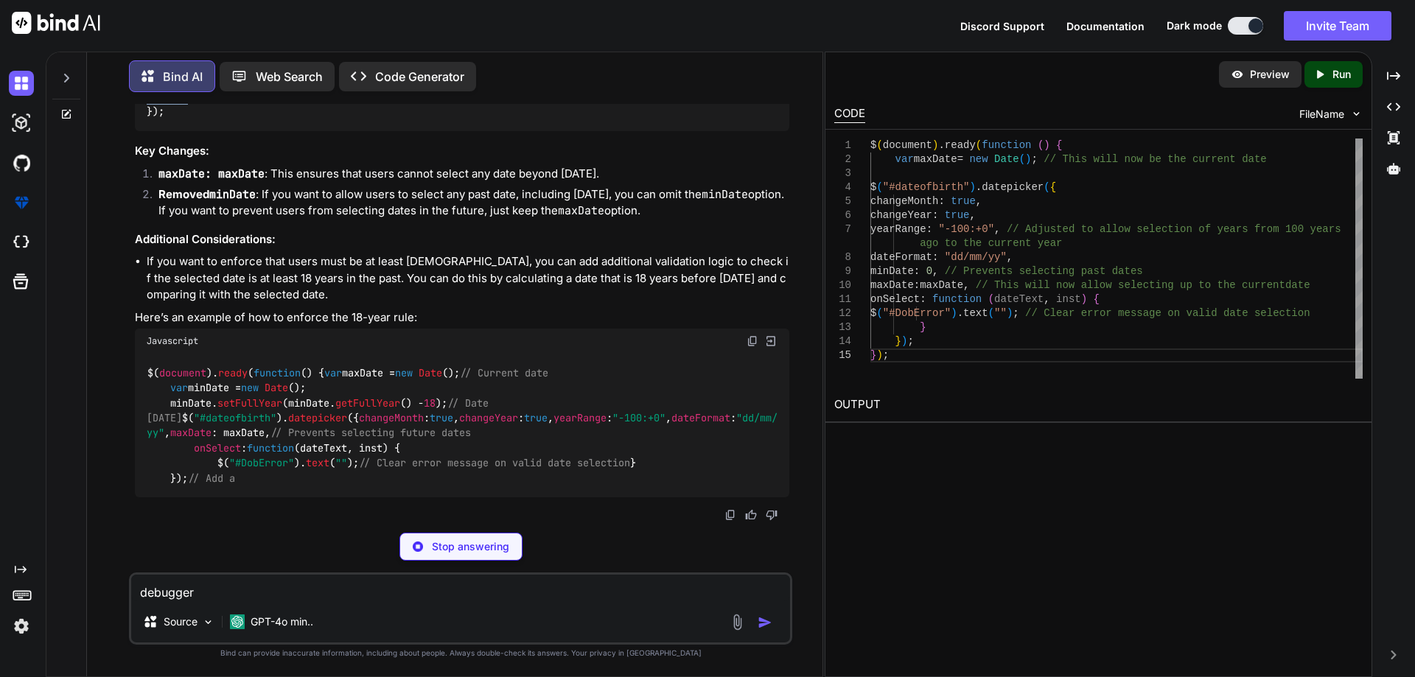
copy code "var maxDate = new Date (); // This will be the current date $( "#dateofbirth" )…"
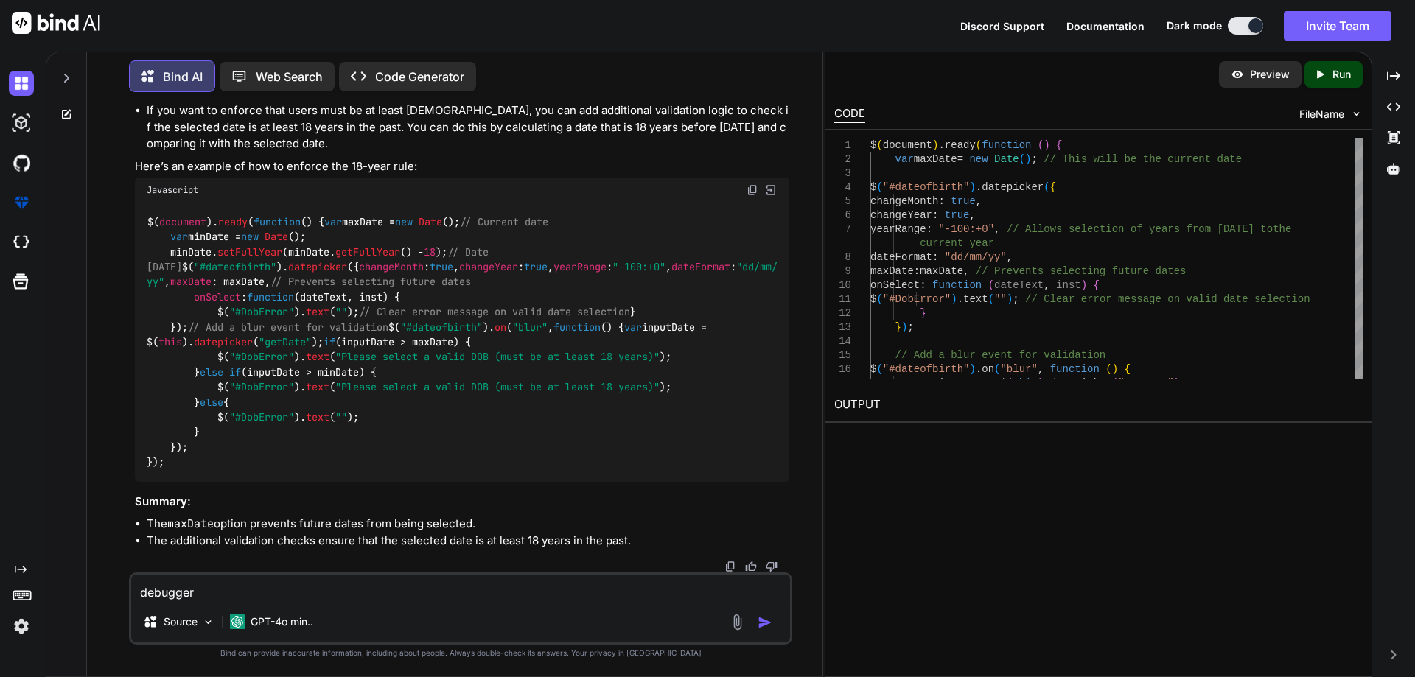
click at [307, 587] on textarea "debugger var maxDate = new Date(); maxDate.setFullYear(maxDate.getFullYear() - …" at bounding box center [460, 588] width 659 height 27
paste textarea "<div class="col-lg-12 col-xl-6 position-relative"> <input type="text" class="fo…"
type textarea "<div class="col-lg-12 col-xl-6 position-relative"> <input type="text" class="fo…"
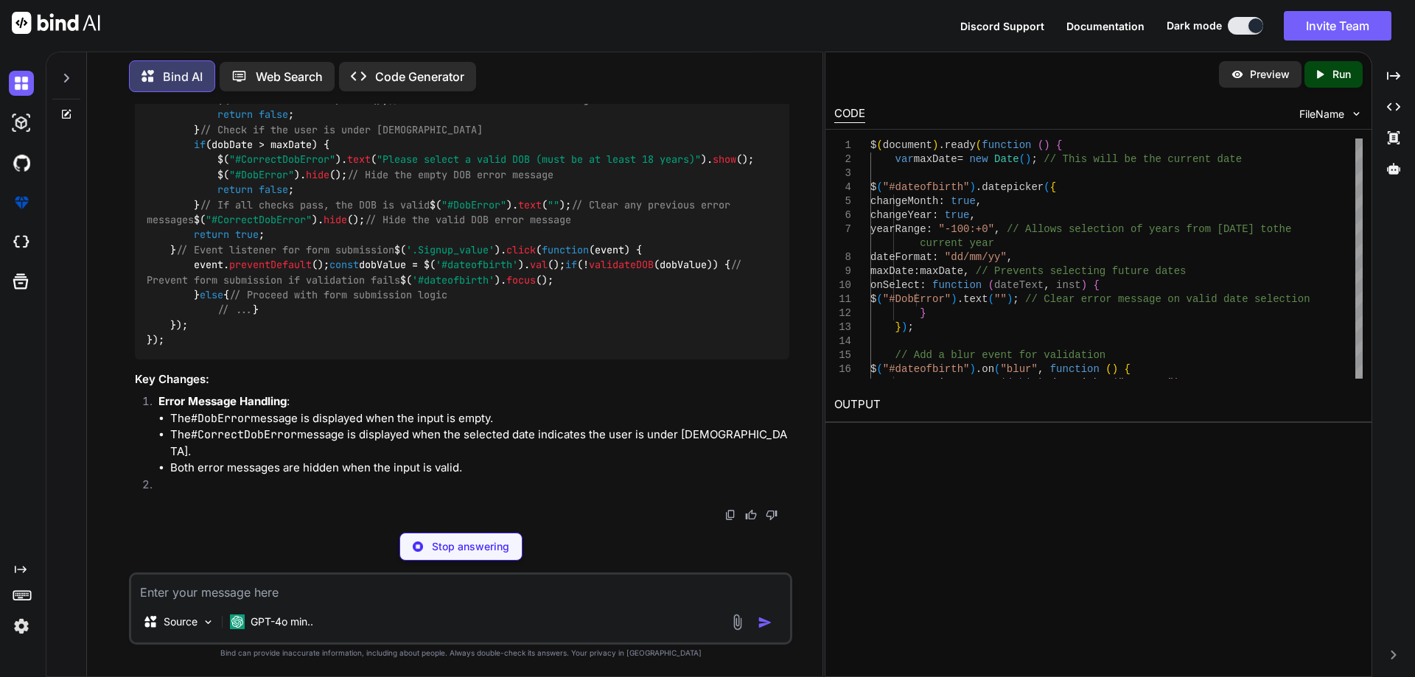
scroll to position [6797, 0]
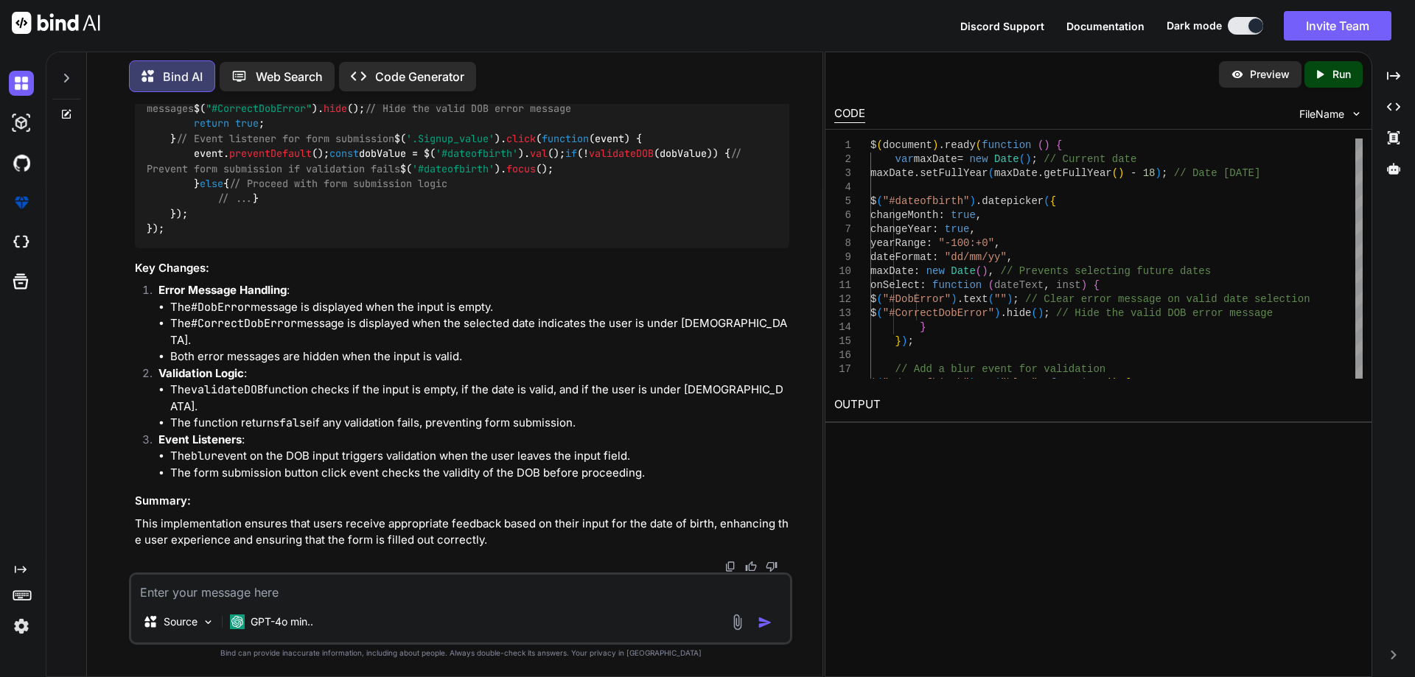
drag, startPoint x: 165, startPoint y: 144, endPoint x: 238, endPoint y: 414, distance: 279.4
copy code "var maxDate = new Date (); // Current date maxDate. setFullYear (maxDate. getFu…"
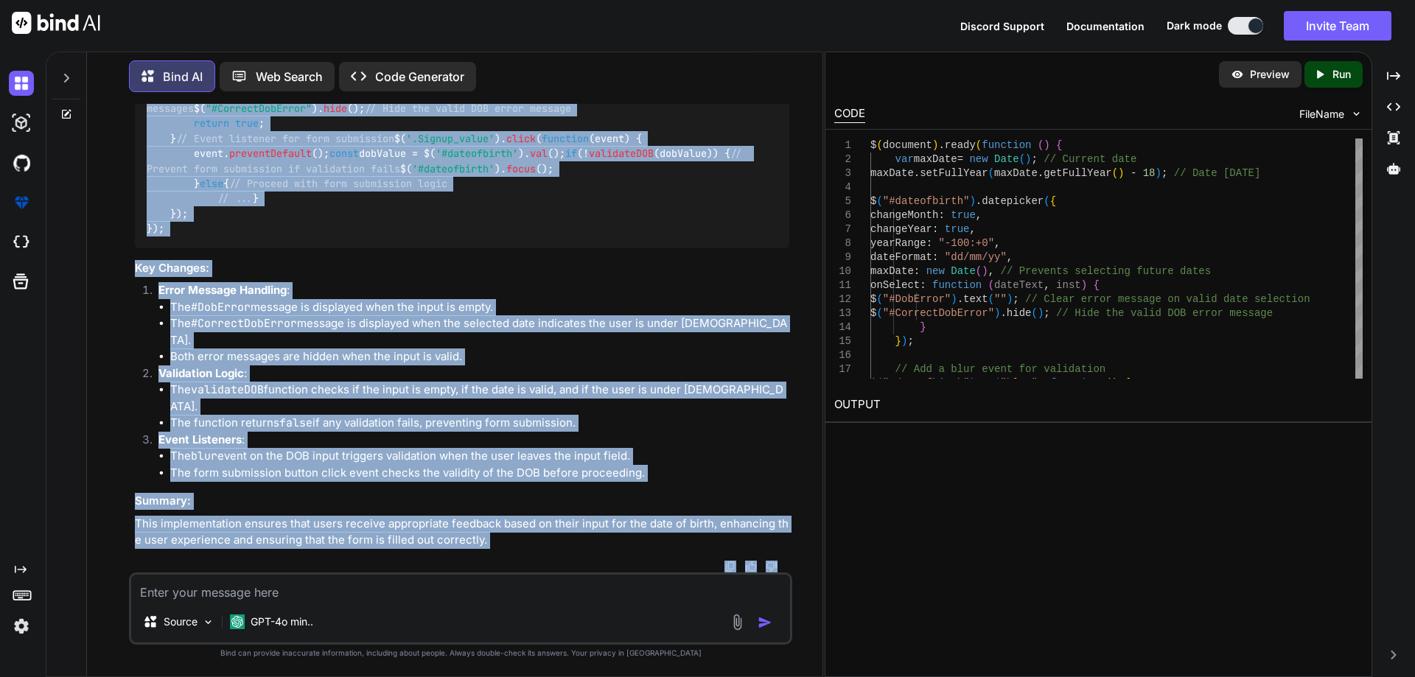
scroll to position [7638, 0]
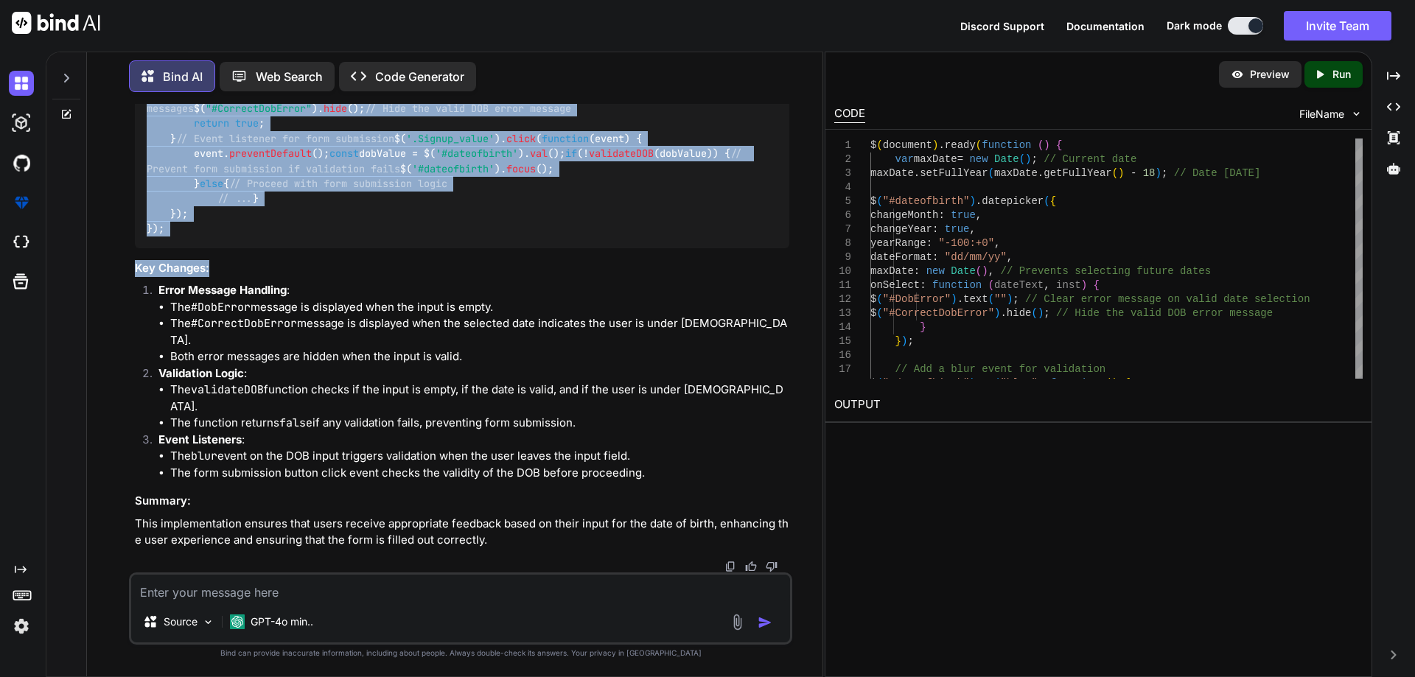
drag, startPoint x: 169, startPoint y: 237, endPoint x: 429, endPoint y: 293, distance: 265.5
click at [429, 294] on div "To implement the desired validation logic for the date of birth (DOB) input, yo…" at bounding box center [462, 50] width 654 height 997
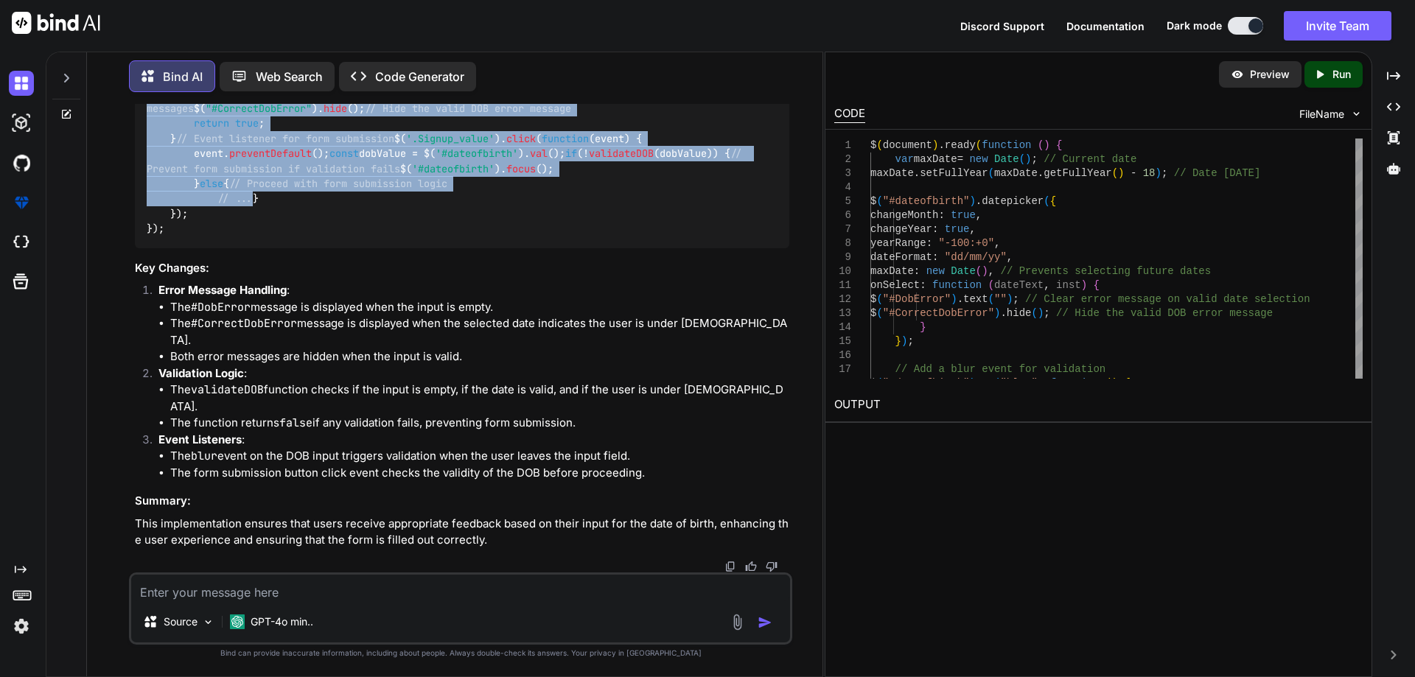
drag, startPoint x: 169, startPoint y: 278, endPoint x: 391, endPoint y: 350, distance: 234.0
copy code "function validateDOB ( dobValue ) { // First, check if the input is empty if (d…"
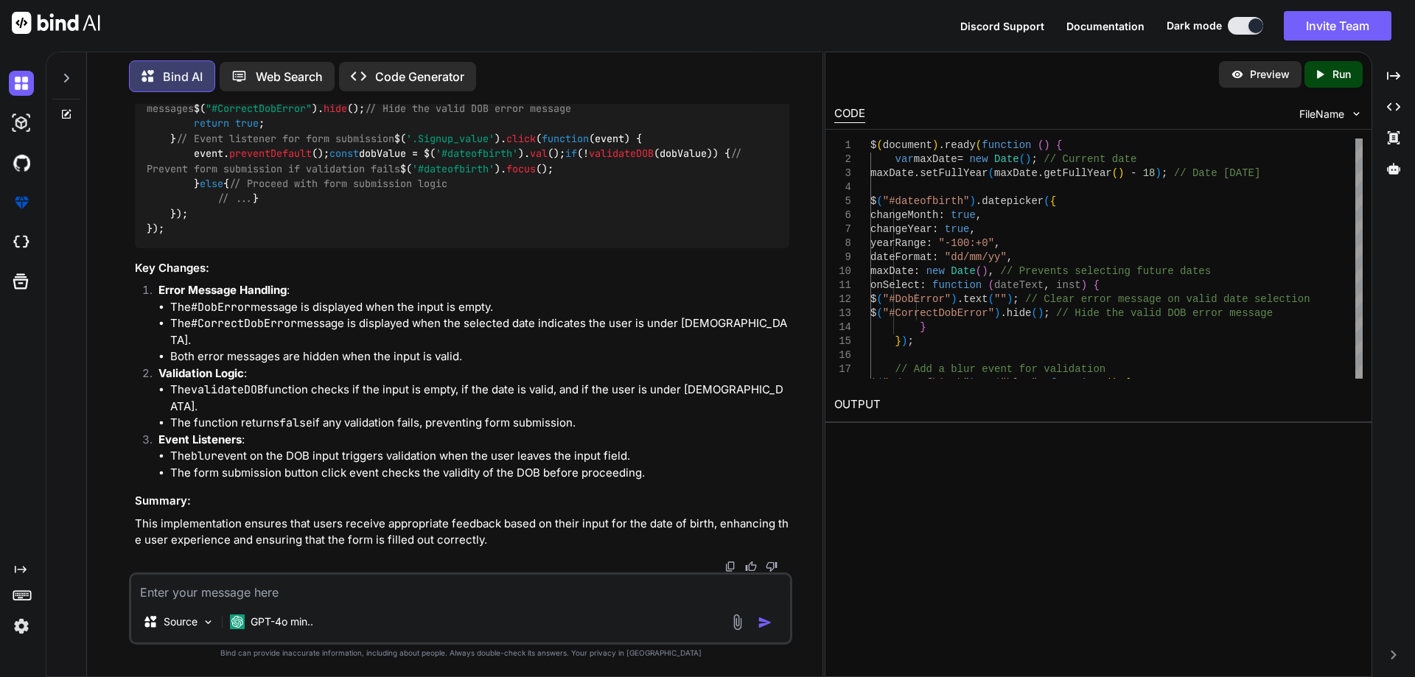
click at [329, 593] on textarea at bounding box center [460, 588] width 659 height 27
paste textarea "<input type="text" id="txtfirstname" class="form-control" asp-for="FirstName" p…"
type textarea "<input type="text" id="txtfirstname" class="form-control" asp-for="FirstName" p…"
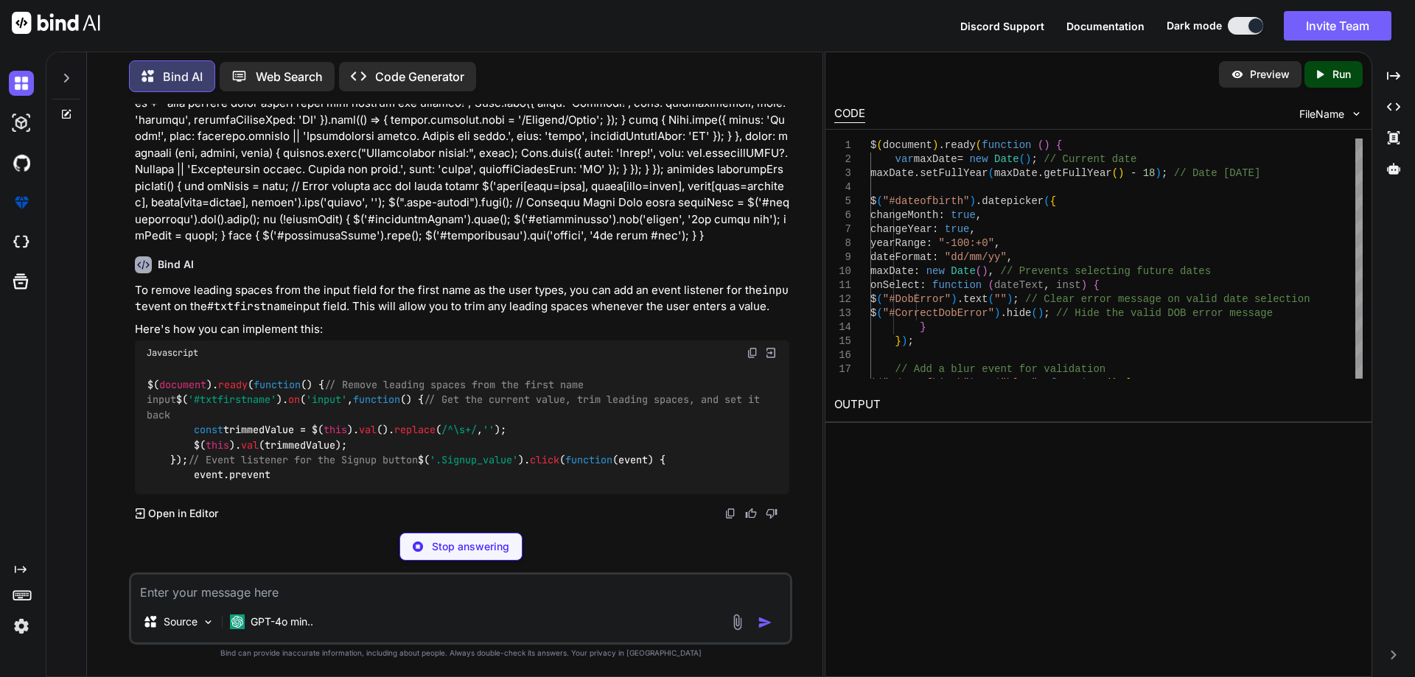
scroll to position [8311, 0]
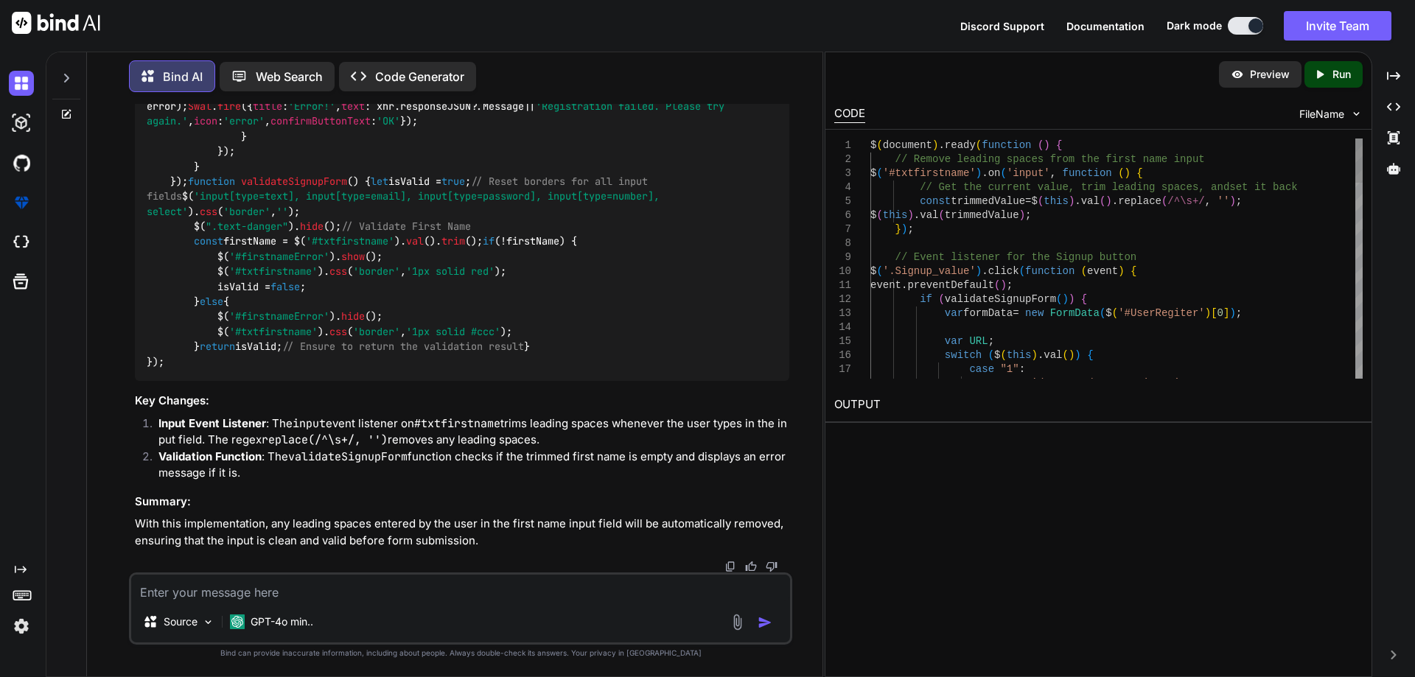
drag, startPoint x: 189, startPoint y: 399, endPoint x: 551, endPoint y: 399, distance: 361.8
click at [551, 381] on div "$( document ). ready ( function ( ) { // Remove leading spaces from the first n…" at bounding box center [462, 61] width 654 height 640
copy code "const trimmedValue = $( this ). val (). replace ( /^\s+/ , '' );"
drag, startPoint x: 168, startPoint y: 371, endPoint x: 207, endPoint y: 429, distance: 70.1
click at [207, 381] on div "$( document ). ready ( function ( ) { // Remove leading spaces from the first n…" at bounding box center [462, 61] width 654 height 640
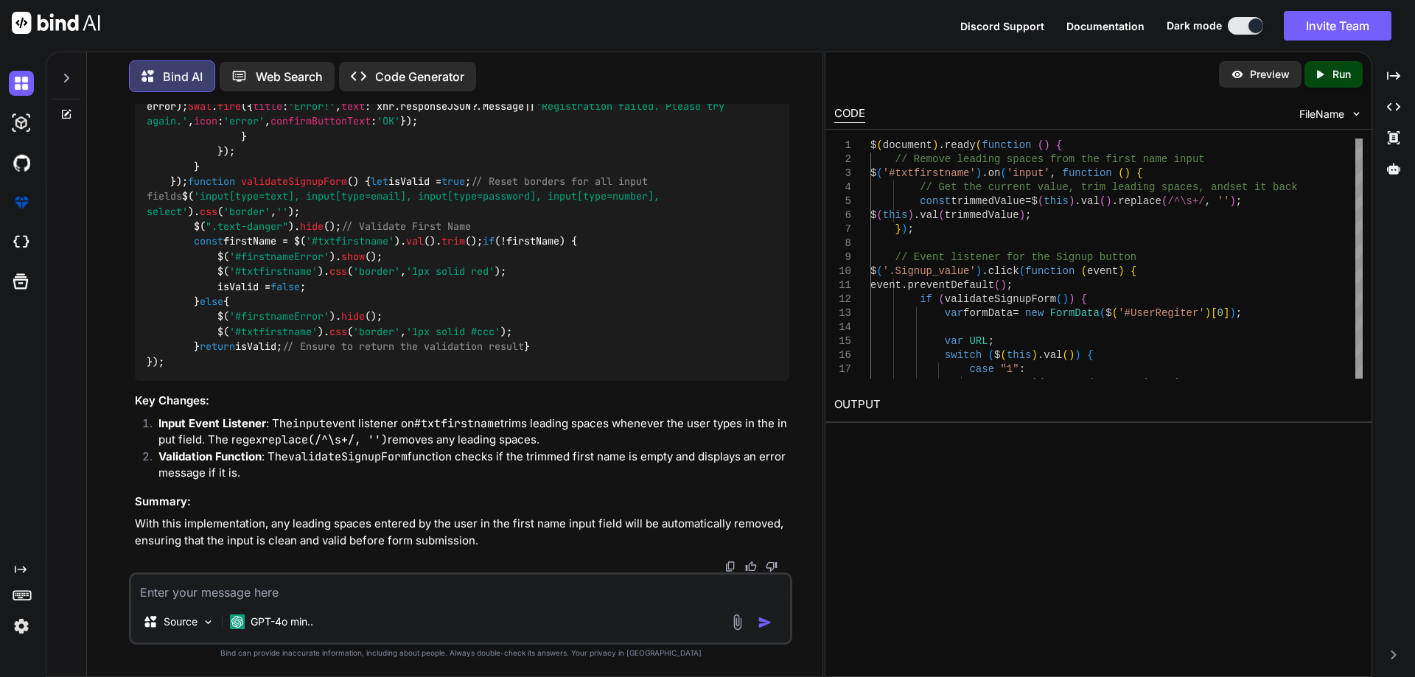
copy code "$( '#txtfirstname' ). on ( 'input' , function ( ) { // Get the current value, t…"
click at [351, 576] on textarea at bounding box center [460, 588] width 659 height 27
paste textarea "<div class="col-lg-12 col-xl-6 position-relative"> <input type="text" class="fo…"
type textarea "<div class="col-lg-12 col-xl-6 position-relative"> <input type="text" class="fo…"
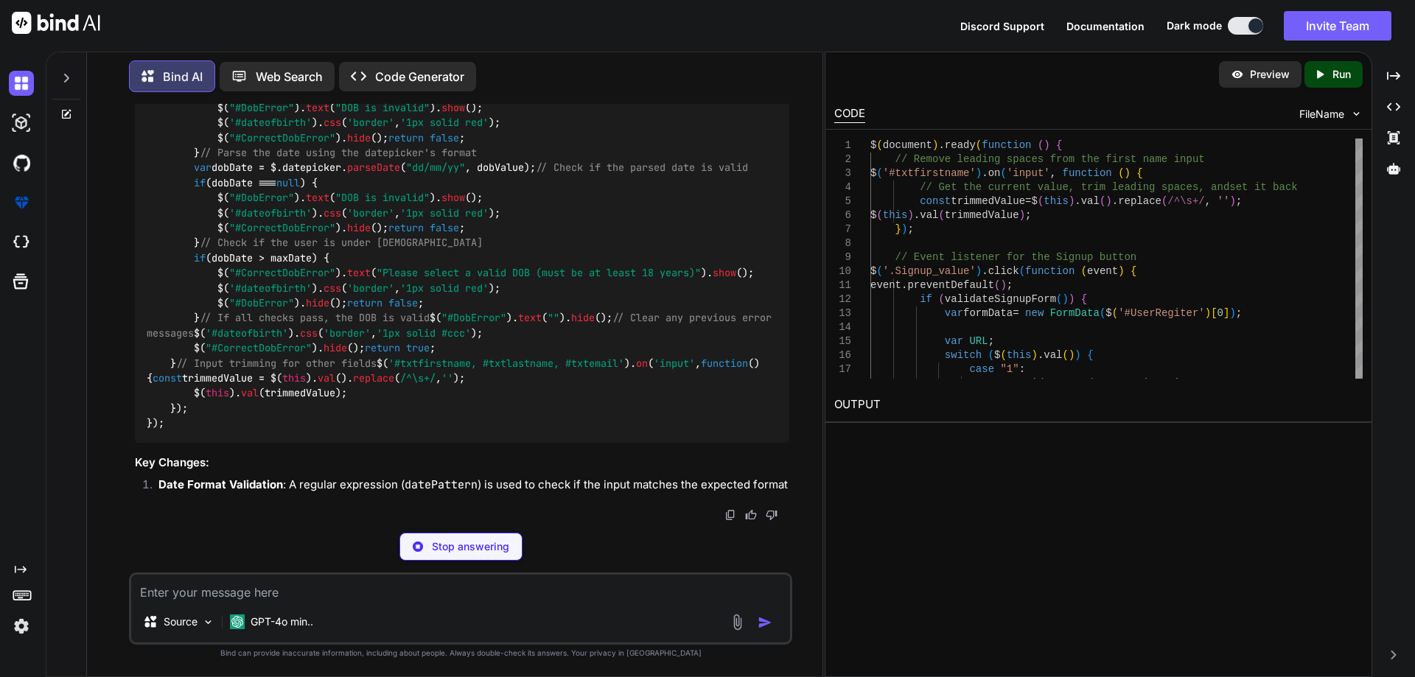
scroll to position [10863, 0]
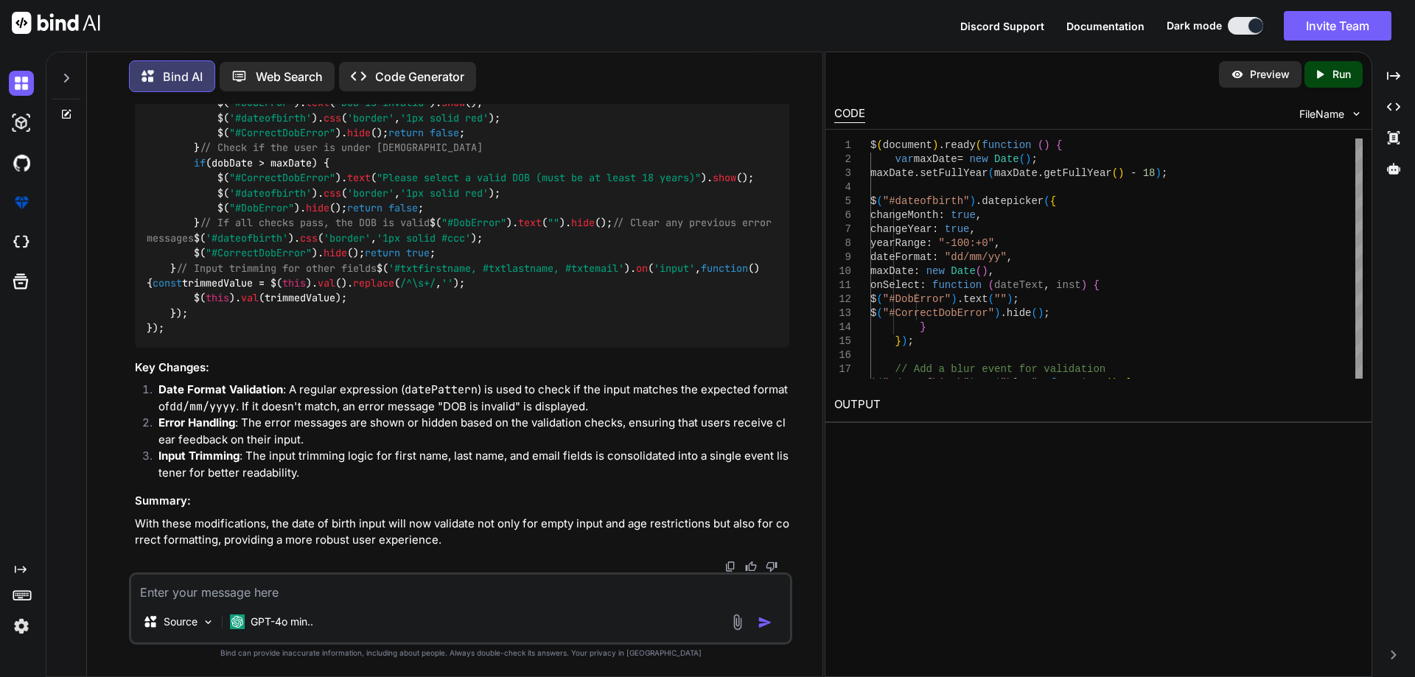
drag, startPoint x: 193, startPoint y: 273, endPoint x: 237, endPoint y: 376, distance: 111.6
click at [237, 348] on div "$( document ). ready ( function ( ) { var maxDate = new Date (); maxDate. setFu…" at bounding box center [462, 28] width 654 height 640
copy code "// Regular expression to validate the date format (dd/mm/yyyy) var datePattern …"
drag, startPoint x: 191, startPoint y: 428, endPoint x: 566, endPoint y: 446, distance: 375.5
click at [566, 348] on div "$( document ). ready ( function ( ) { var maxDate = new Date (); maxDate. setFu…" at bounding box center [462, 28] width 654 height 640
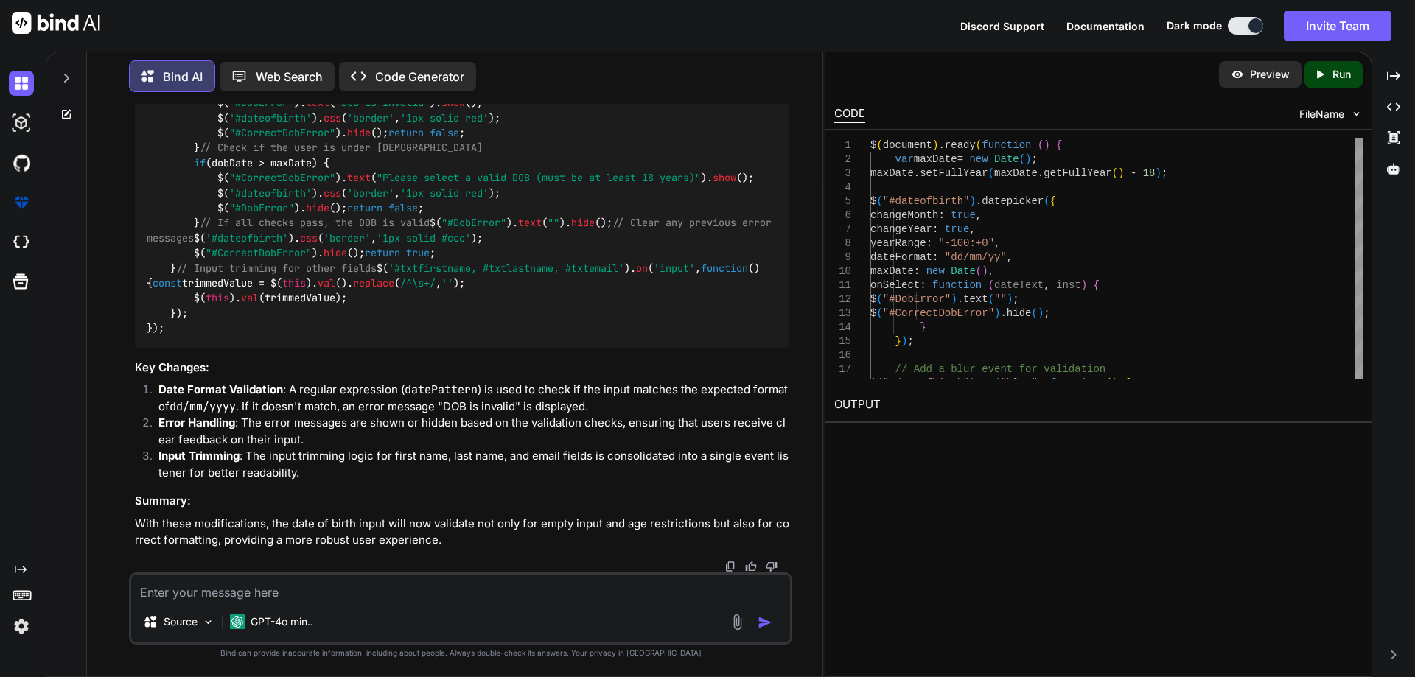
copy code "var dobDate = $.datepicker. parseDate ( "dd/mm/yy" , dobValue);"
click at [167, 335] on code "$( document ). ready ( function ( ) { var maxDate = new Date (); maxDate. setFu…" at bounding box center [462, 27] width 631 height 616
click at [244, 591] on textarea at bounding box center [460, 588] width 659 height 27
paste textarea "<input type="text" id="txtfirstname" class="form-control" asp-for="FirstName" p…"
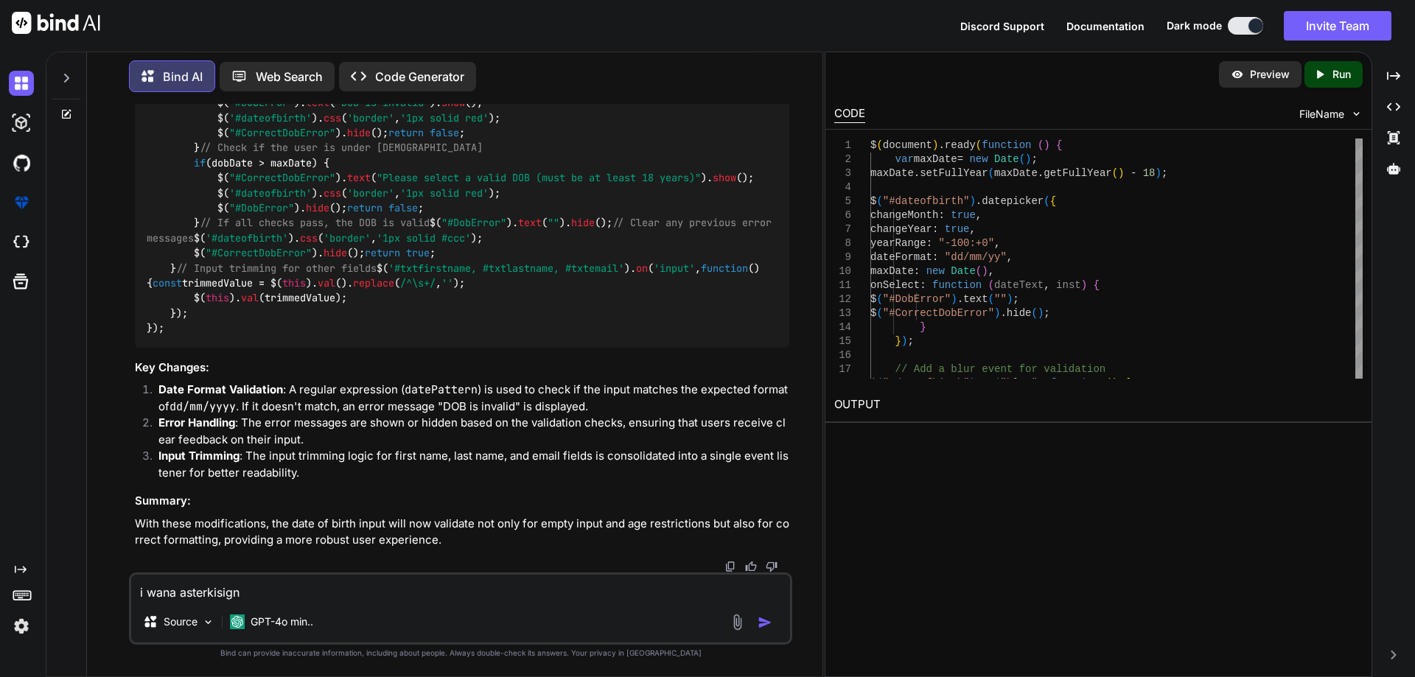
type textarea "i wana asterkisign <input type="text" id="txtfirstname" class="form-control" as…"
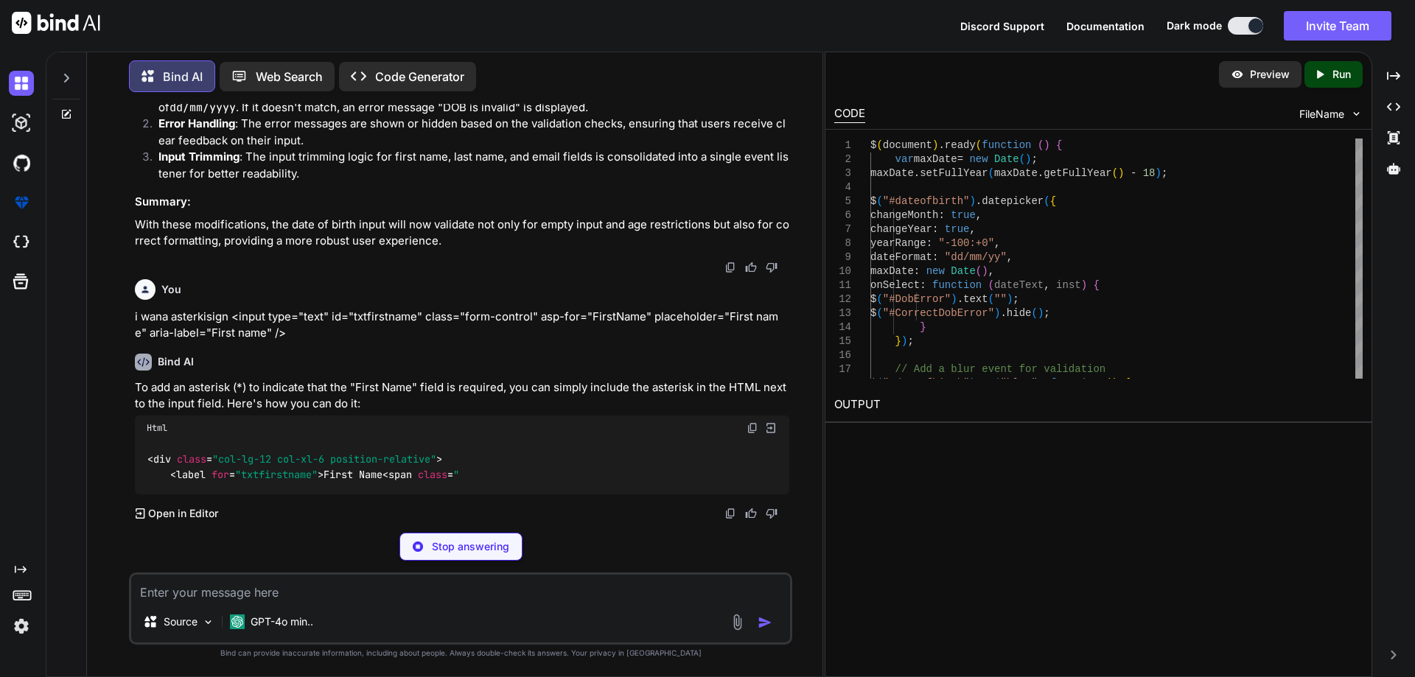
scroll to position [11711, 0]
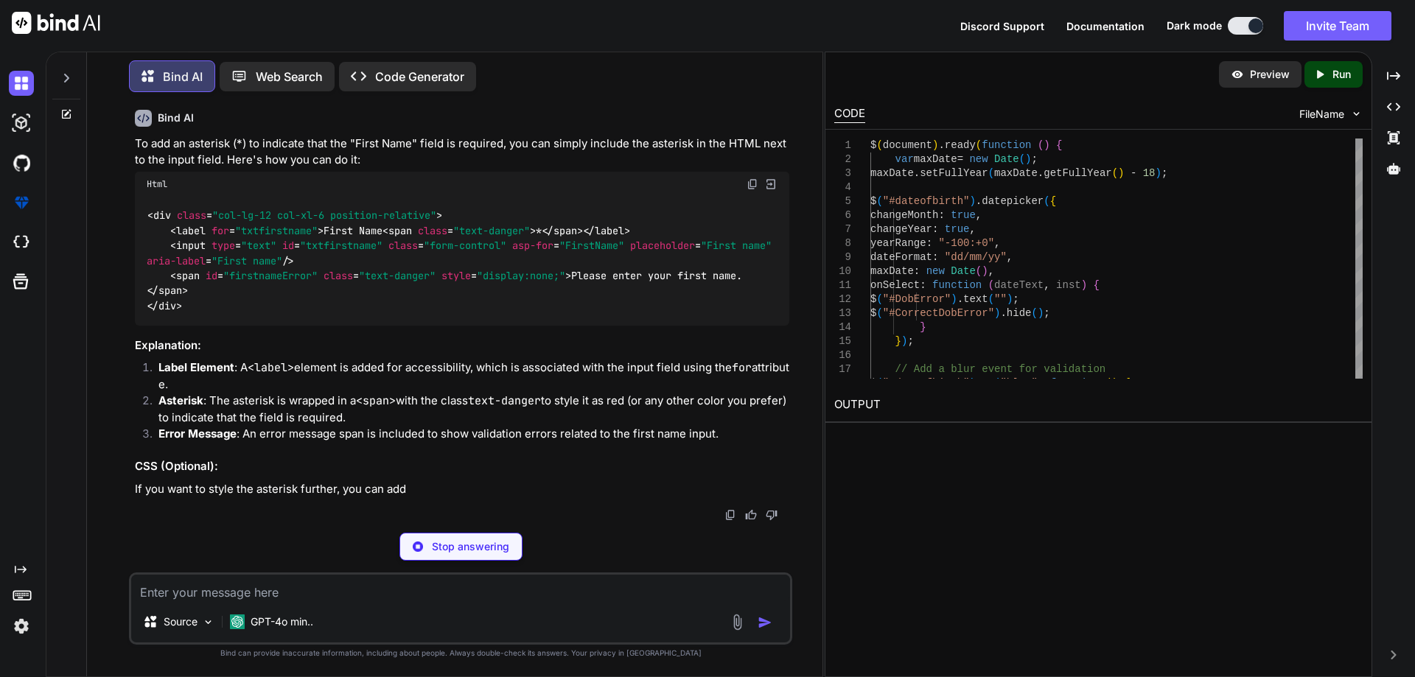
click at [168, 313] on code "< div class = "col-lg-12 col-xl-6 position-relative" > < label for = "txtfirstn…" at bounding box center [462, 260] width 631 height 105
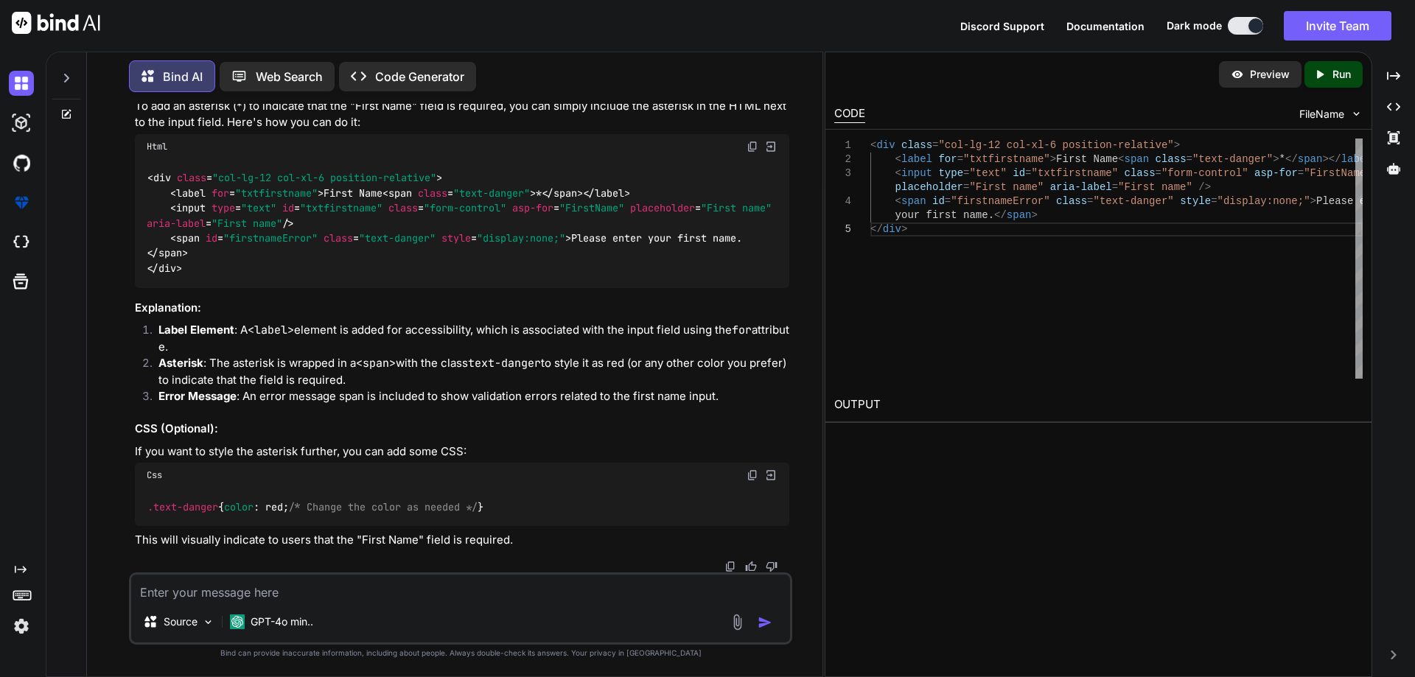
click at [393, 200] on span "< span class = "text-danger" >" at bounding box center [458, 192] width 153 height 13
drag, startPoint x: 395, startPoint y: 476, endPoint x: 651, endPoint y: 480, distance: 255.7
click at [651, 288] on div "< div class = "col-lg-12 col-xl-6 position-relative" > < label for = "txtfirstn…" at bounding box center [462, 223] width 654 height 129
click at [530, 200] on span ""text-danger"" at bounding box center [491, 192] width 77 height 13
drag, startPoint x: 393, startPoint y: 472, endPoint x: 654, endPoint y: 476, distance: 260.9
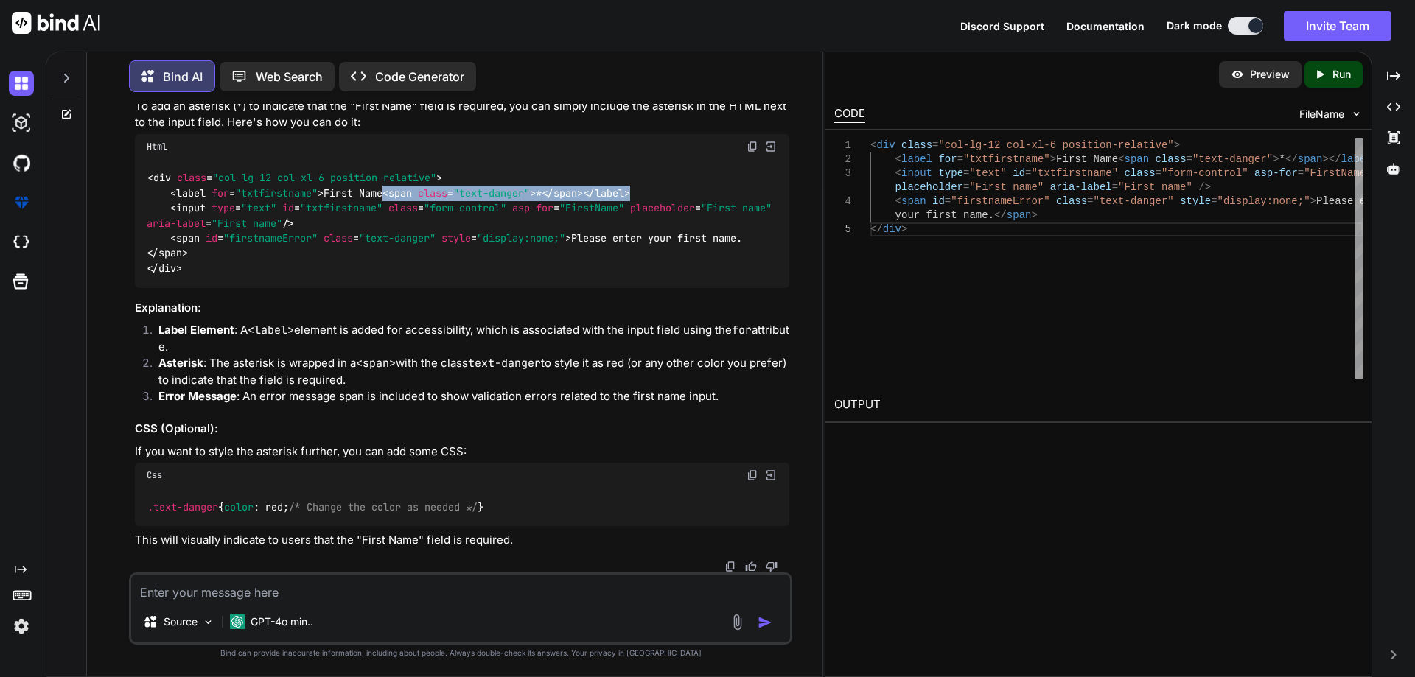
click at [654, 288] on div "< div class = "col-lg-12 col-xl-6 position-relative" > < label for = "txtfirstn…" at bounding box center [462, 223] width 654 height 129
copy code "< span class = "text-danger" > * </ span > </ label >"
click at [259, 594] on textarea at bounding box center [460, 588] width 659 height 27
paste textarea "<span class="text-danger">*</span> <input type="text" id="txtfirstname" class="…"
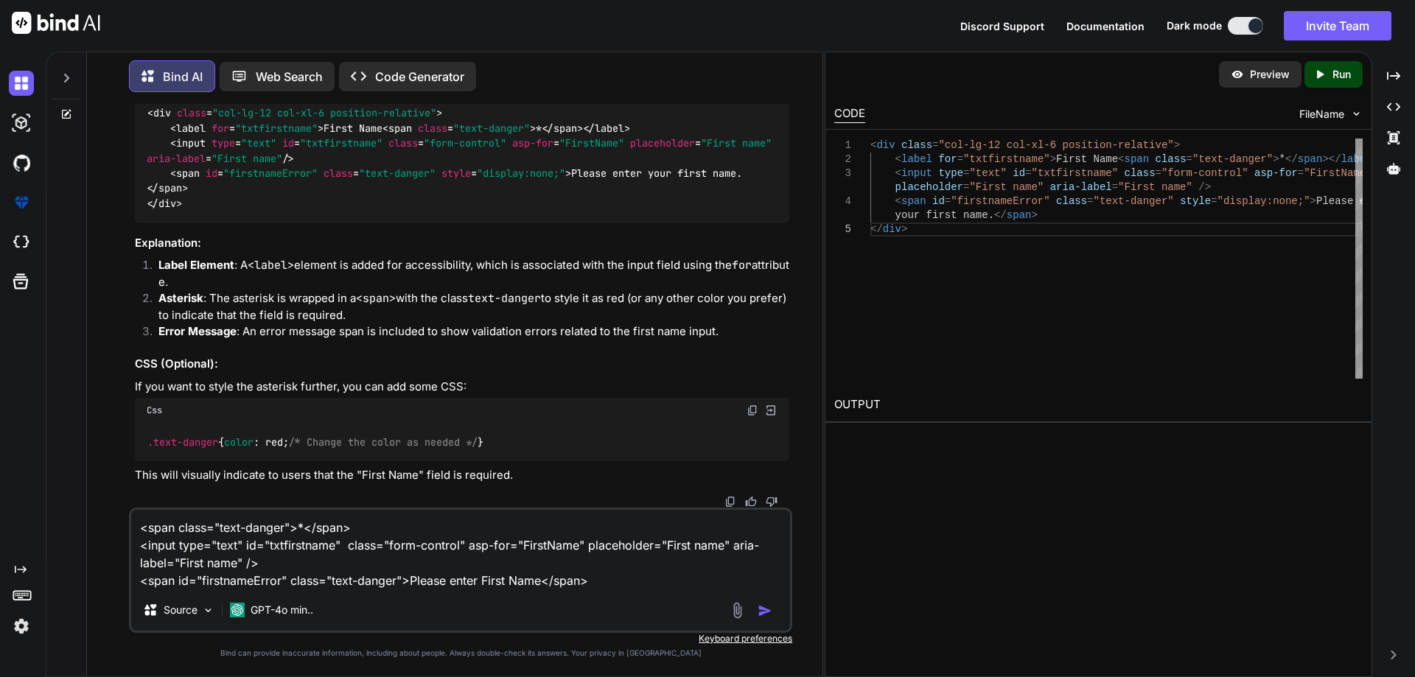
drag, startPoint x: 204, startPoint y: 387, endPoint x: 250, endPoint y: 388, distance: 45.7
click at [250, 66] on p "To add an asterisk (*) to indicate that the "First Name" field is required, you…" at bounding box center [462, 49] width 654 height 33
click at [638, 583] on textarea "<span class="text-danger">*</span> <input type="text" id="txtfirstname" class="…" at bounding box center [460, 550] width 659 height 80
paste textarea "sterisk (*)"
type textarea "<span class="text-danger">*</span> <input type="text" id="txtfirstname" class="…"
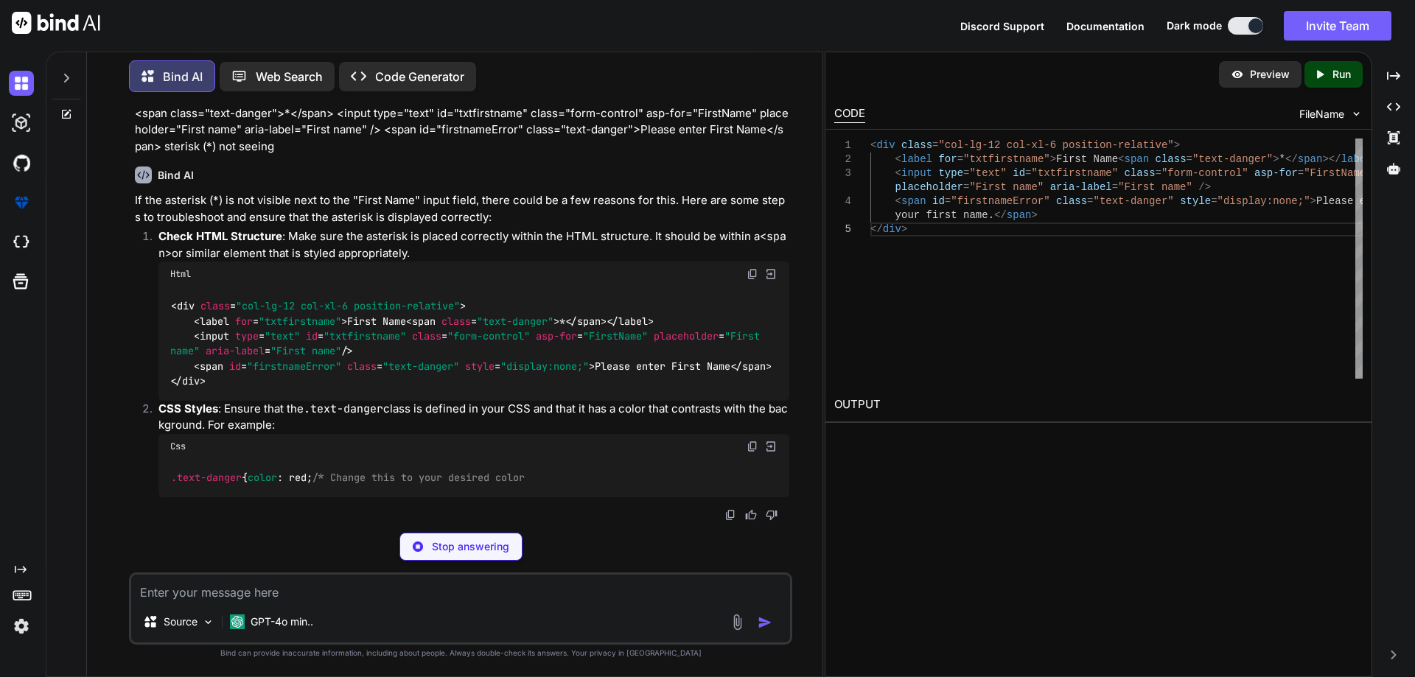
scroll to position [12434, 0]
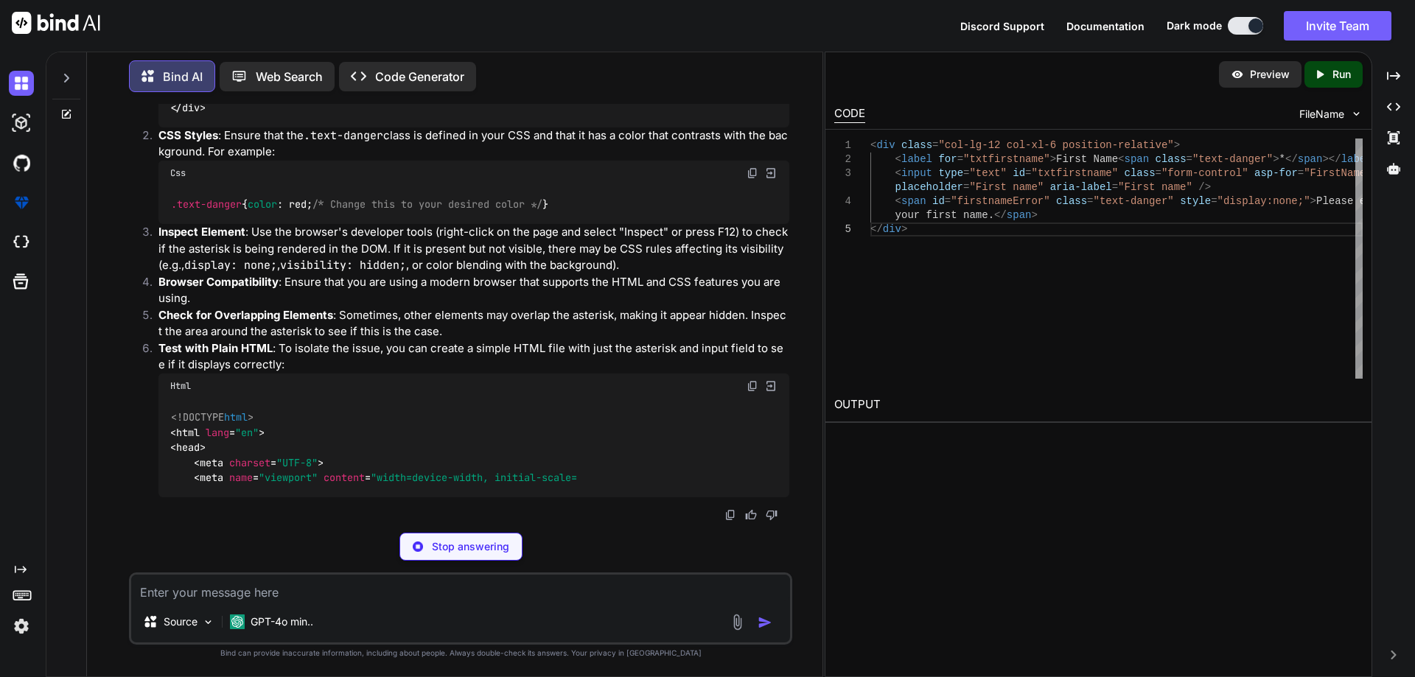
drag, startPoint x: 186, startPoint y: 413, endPoint x: 753, endPoint y: 408, distance: 567.4
click at [753, 127] on div "< div class = "col-lg-12 col-xl-6 position-relative" > < label for = "txtfirstn…" at bounding box center [473, 69] width 631 height 113
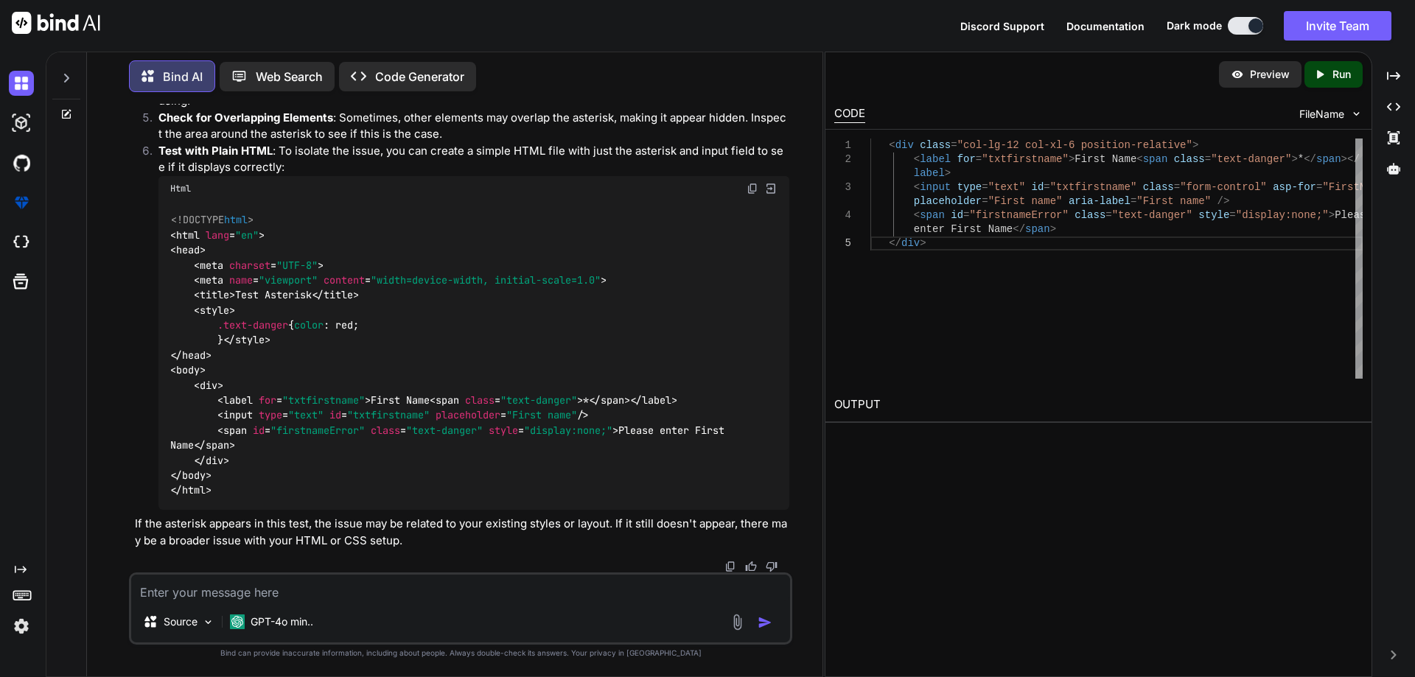
scroll to position [12728, 0]
drag, startPoint x: 164, startPoint y: 291, endPoint x: 242, endPoint y: 324, distance: 84.2
click at [242, 27] on div ".text-danger { color : red; /* Change this to your desired color */ }" at bounding box center [473, 7] width 631 height 38
click at [378, 594] on textarea at bounding box center [460, 588] width 659 height 27
paste textarea "<script src="[URL][DOMAIN_NAME]"></script> <script src="[URL][DOMAIN_NAME]"></s…"
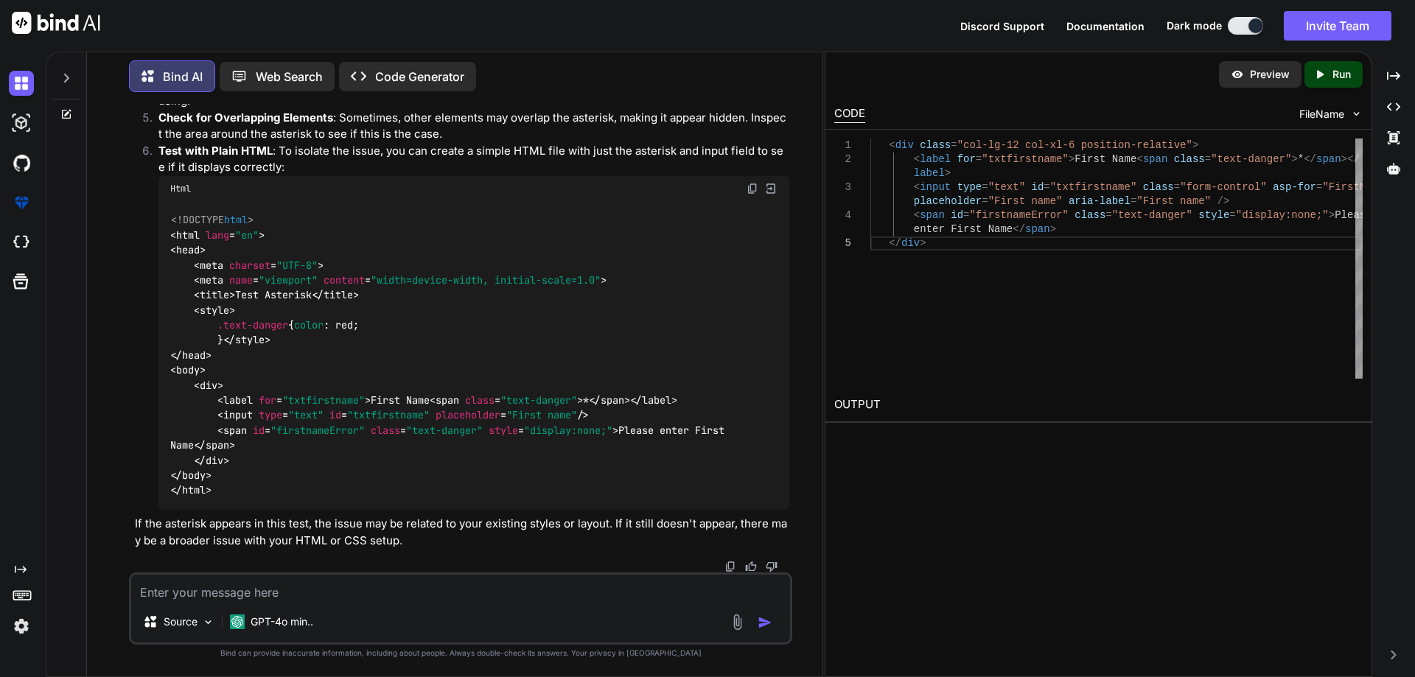
type textarea "<script src="[URL][DOMAIN_NAME]"></script> <script src="[URL][DOMAIN_NAME]"></s…"
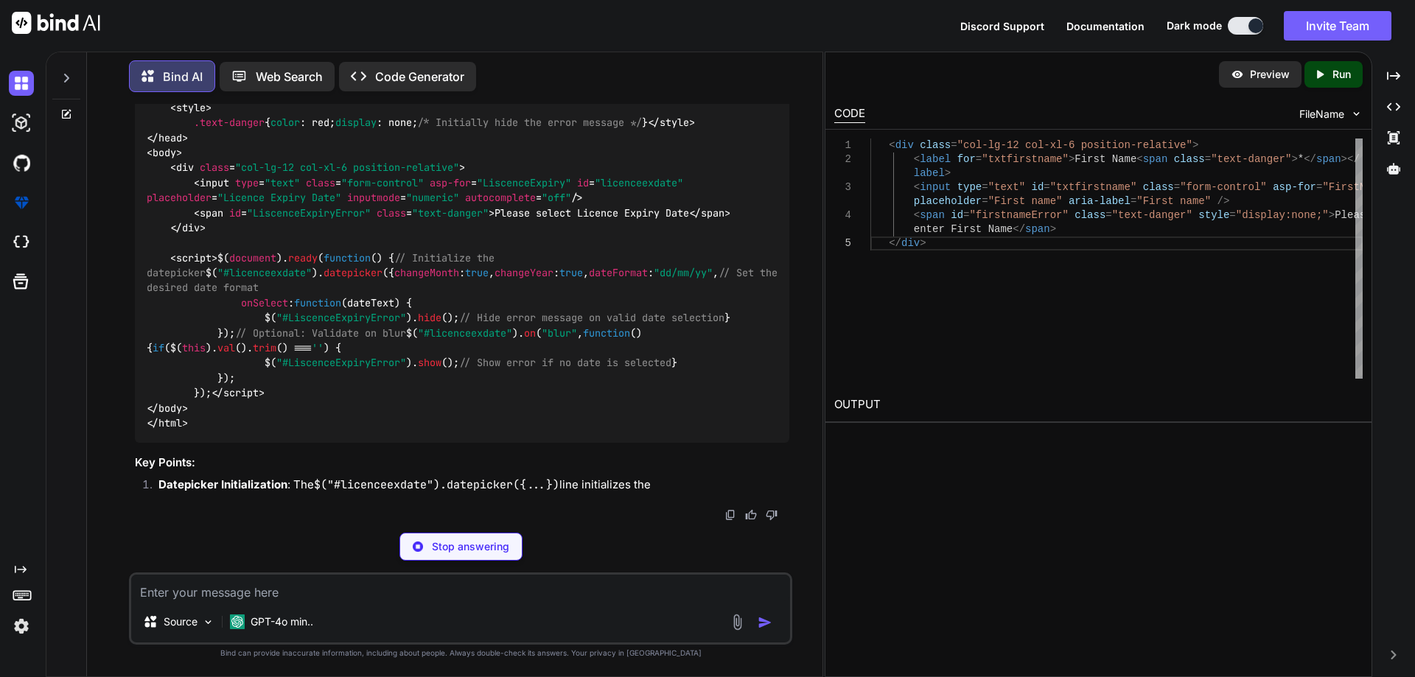
scroll to position [14065, 0]
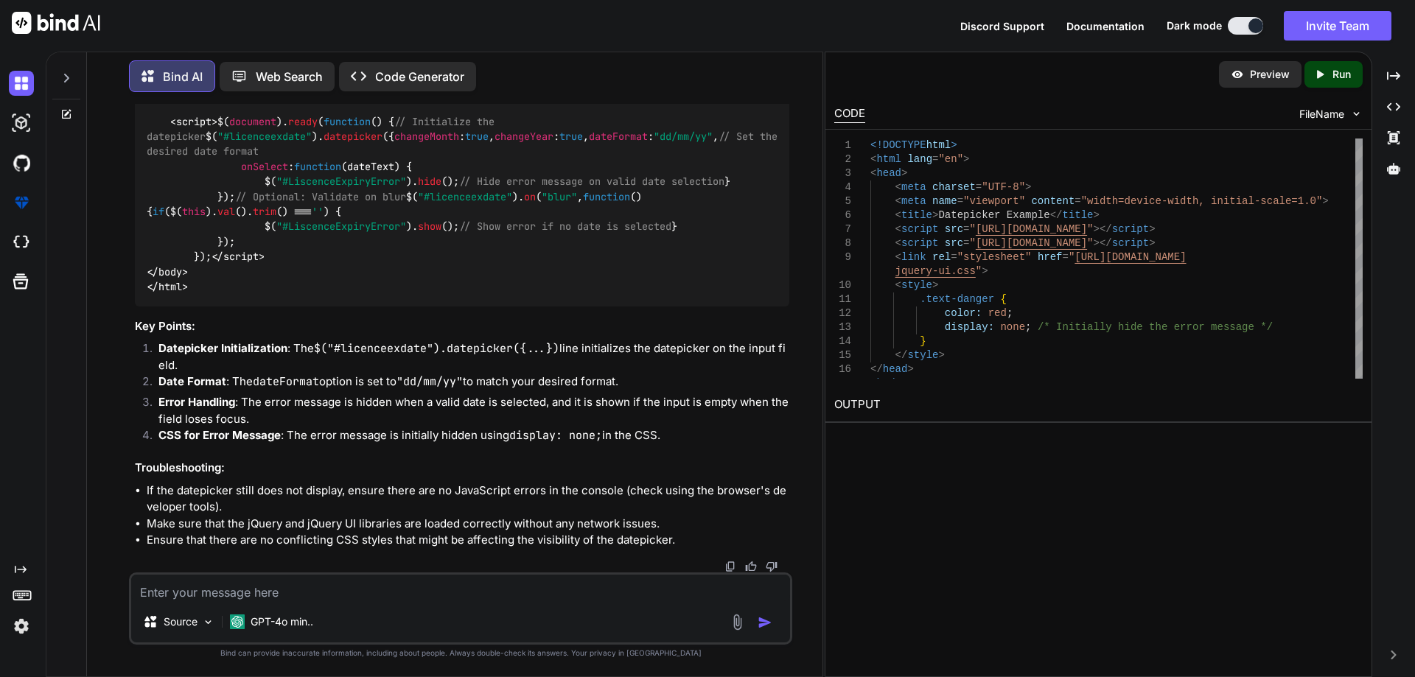
drag, startPoint x: 217, startPoint y: 287, endPoint x: 273, endPoint y: 402, distance: 127.2
click at [273, 307] on div "<!DOCTYPE html > < html lang = "en" > < head > < meta charset = "UTF-8" > < met…" at bounding box center [462, 61] width 654 height 489
drag, startPoint x: 216, startPoint y: 437, endPoint x: 237, endPoint y: 495, distance: 62.0
click at [237, 307] on div "<!DOCTYPE html > < html lang = "en" > < head > < meta charset = "UTF-8" > < met…" at bounding box center [462, 61] width 654 height 489
click at [312, 604] on div "Source GPT-4o min.." at bounding box center [460, 609] width 663 height 72
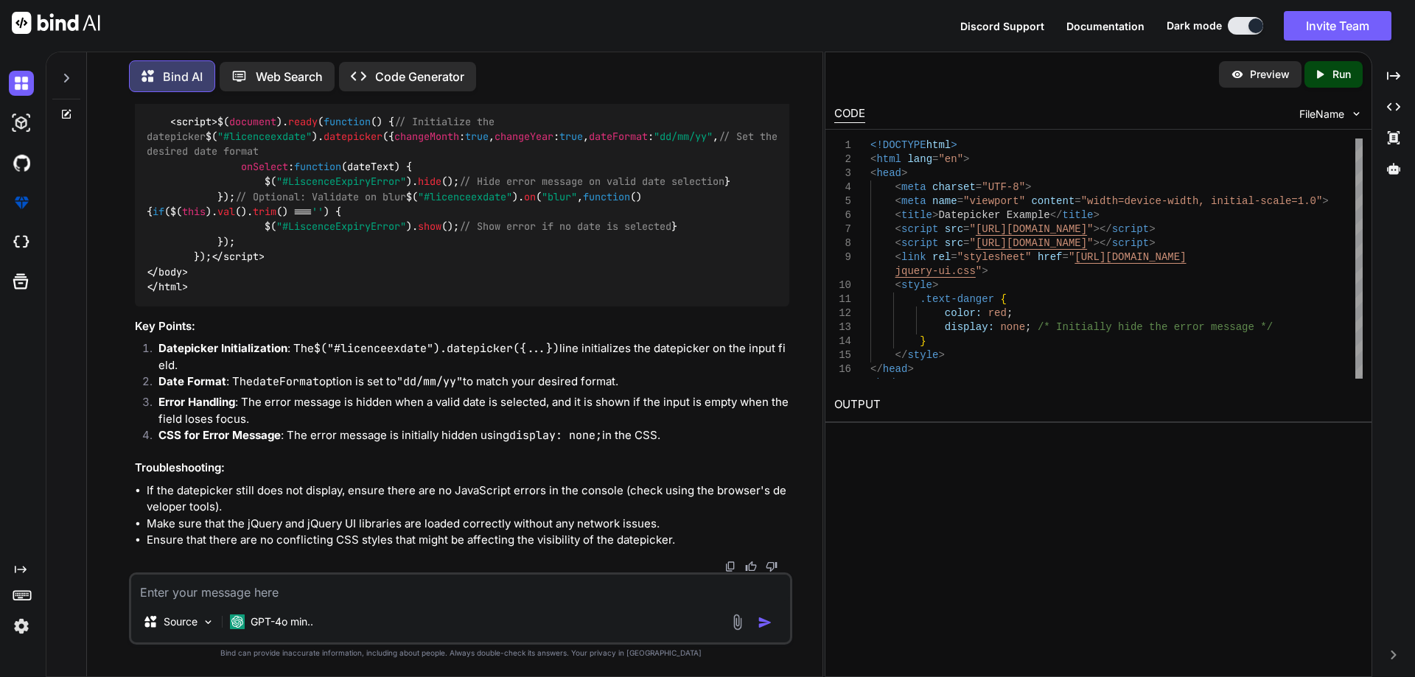
click at [273, 595] on textarea at bounding box center [460, 588] width 659 height 27
paste textarea "Method 'get_LockReleaseBehavior' in type 'Microsoft.EntityFrameworkCore.SqlServ…"
type textarea "Method 'get_LockReleaseBehavior' in type 'Microsoft.EntityFrameworkCore.SqlServ…"
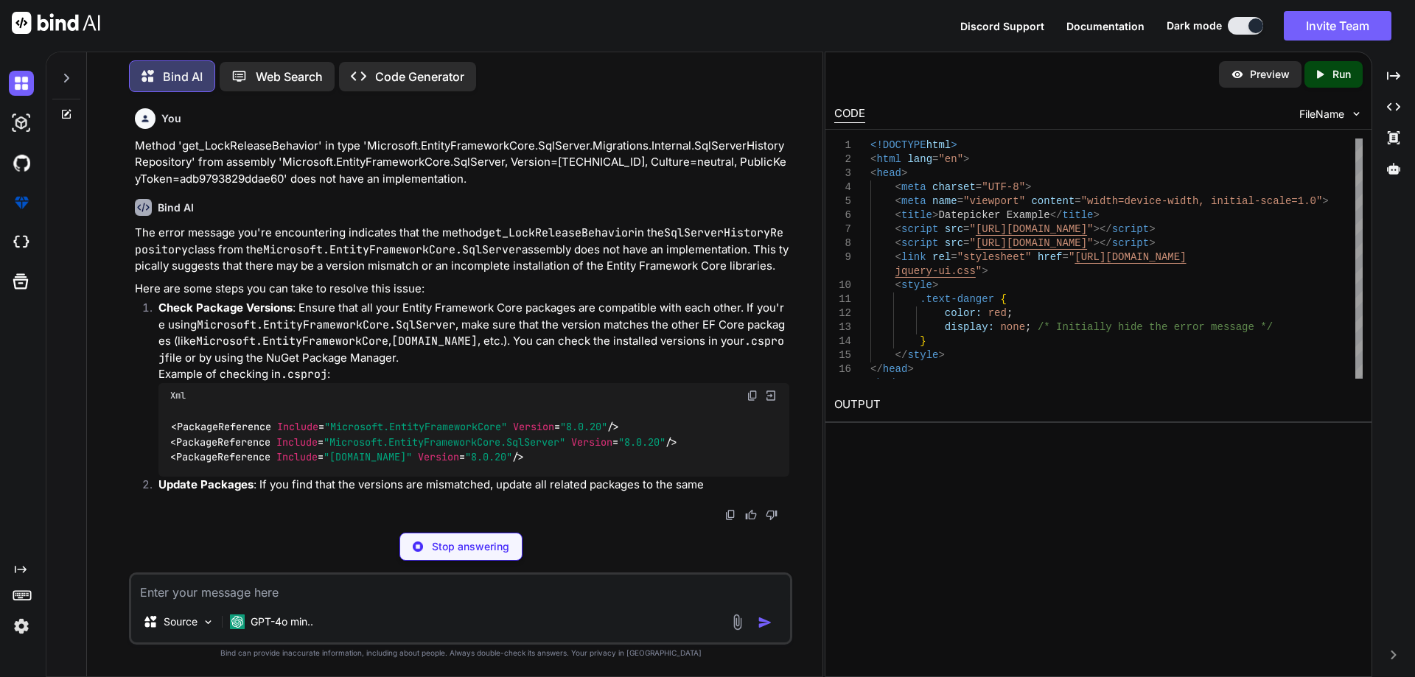
scroll to position [14804, 0]
